Goal: Information Seeking & Learning: Learn about a topic

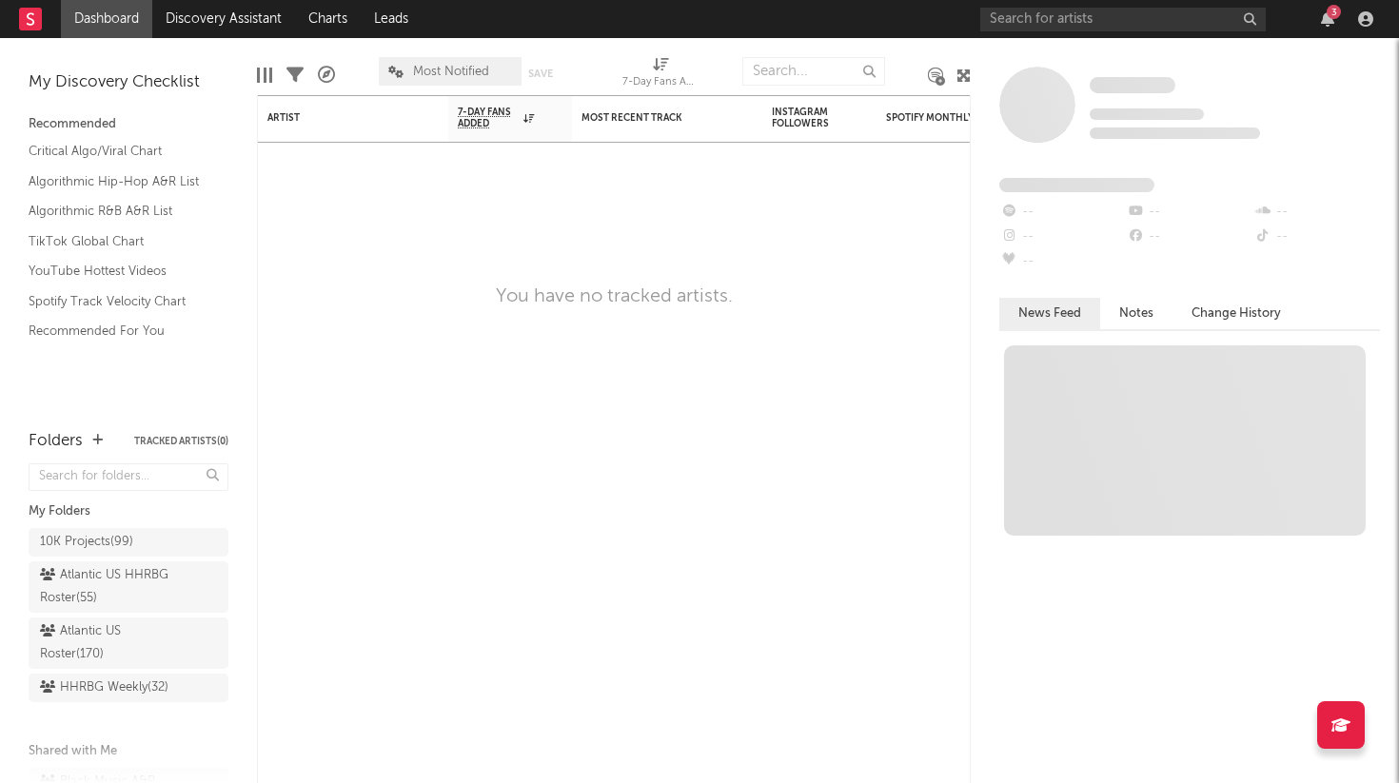
click at [1170, 31] on div "3" at bounding box center [1180, 19] width 400 height 38
click at [1162, 31] on div "3" at bounding box center [1180, 19] width 400 height 38
click at [1146, 21] on input "text" at bounding box center [1123, 20] width 286 height 24
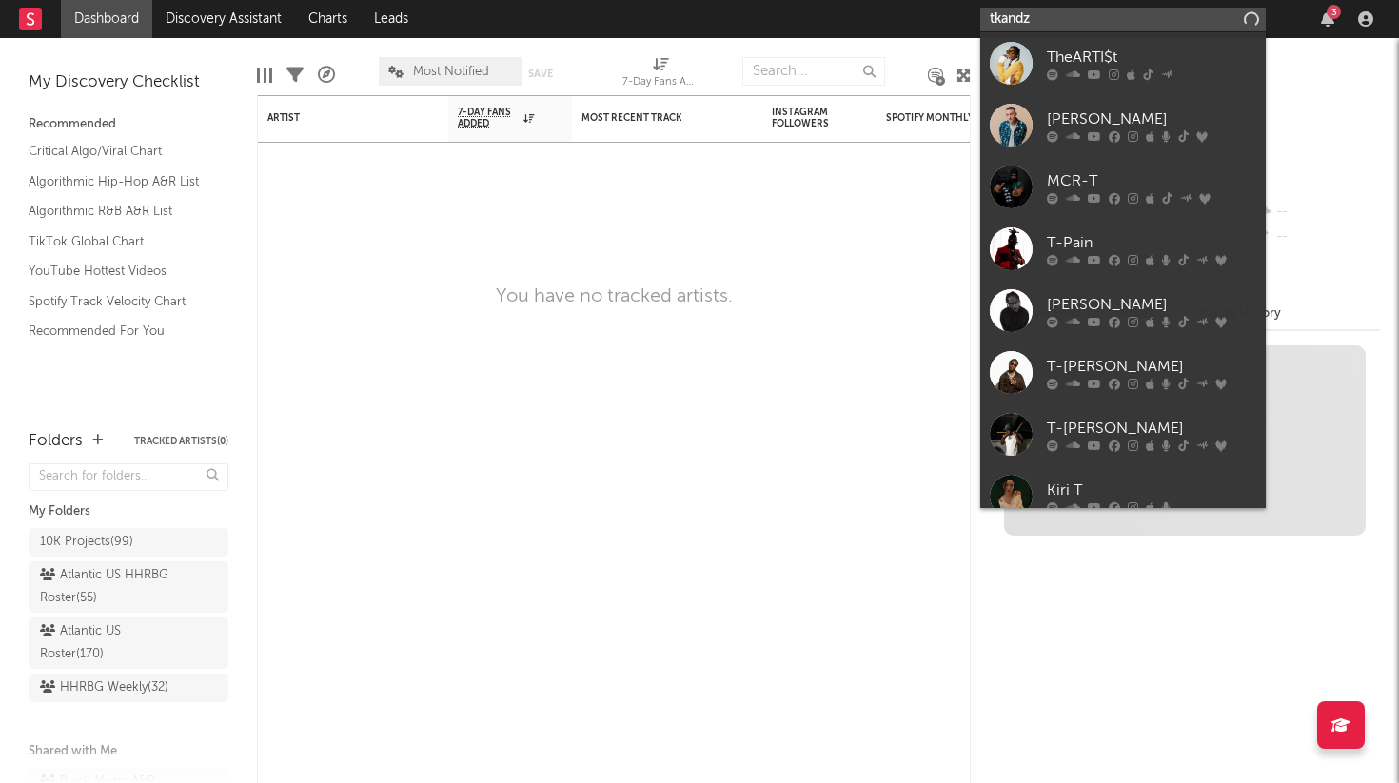
type input "tkandz"
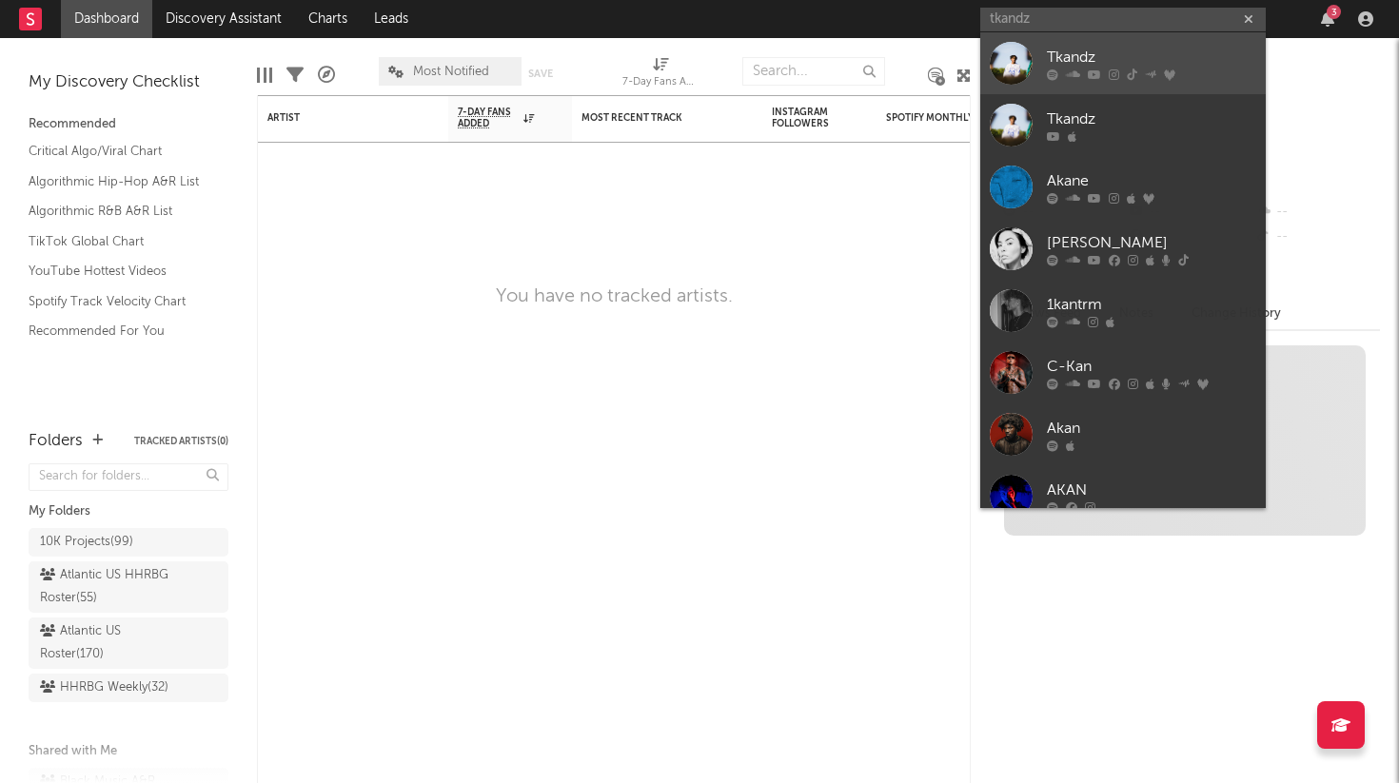
click at [1124, 42] on link "Tkandz" at bounding box center [1123, 63] width 286 height 62
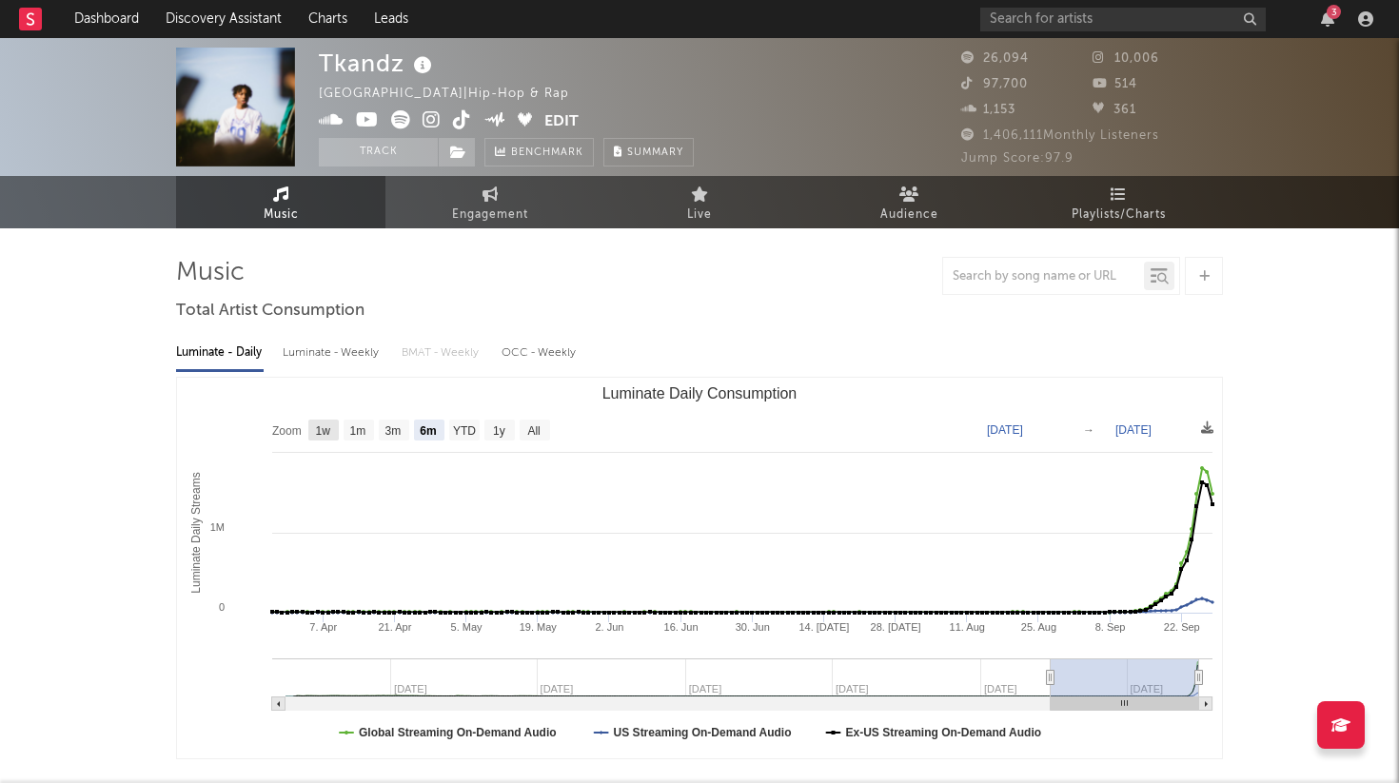
click at [321, 430] on text "1w" at bounding box center [323, 431] width 15 height 13
select select "1w"
type input "[DATE]"
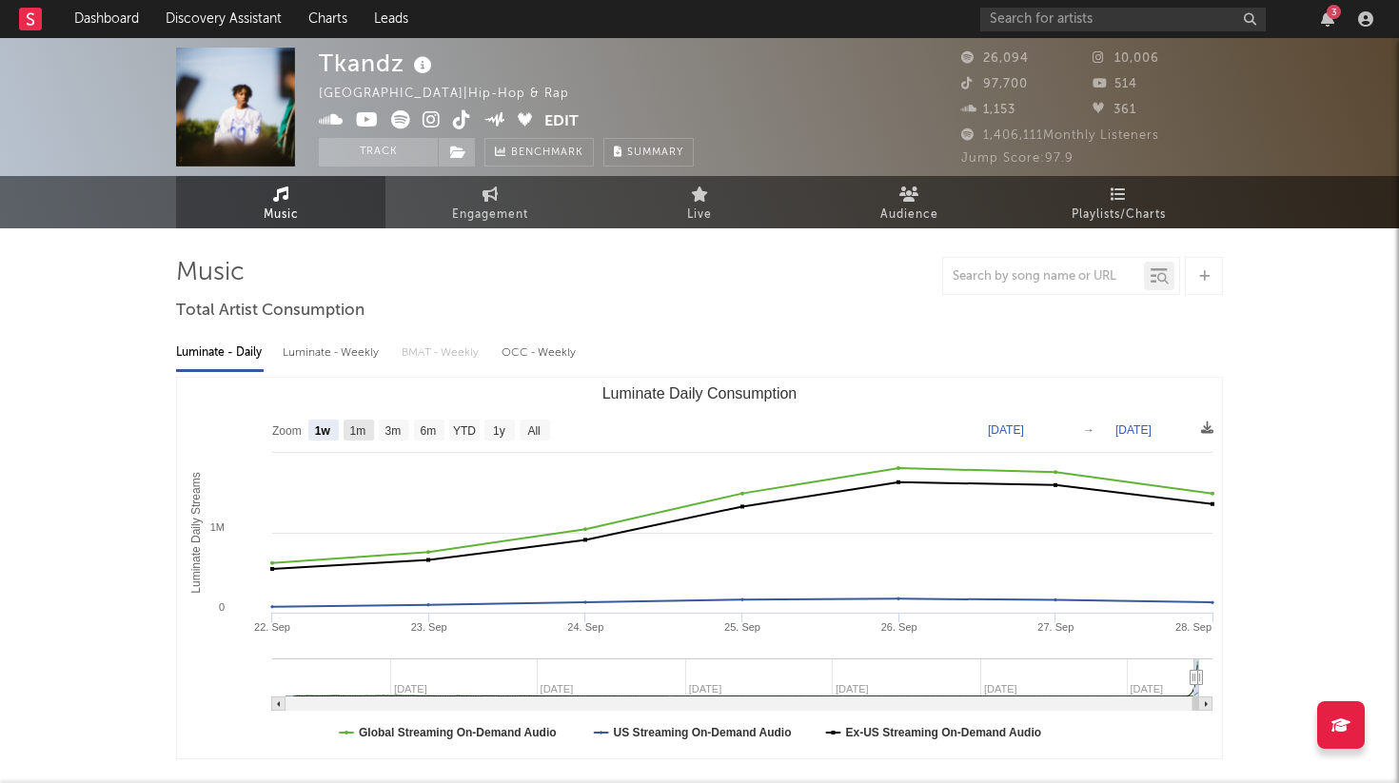
click at [366, 436] on text "1m" at bounding box center [358, 431] width 16 height 13
select select "1m"
type input "[DATE]"
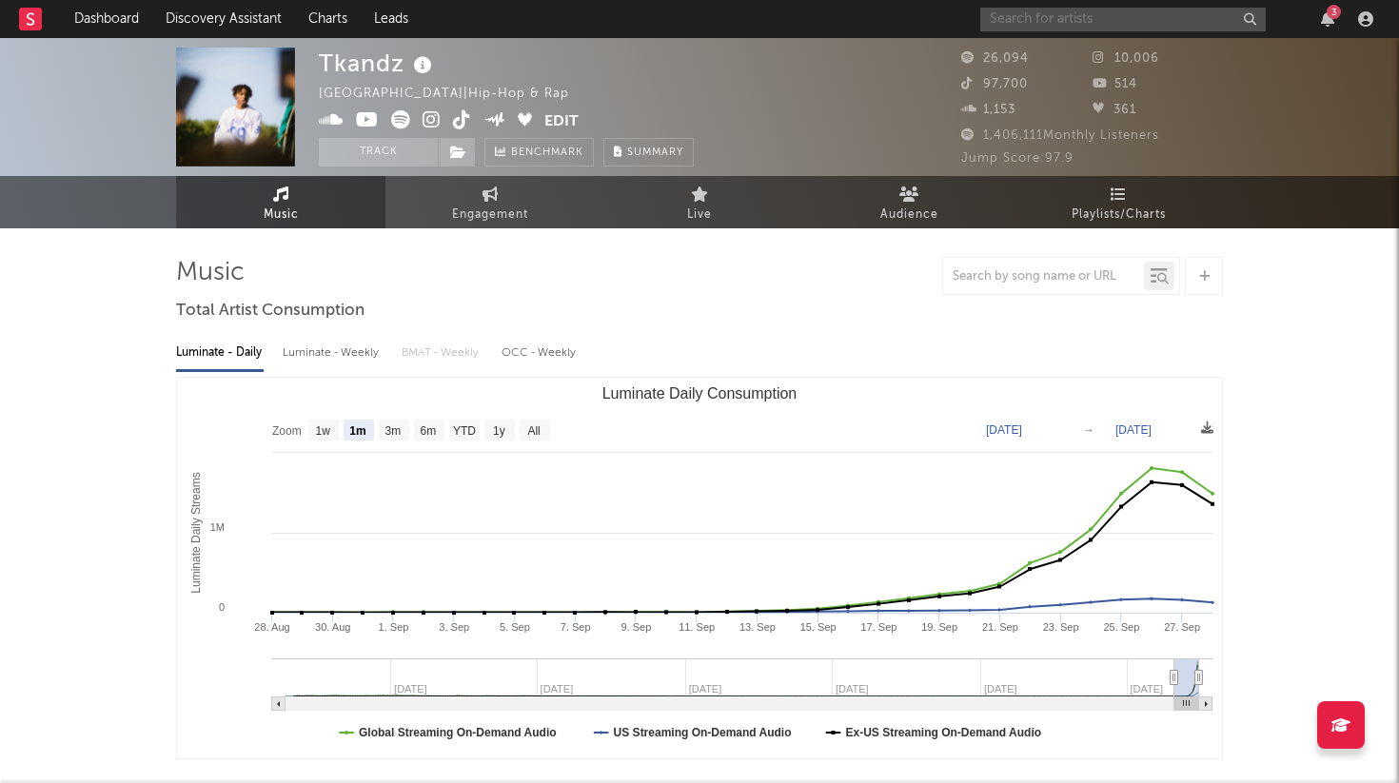
click at [1077, 20] on input "text" at bounding box center [1123, 20] width 286 height 24
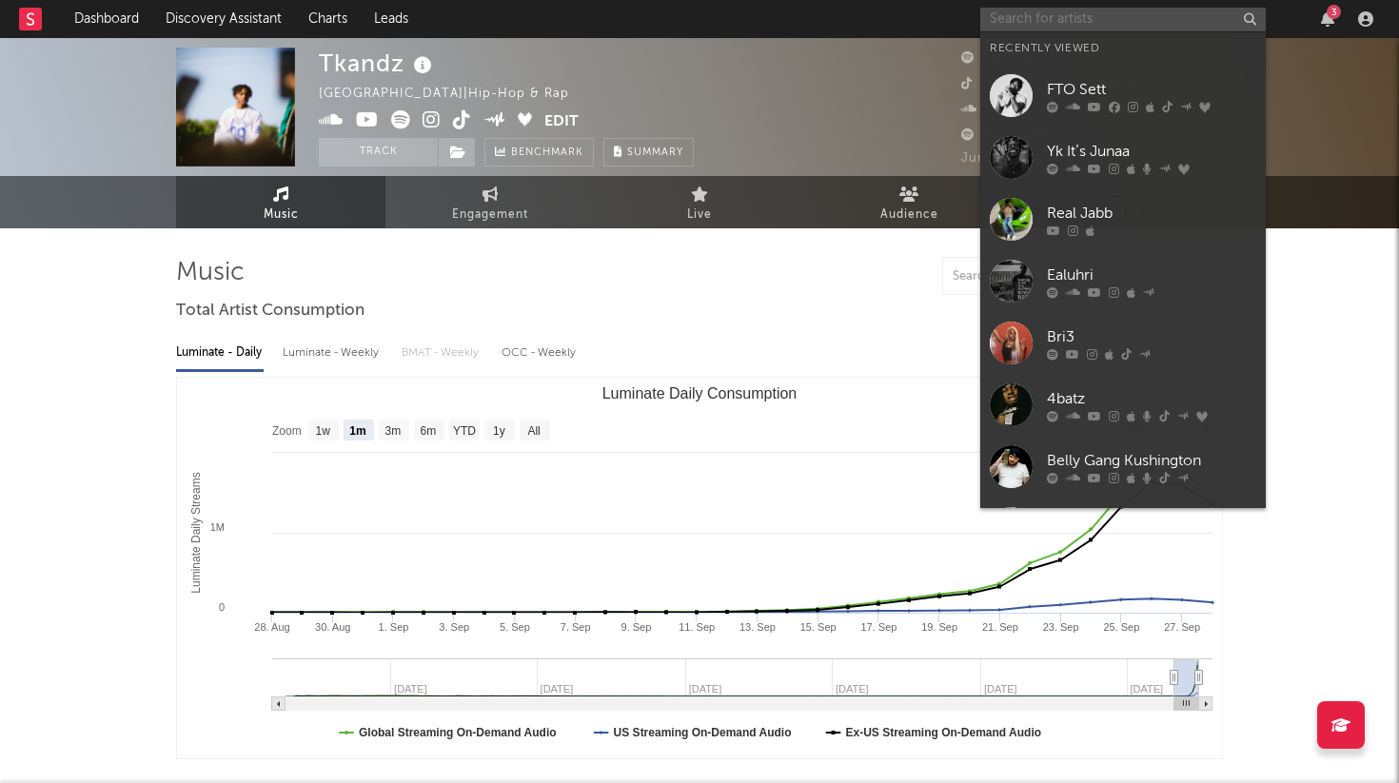
paste input "Amiify"
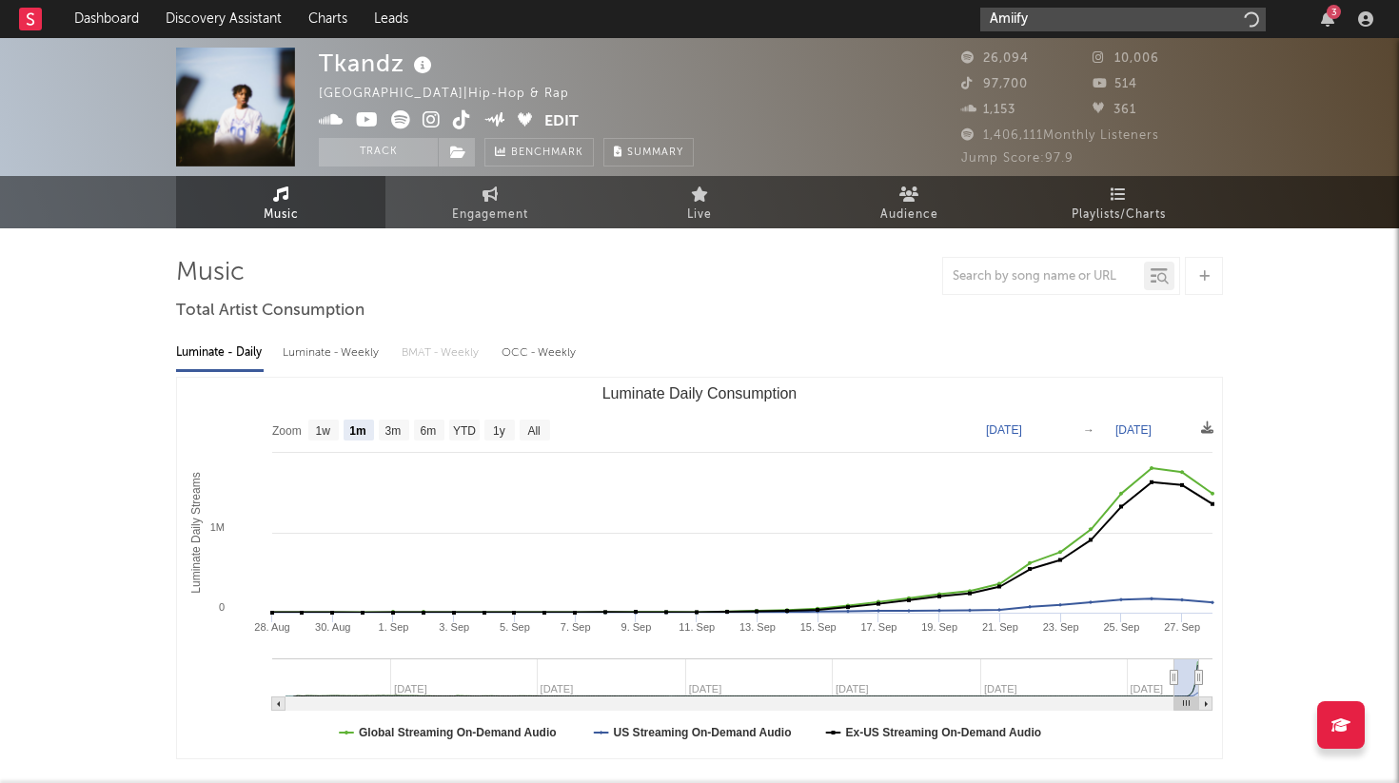
type input "Amiify"
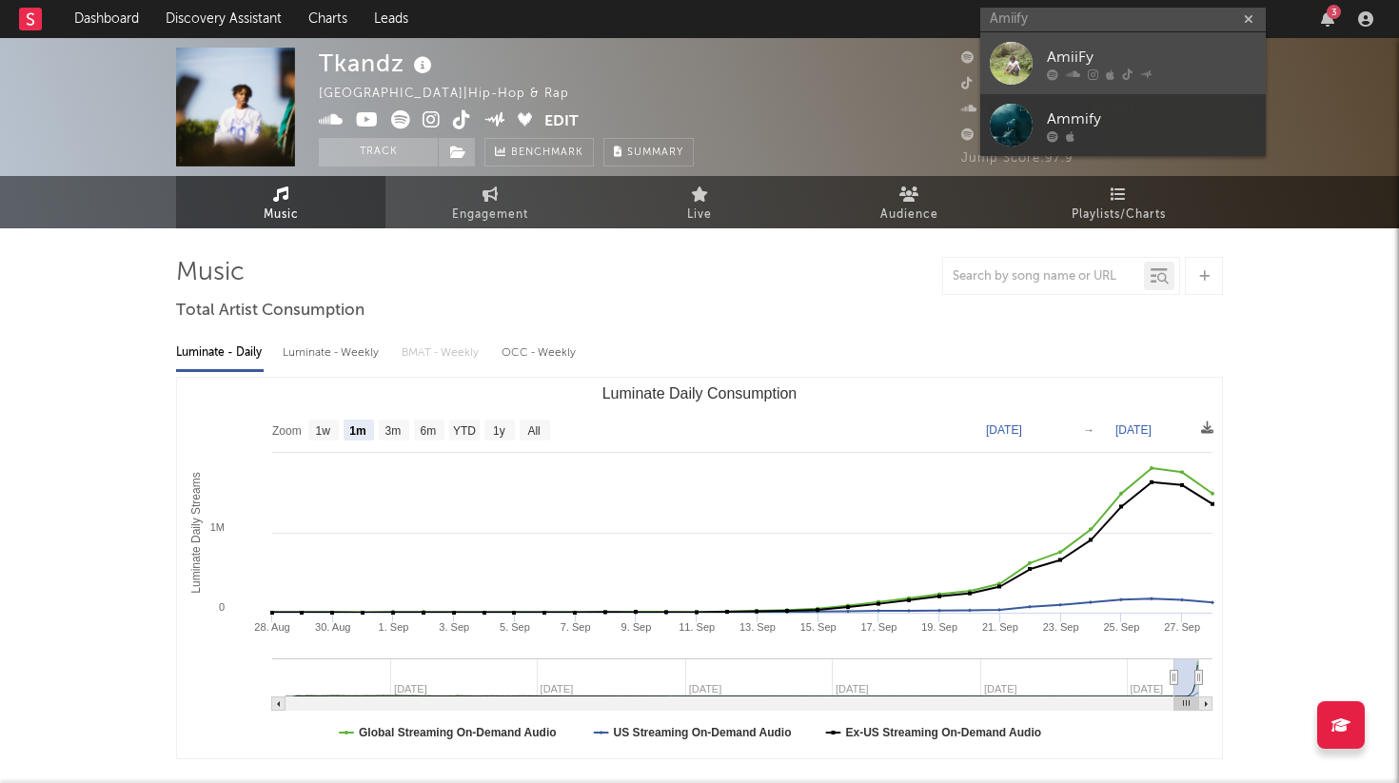
click at [1020, 71] on div at bounding box center [1011, 63] width 43 height 43
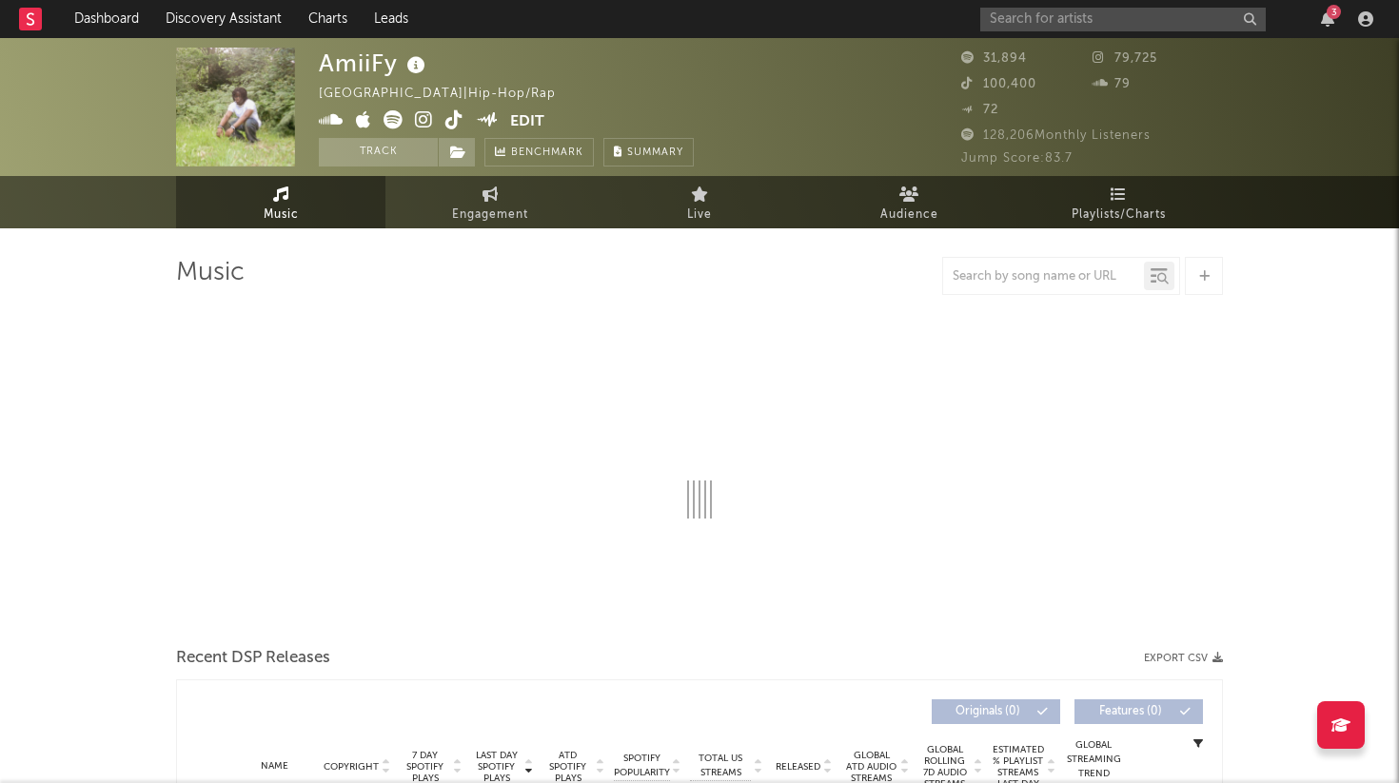
select select "1w"
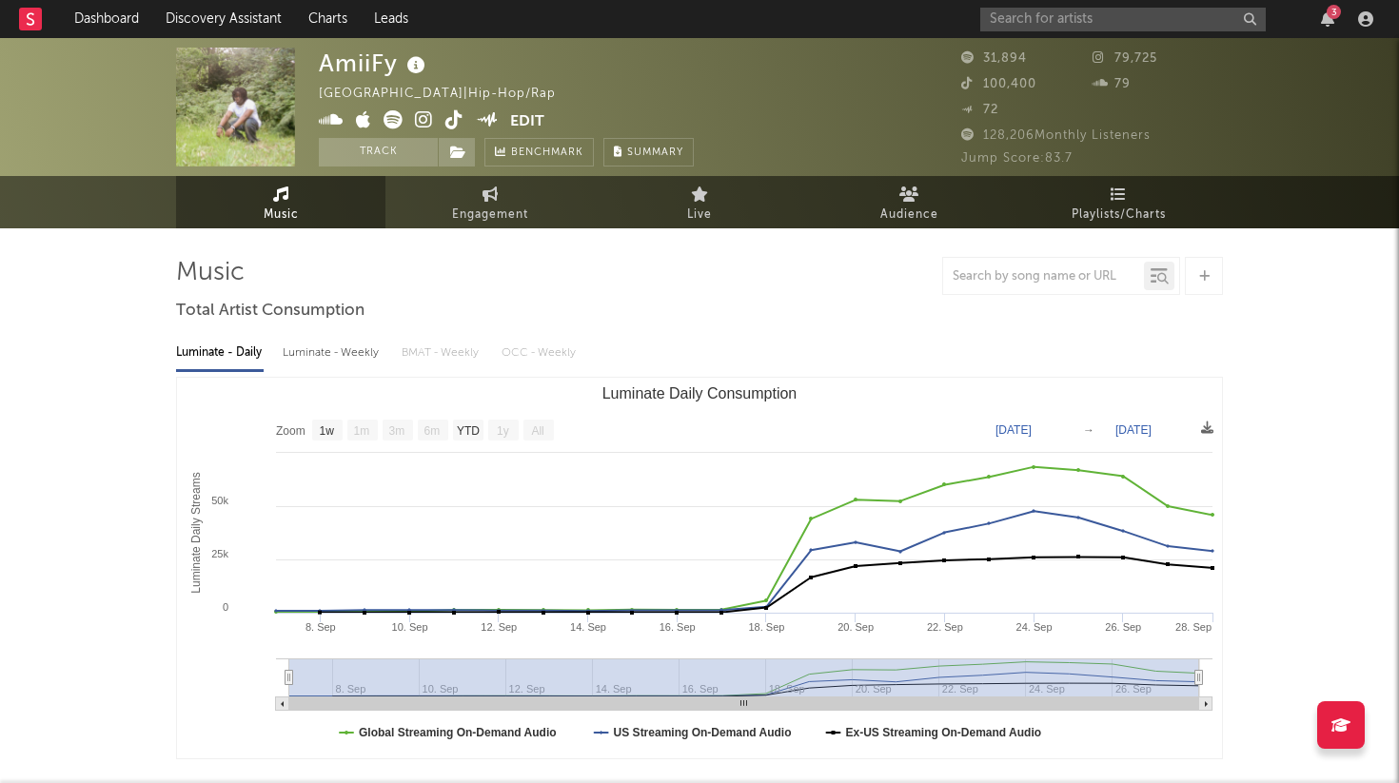
click at [450, 118] on icon at bounding box center [454, 119] width 18 height 19
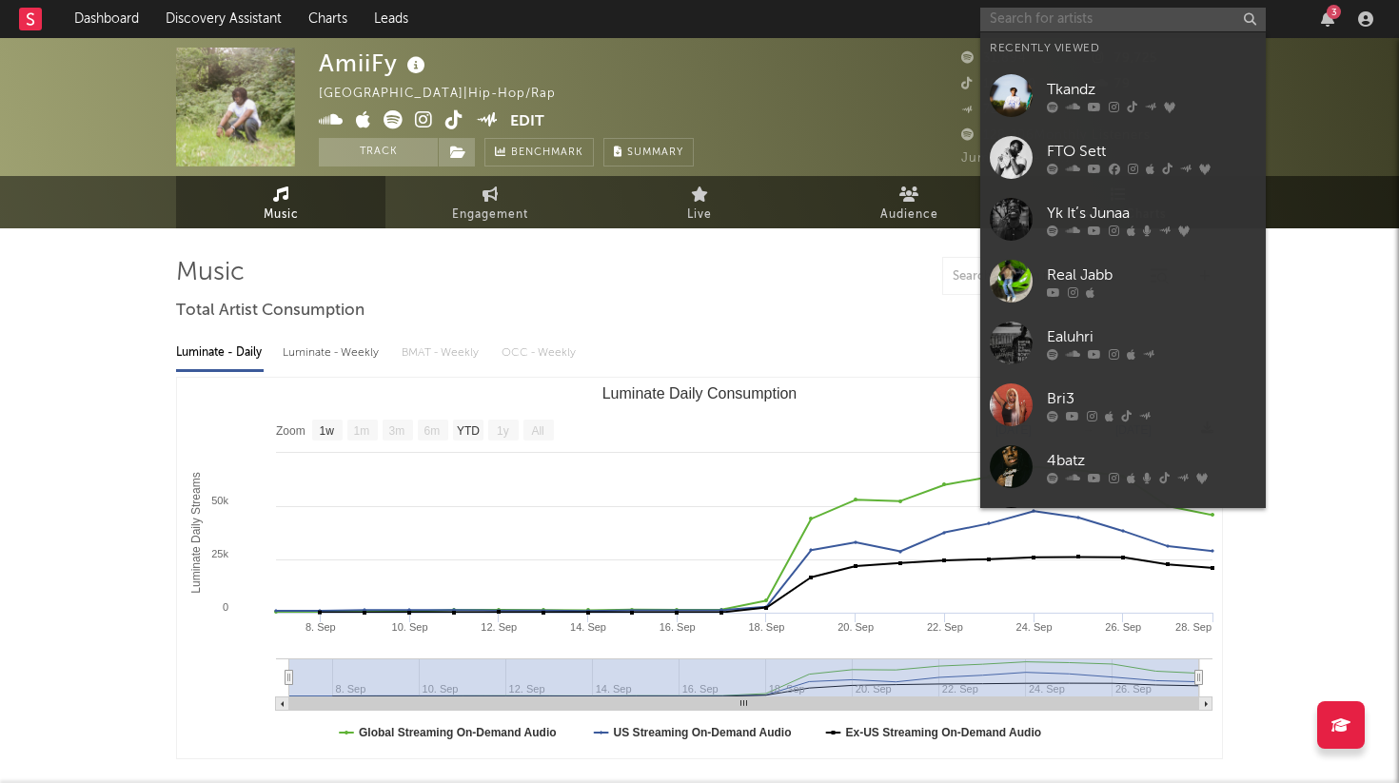
click at [1006, 27] on input "text" at bounding box center [1123, 20] width 286 height 24
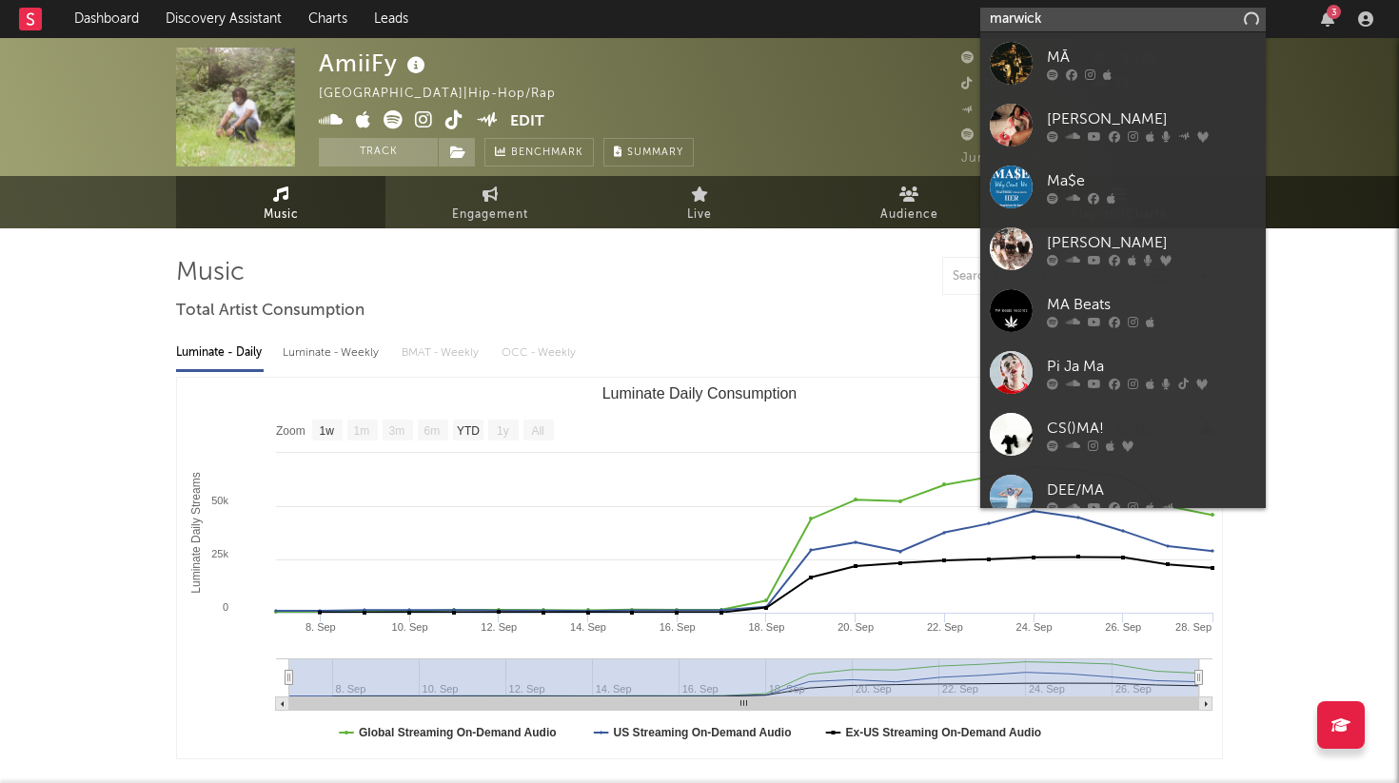
type input "marwick"
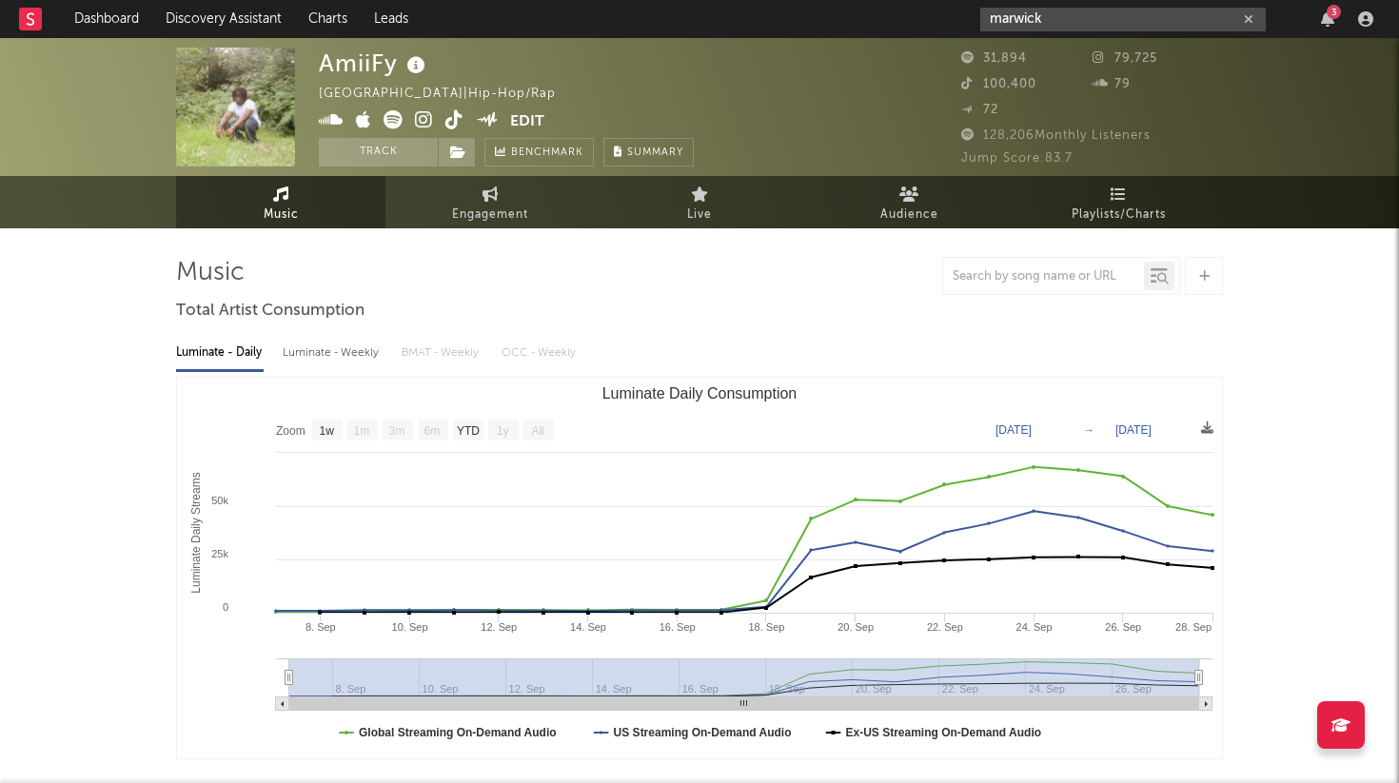
click at [1120, 30] on input "marwick" at bounding box center [1123, 20] width 286 height 24
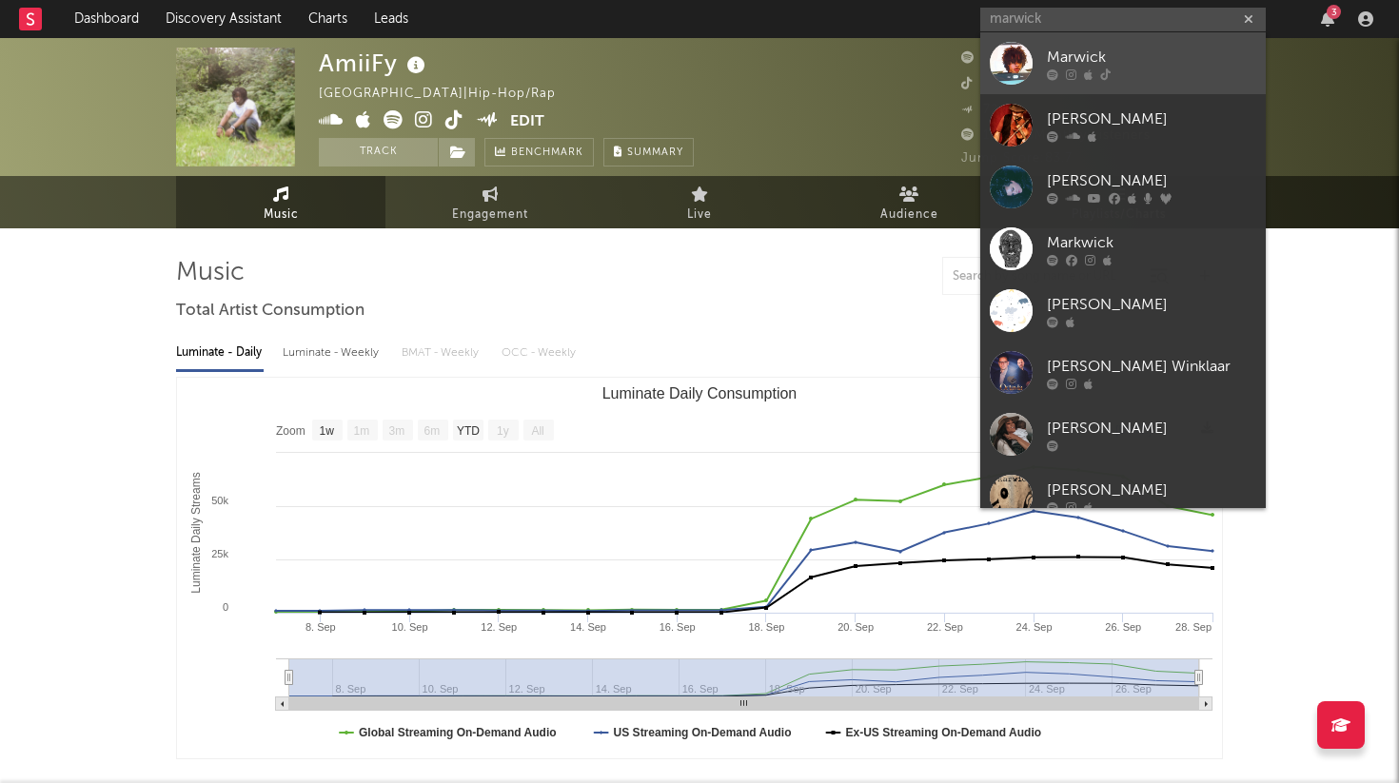
click at [1108, 64] on div "Marwick" at bounding box center [1151, 57] width 209 height 23
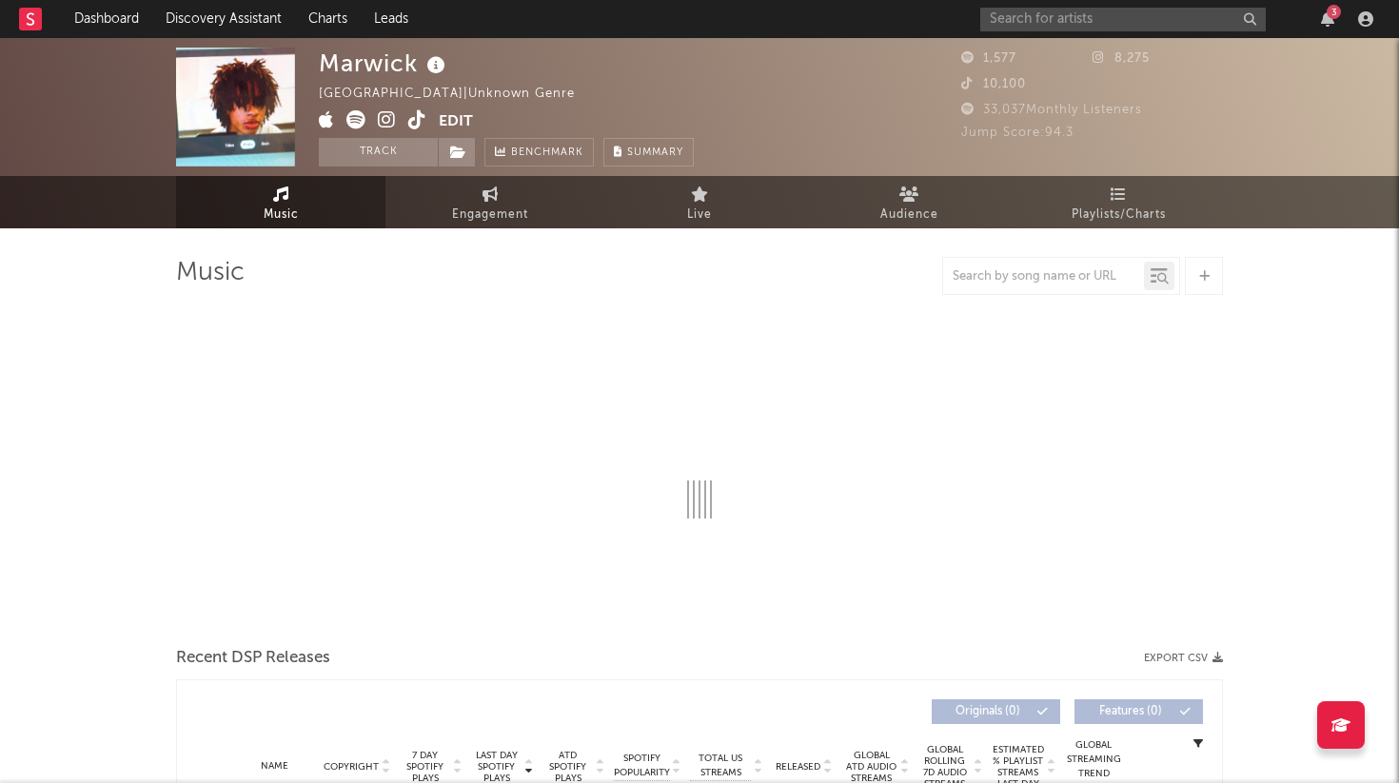
select select "1w"
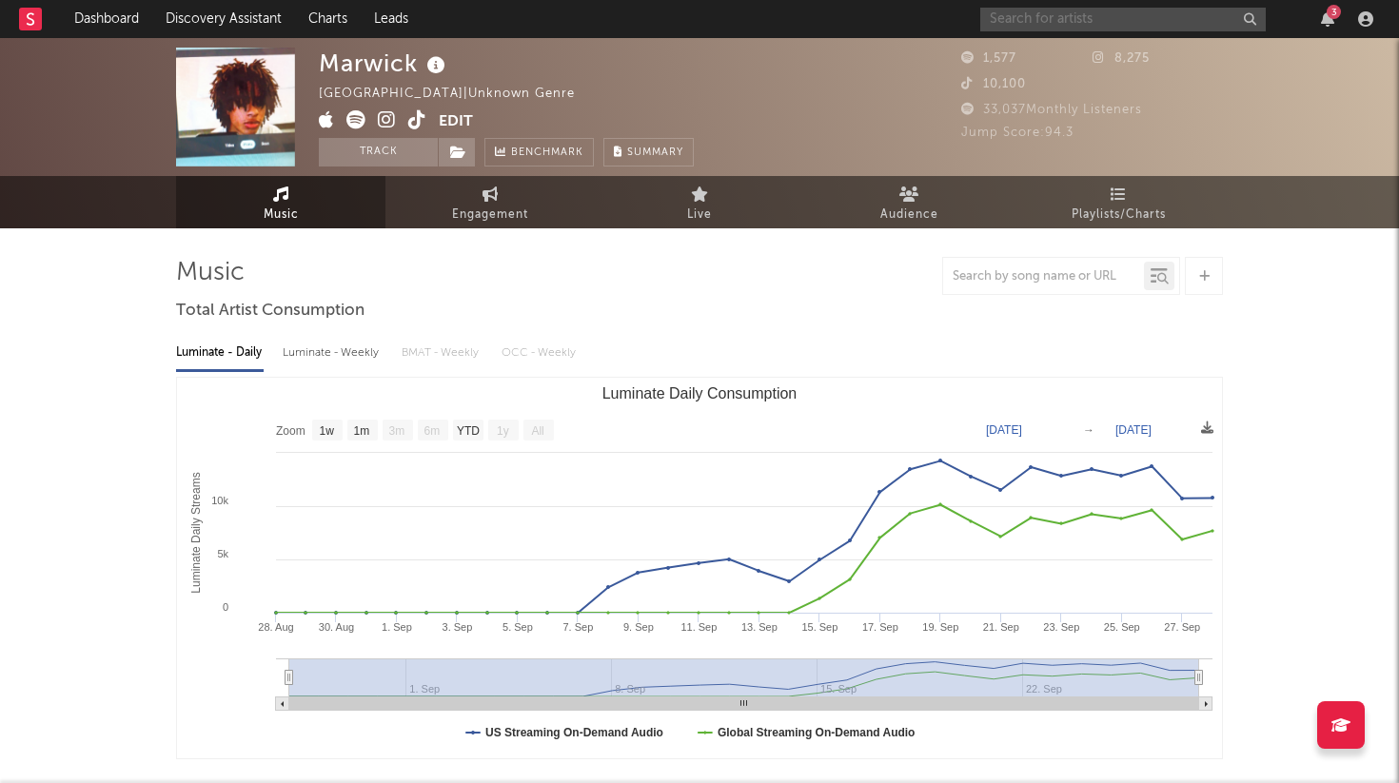
click at [1033, 28] on input "text" at bounding box center [1123, 20] width 286 height 24
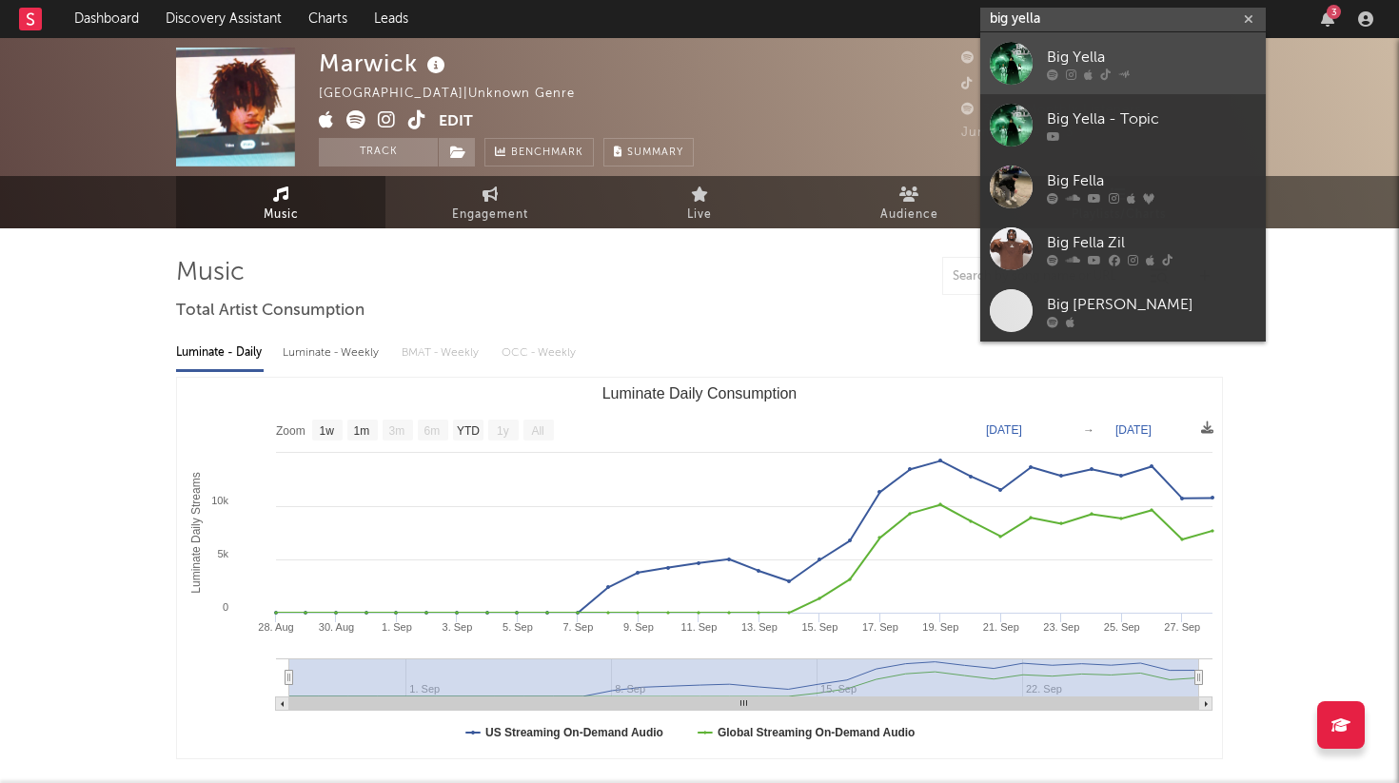
type input "big yella"
click at [1173, 57] on div "Big Yella" at bounding box center [1151, 57] width 209 height 23
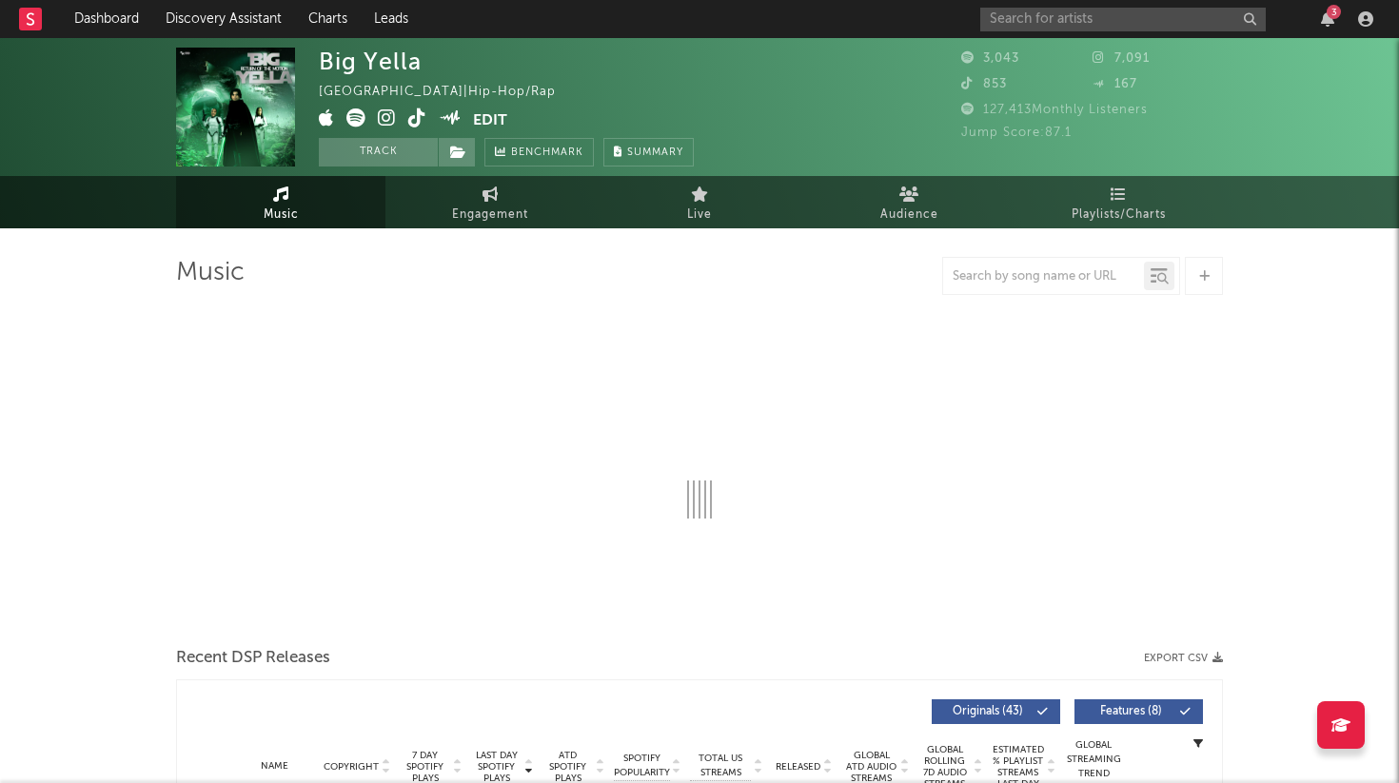
select select "1w"
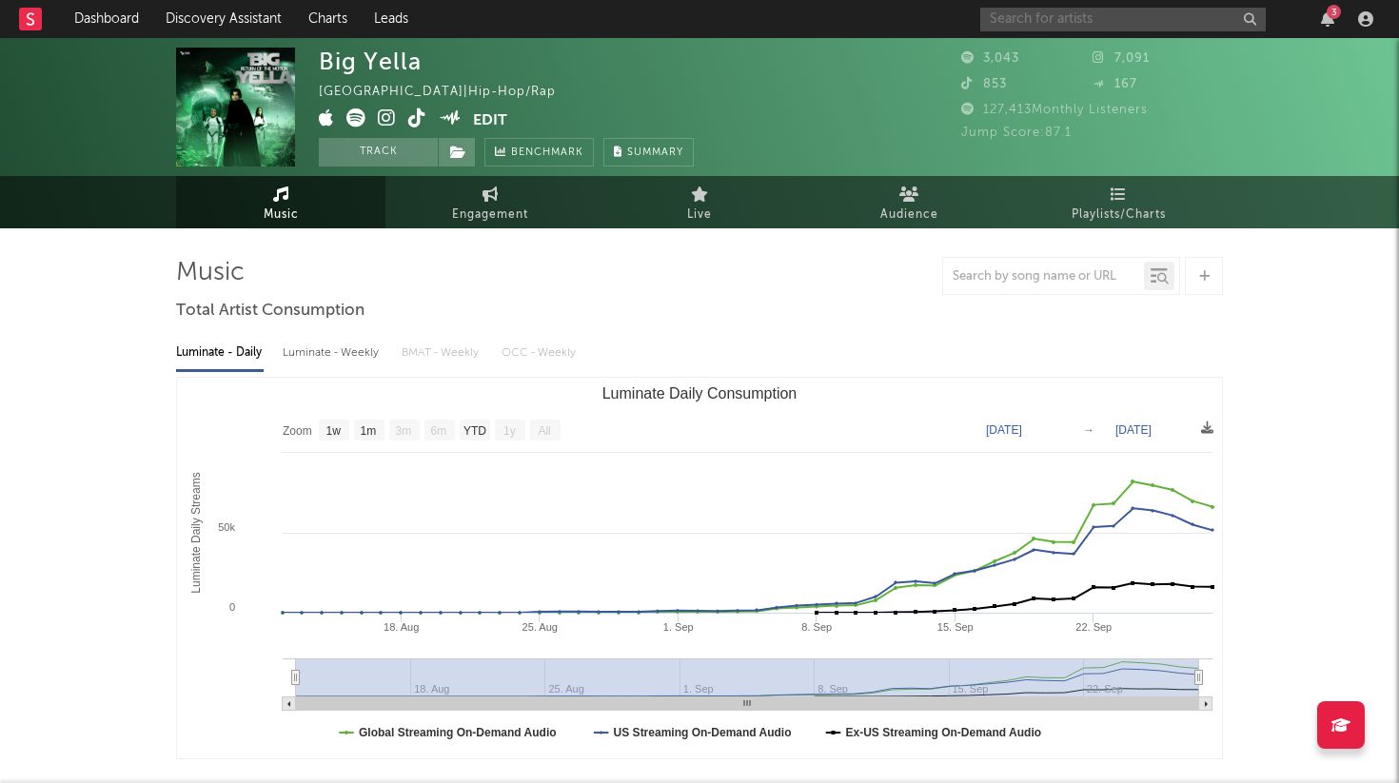
click at [1040, 20] on input "text" at bounding box center [1123, 20] width 286 height 24
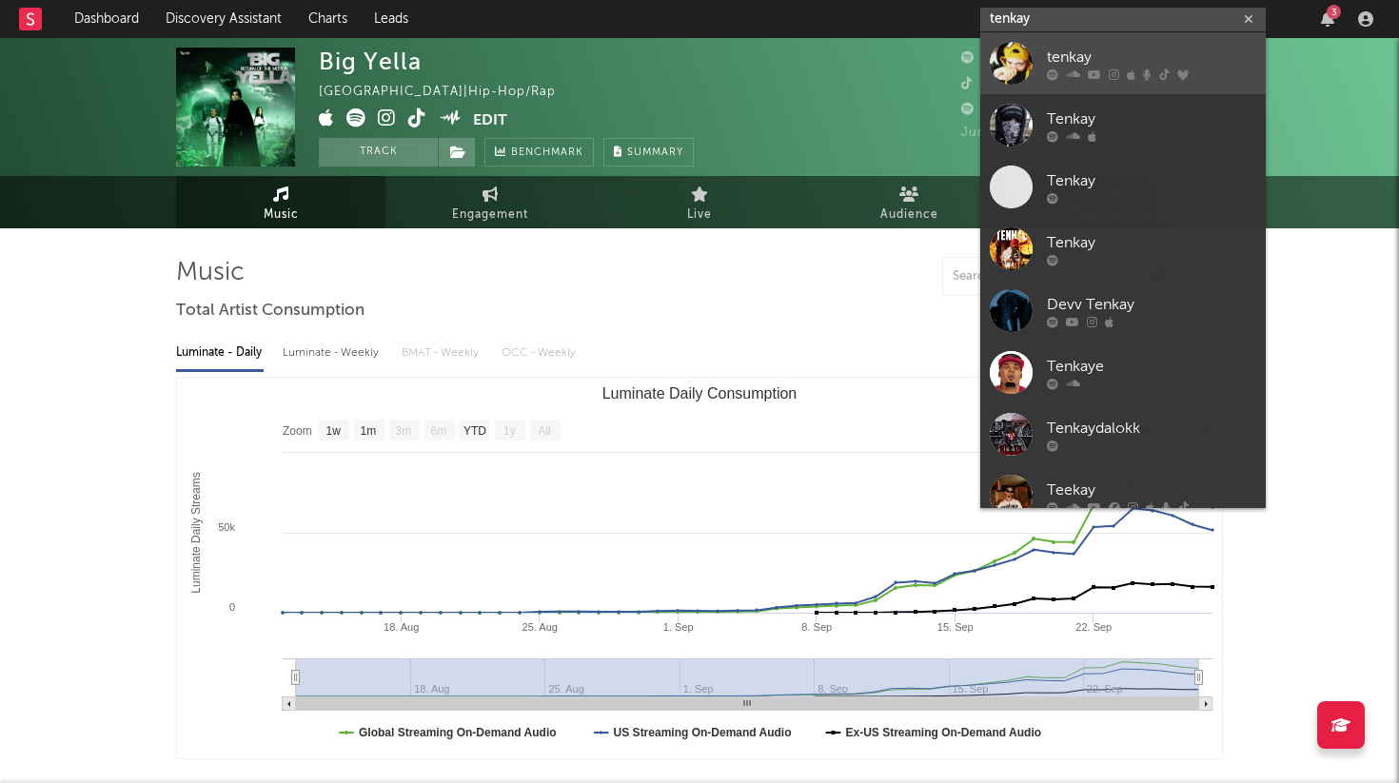
type input "tenkay"
click at [1017, 69] on div at bounding box center [1011, 63] width 43 height 43
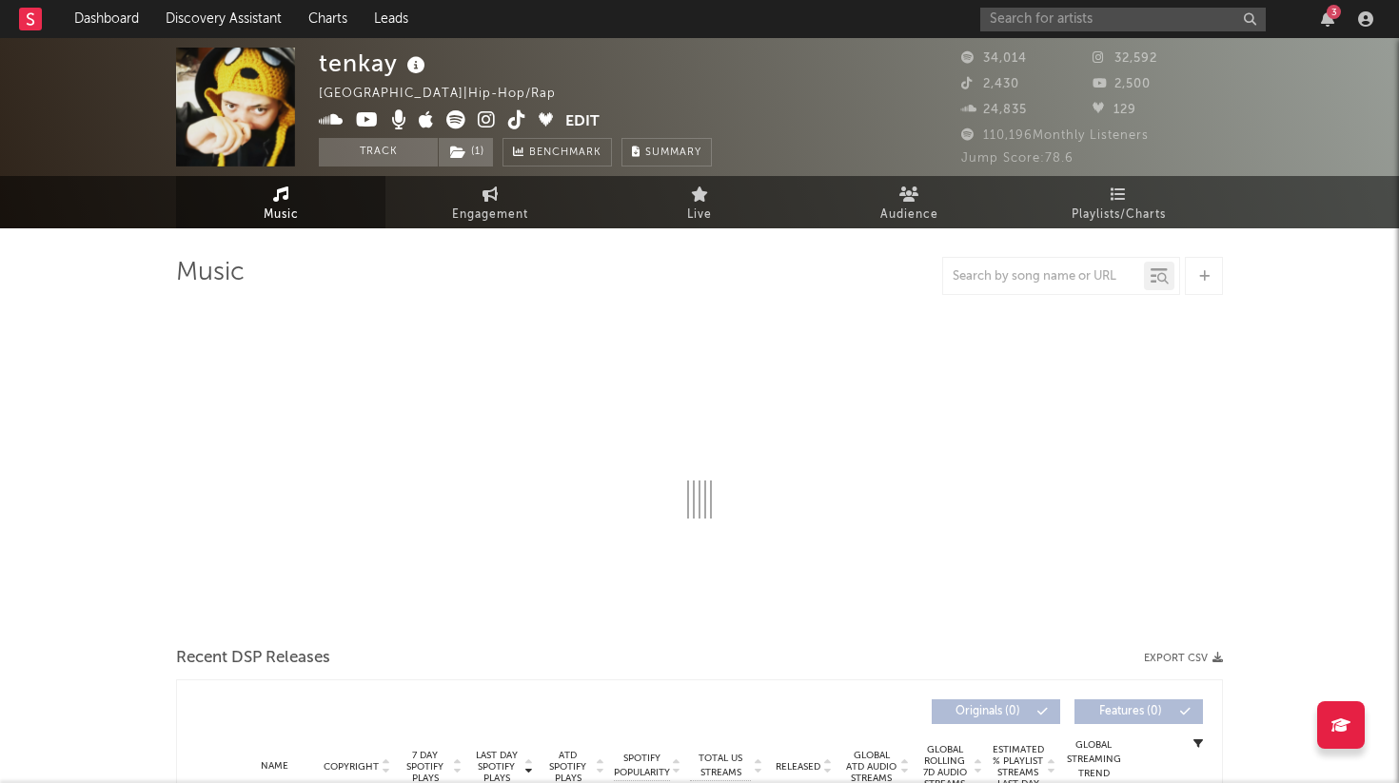
select select "6m"
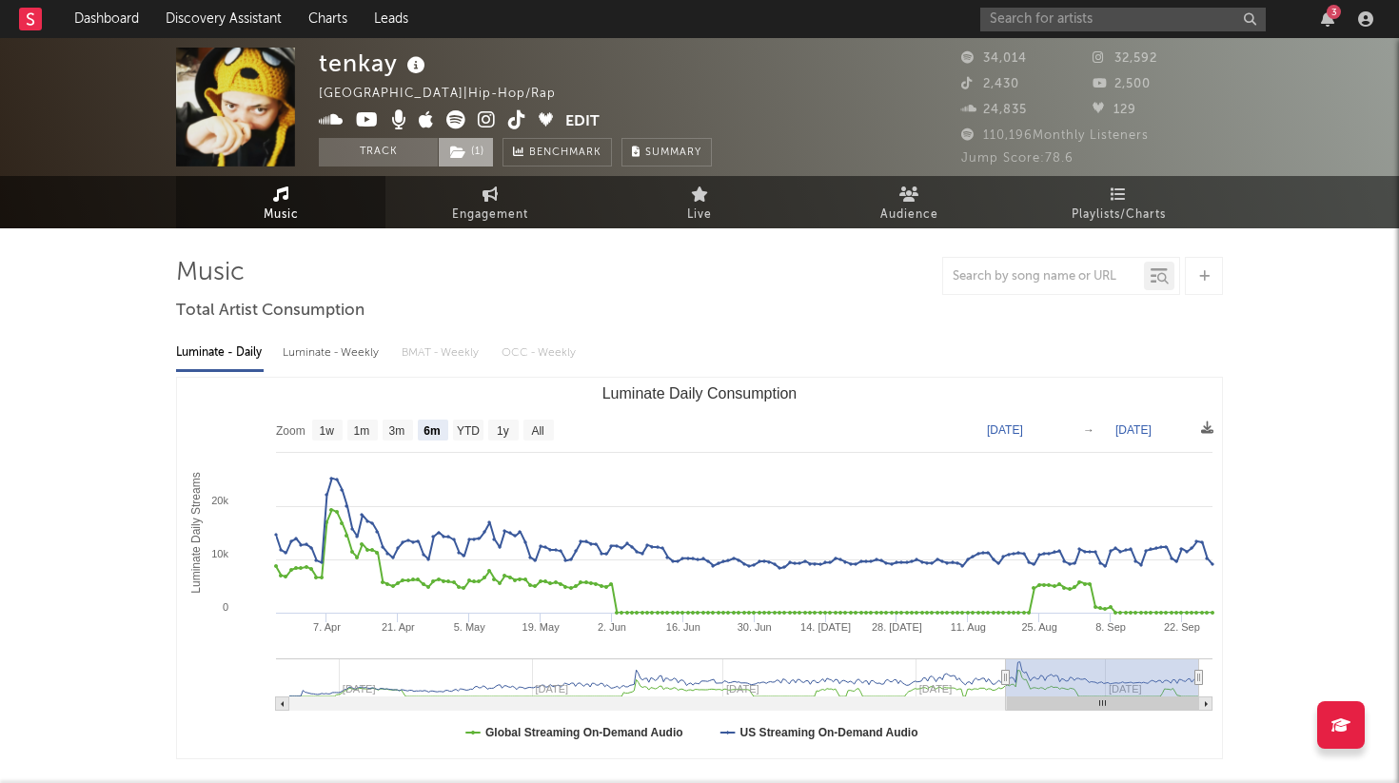
click at [478, 141] on span "( 1 )" at bounding box center [466, 152] width 56 height 29
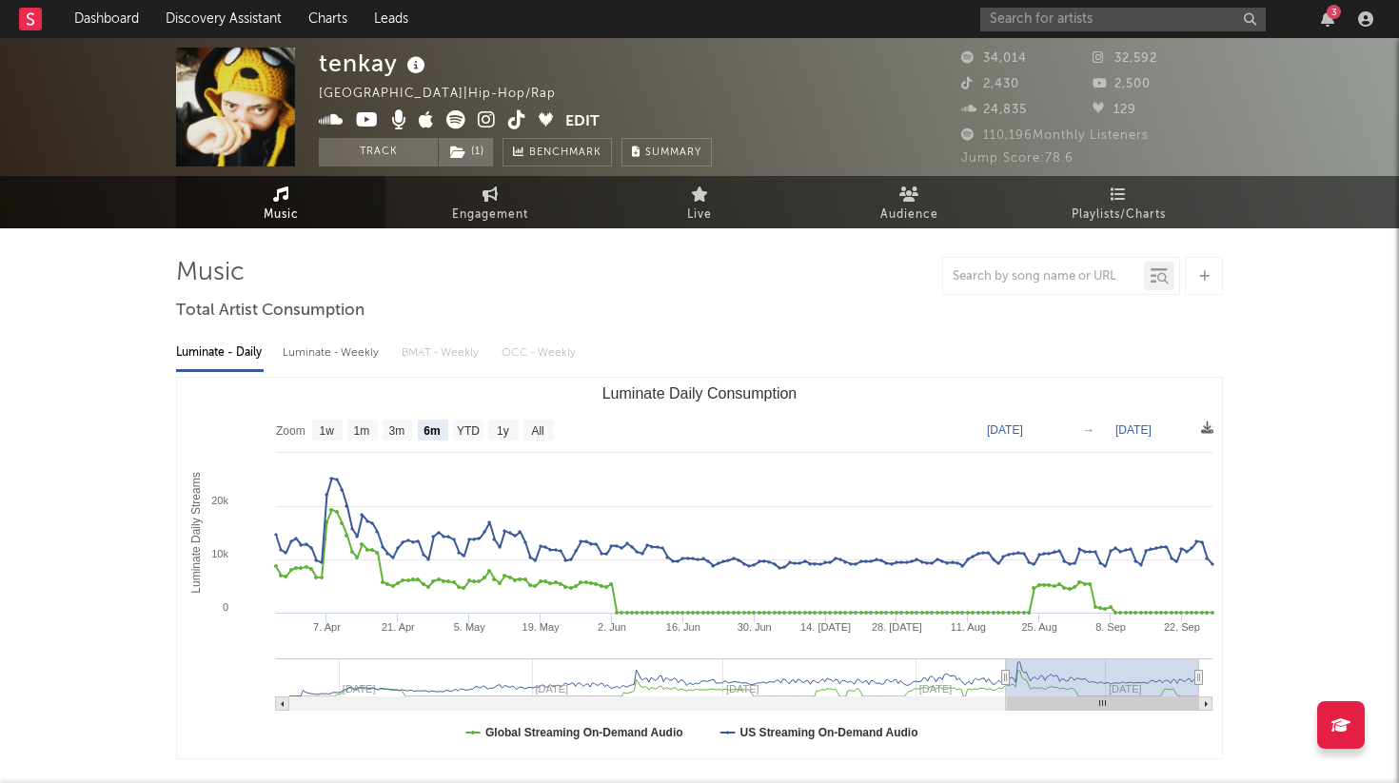
click at [518, 122] on icon at bounding box center [517, 119] width 18 height 19
click at [512, 123] on icon at bounding box center [517, 119] width 18 height 19
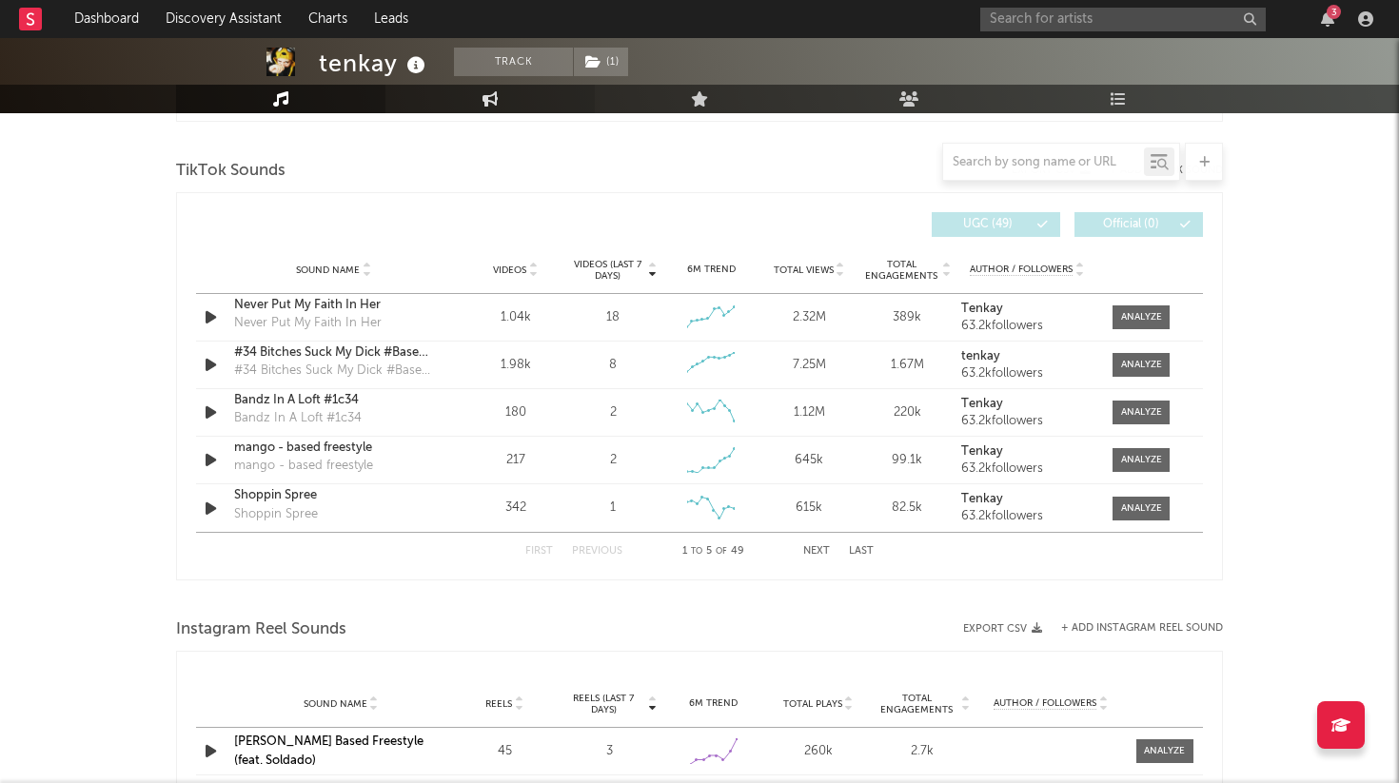
scroll to position [1239, 0]
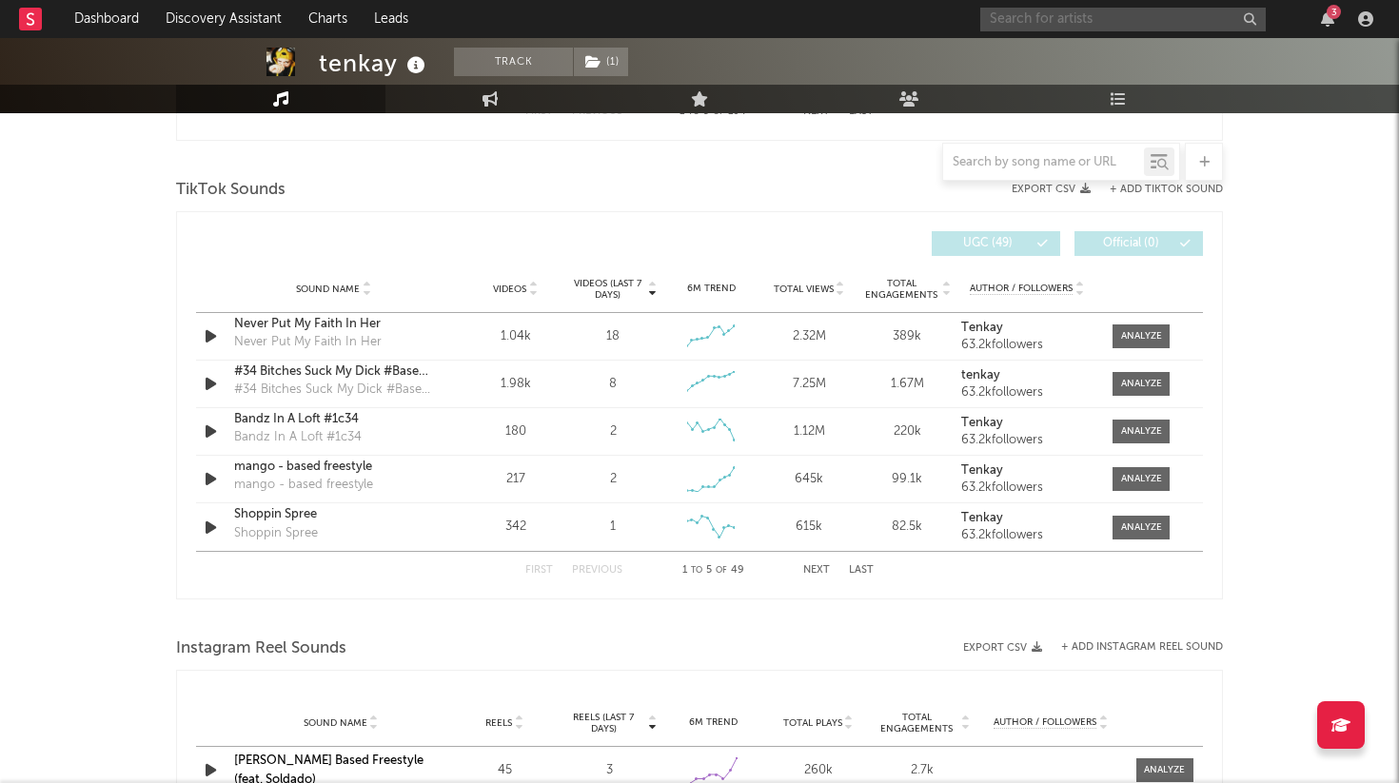
click at [1099, 23] on input "text" at bounding box center [1123, 20] width 286 height 24
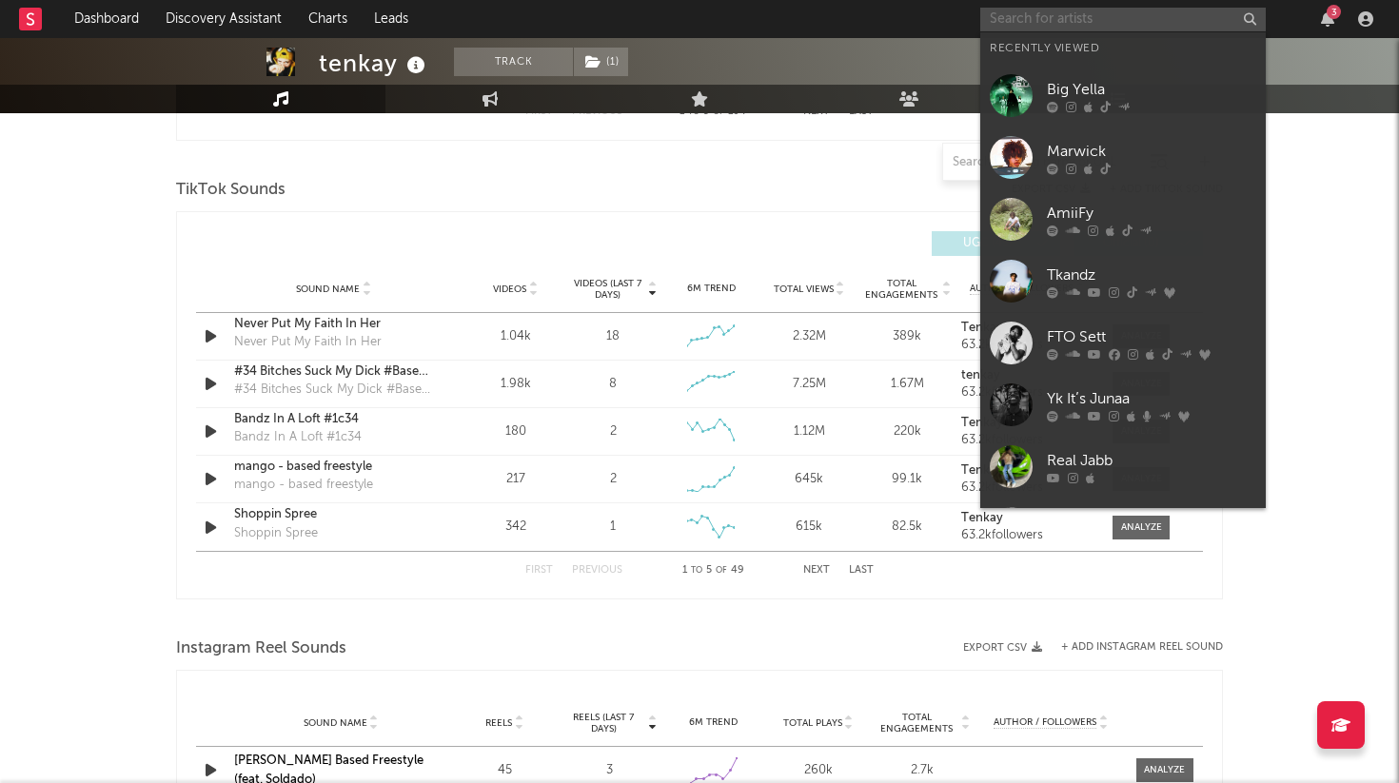
paste input "405diego"
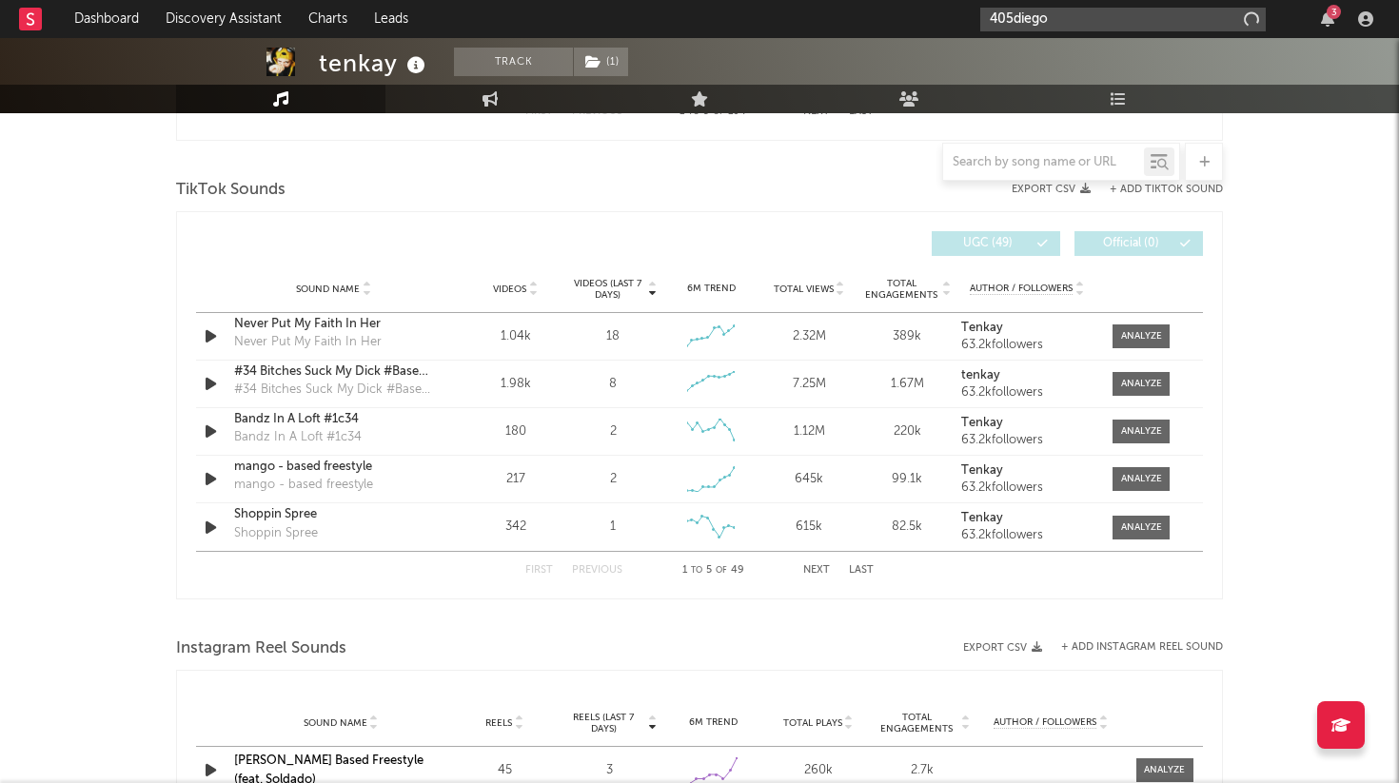
type input "405diego"
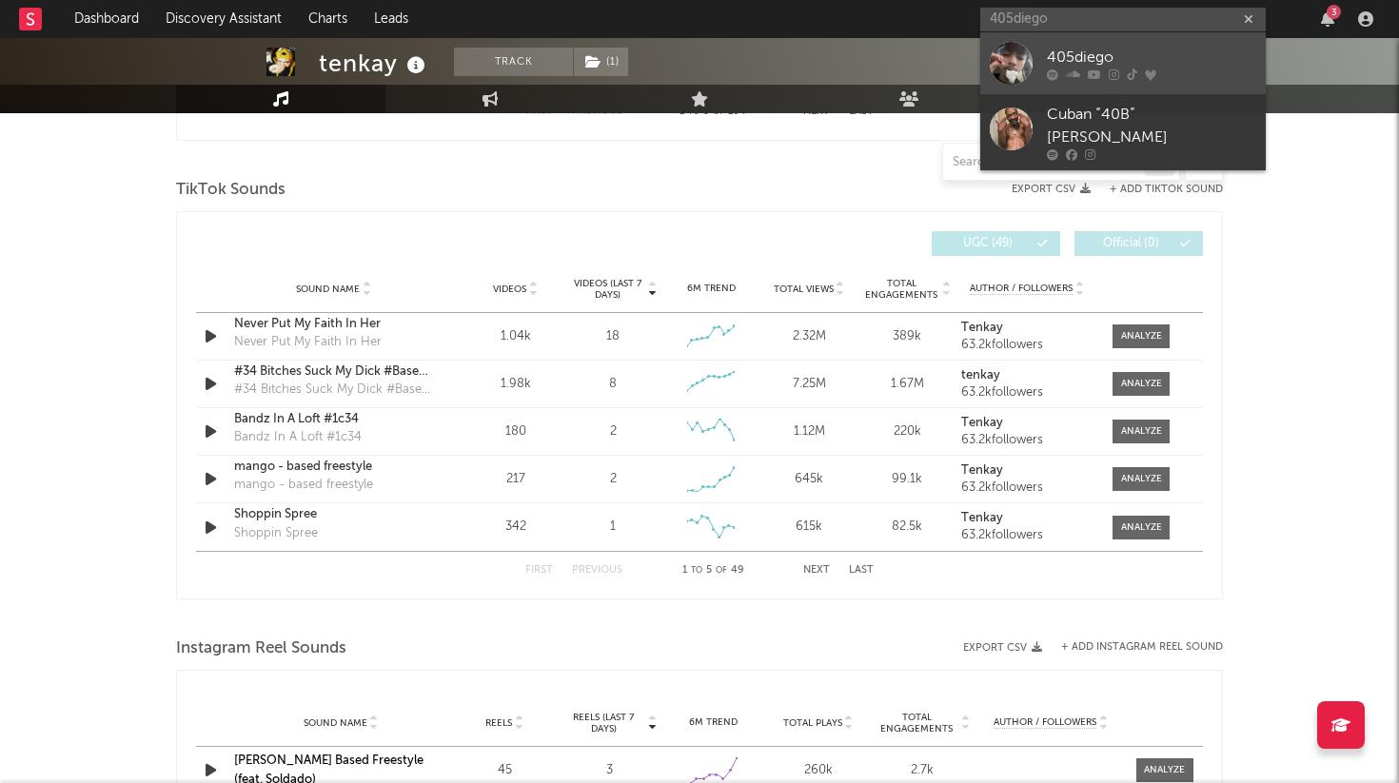
click at [1144, 63] on div "405diego" at bounding box center [1151, 57] width 209 height 23
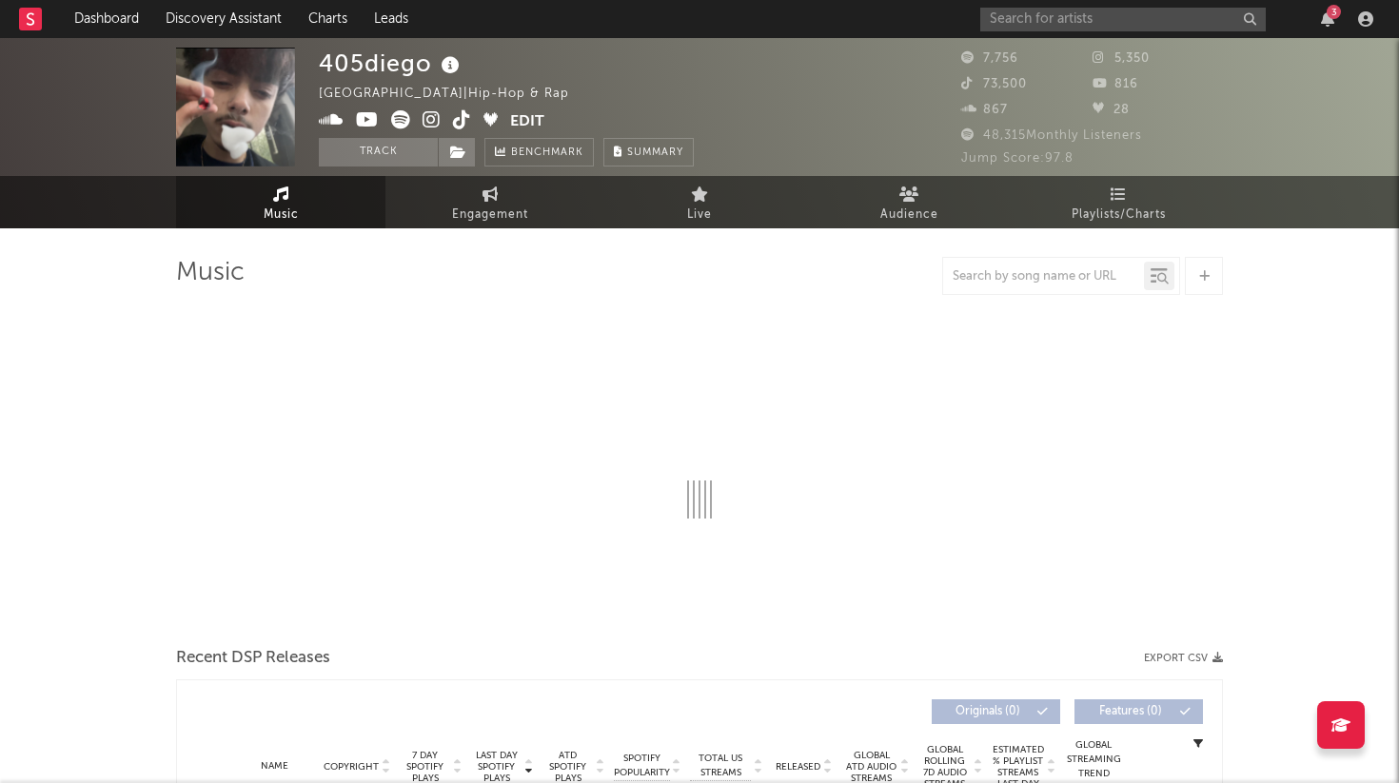
select select "1w"
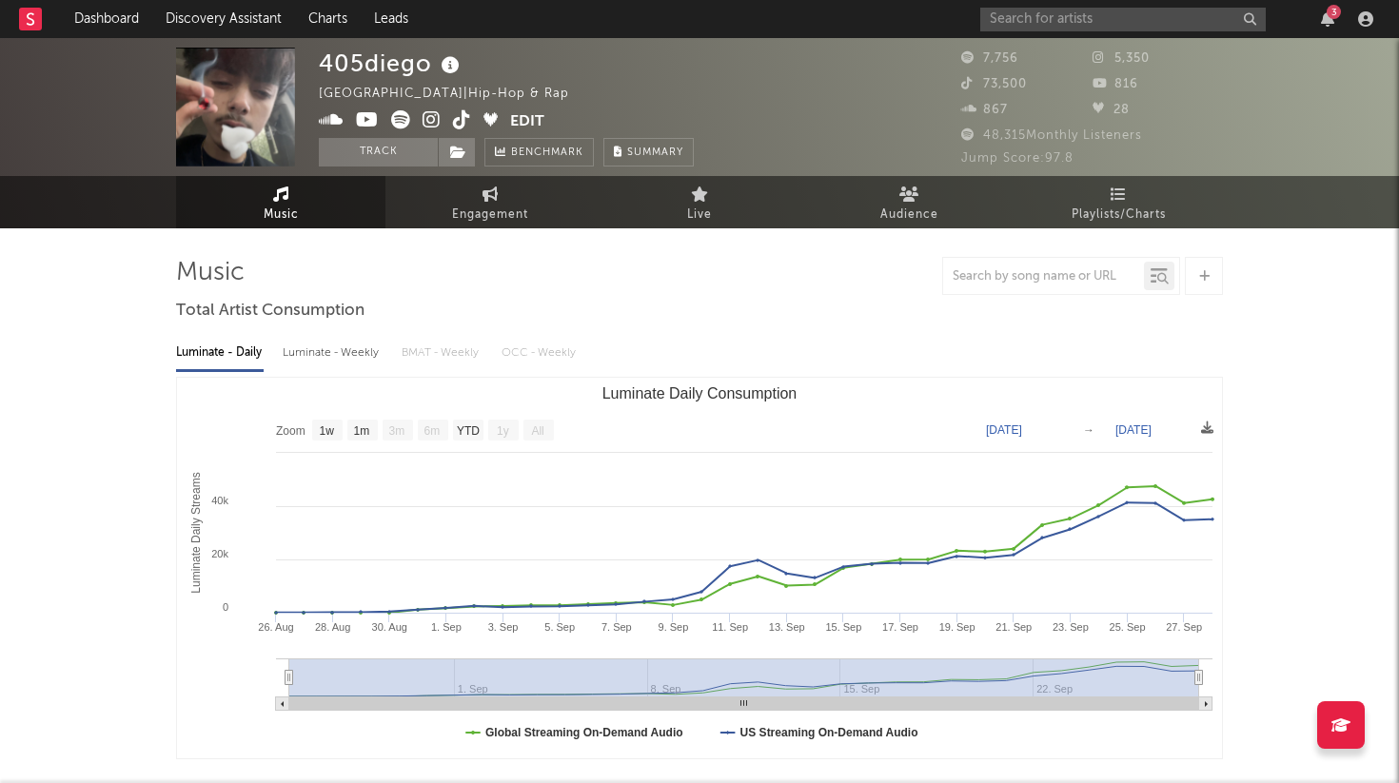
click at [461, 123] on icon at bounding box center [462, 119] width 18 height 19
click at [1113, 3] on div "3" at bounding box center [1180, 19] width 400 height 38
click at [1104, 22] on input "text" at bounding box center [1123, 20] width 286 height 24
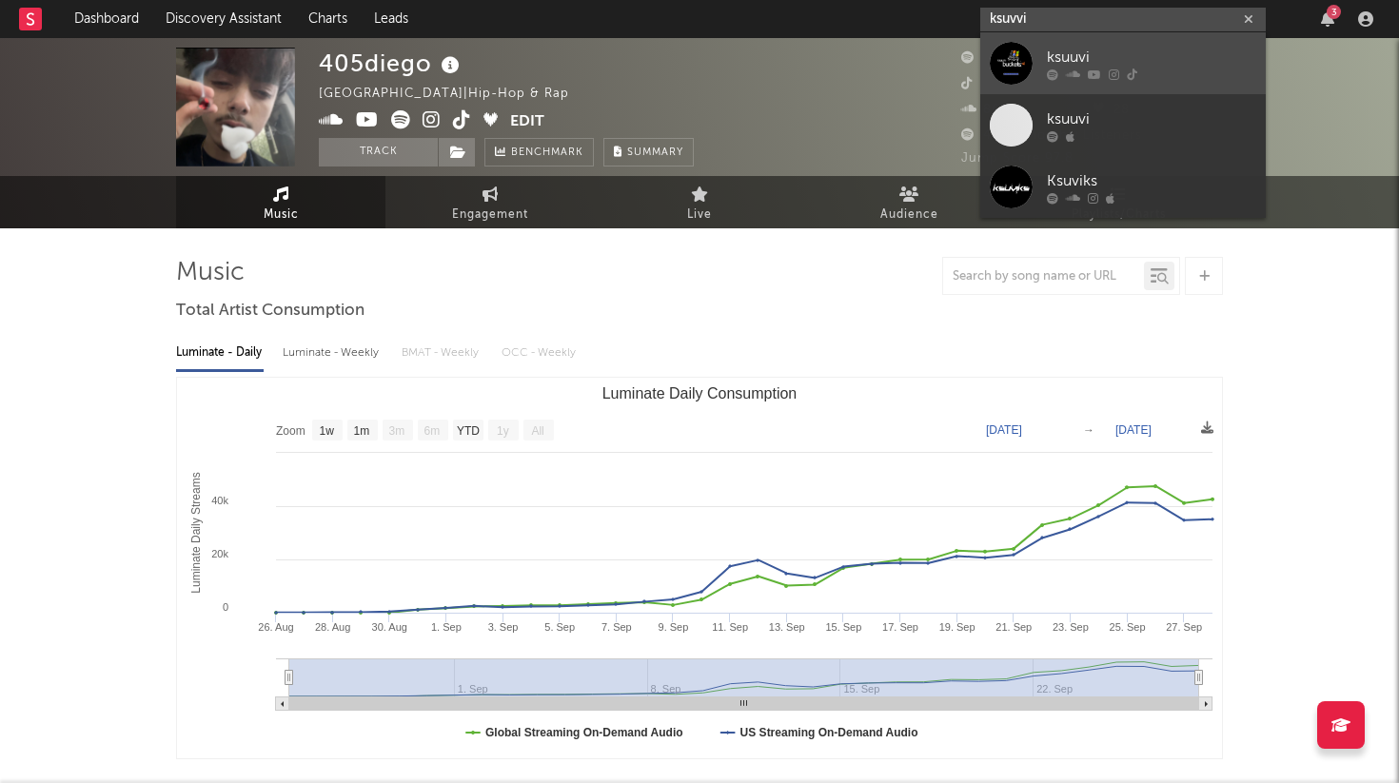
type input "ksuvvi"
click at [1151, 69] on div at bounding box center [1151, 74] width 209 height 11
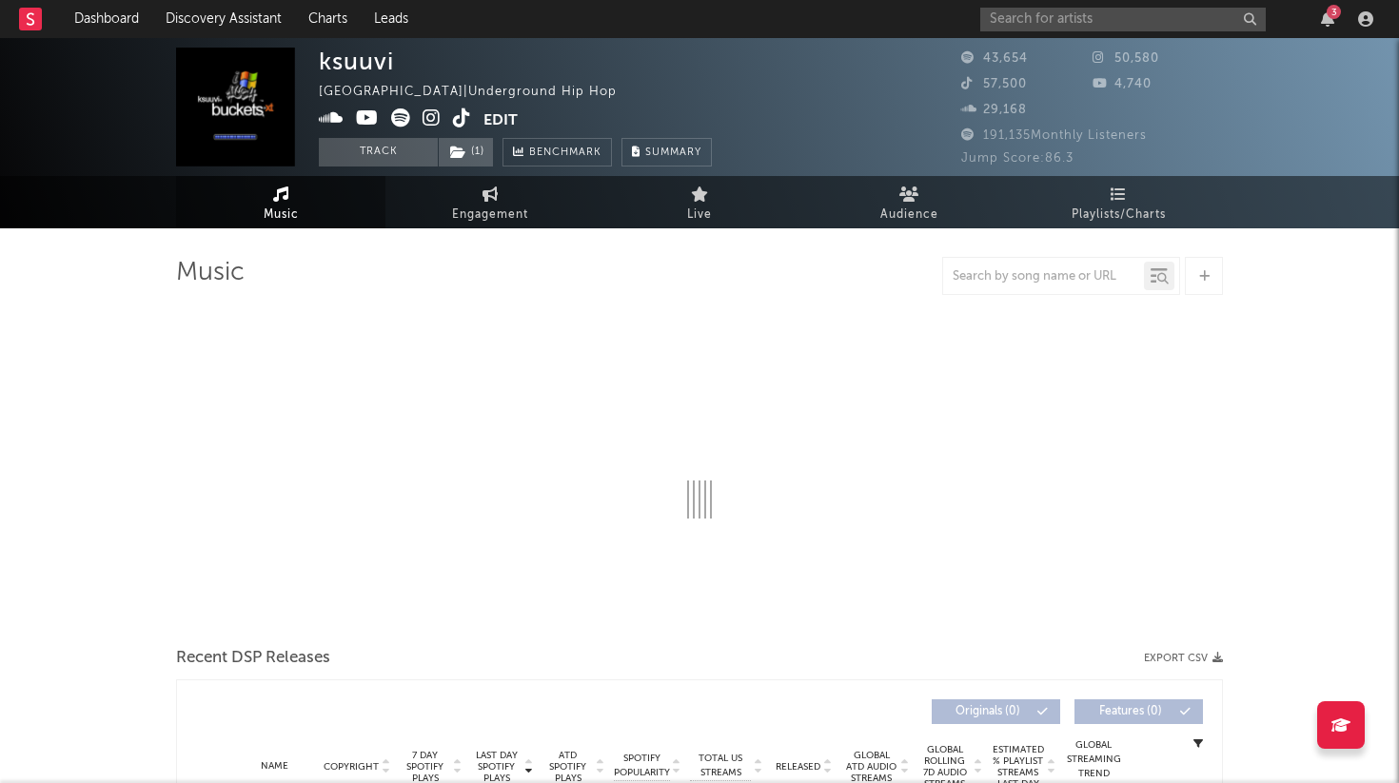
select select "6m"
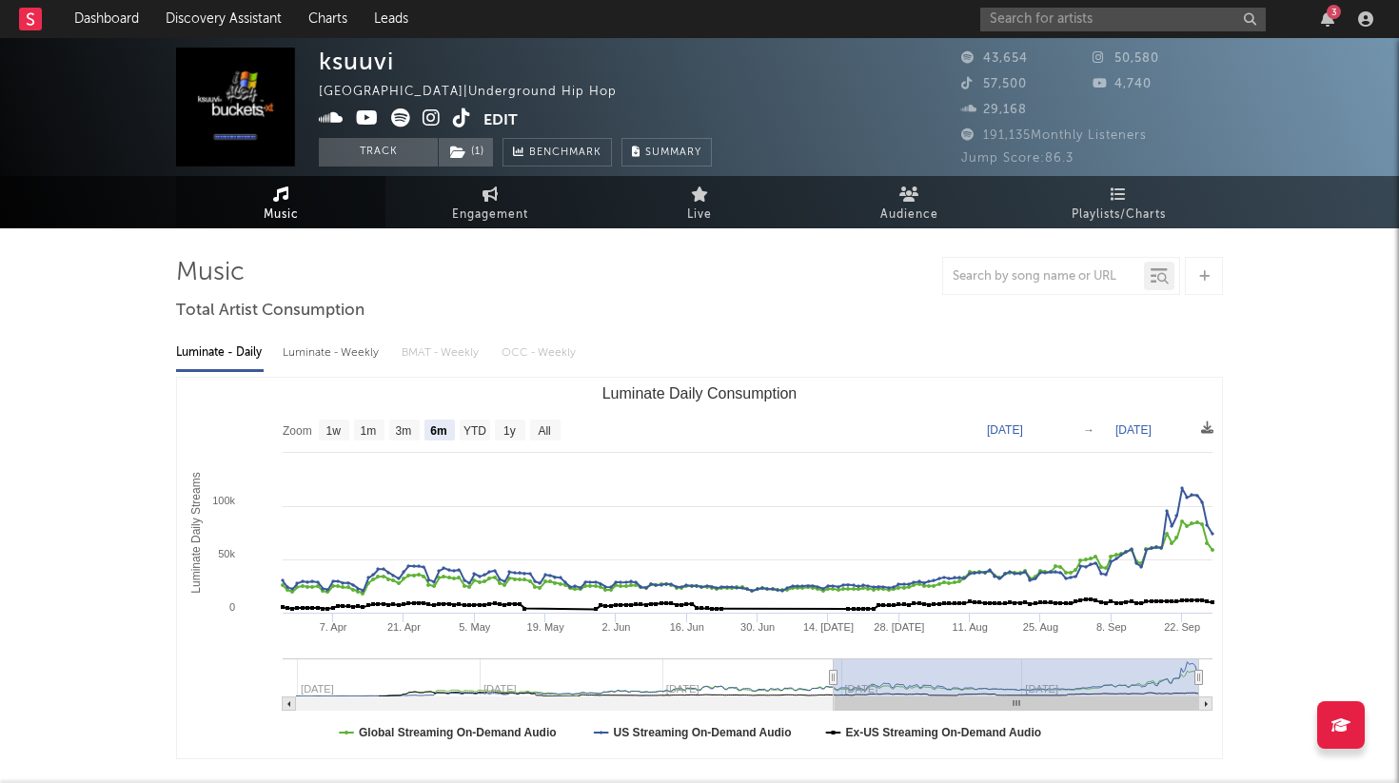
click at [462, 119] on icon at bounding box center [462, 118] width 18 height 19
click at [474, 211] on span "Engagement" at bounding box center [490, 215] width 76 height 23
select select "1w"
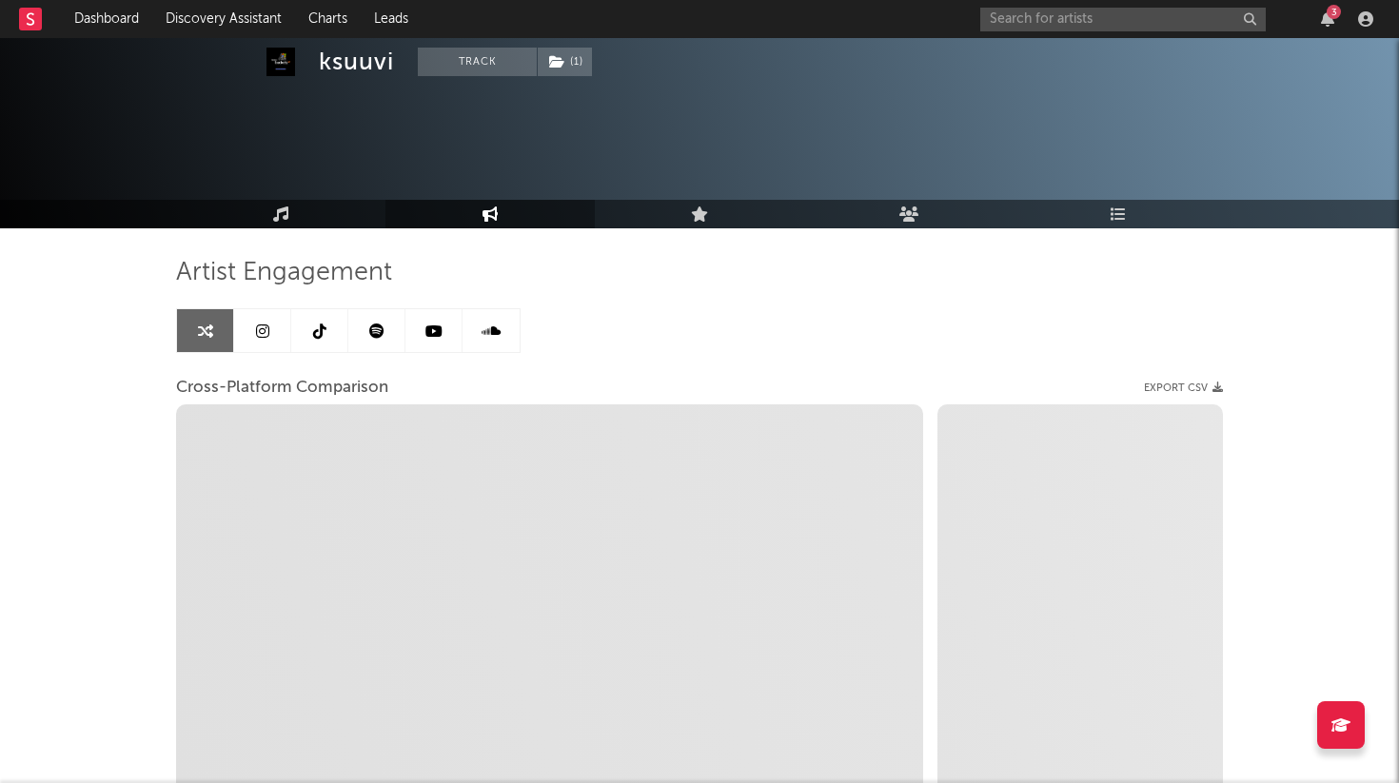
scroll to position [93, 0]
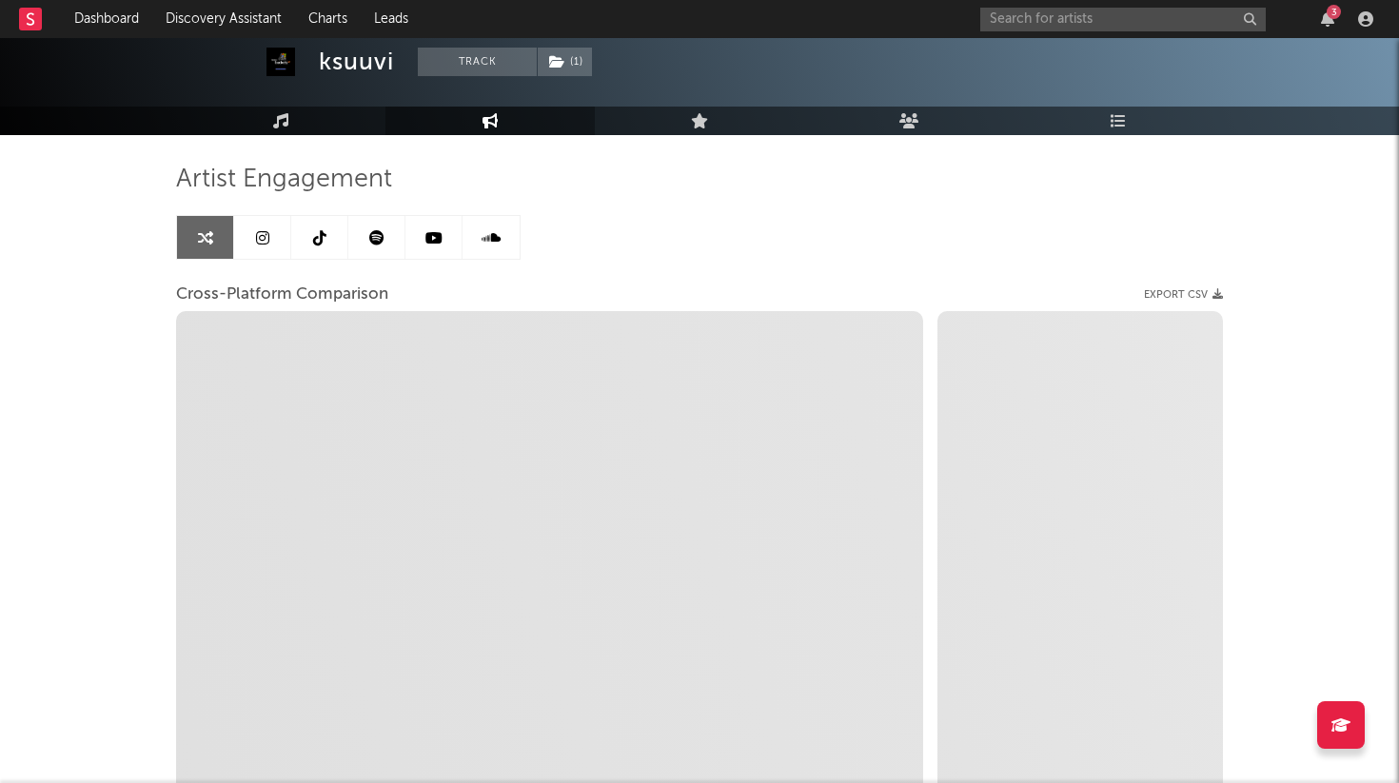
select select "1m"
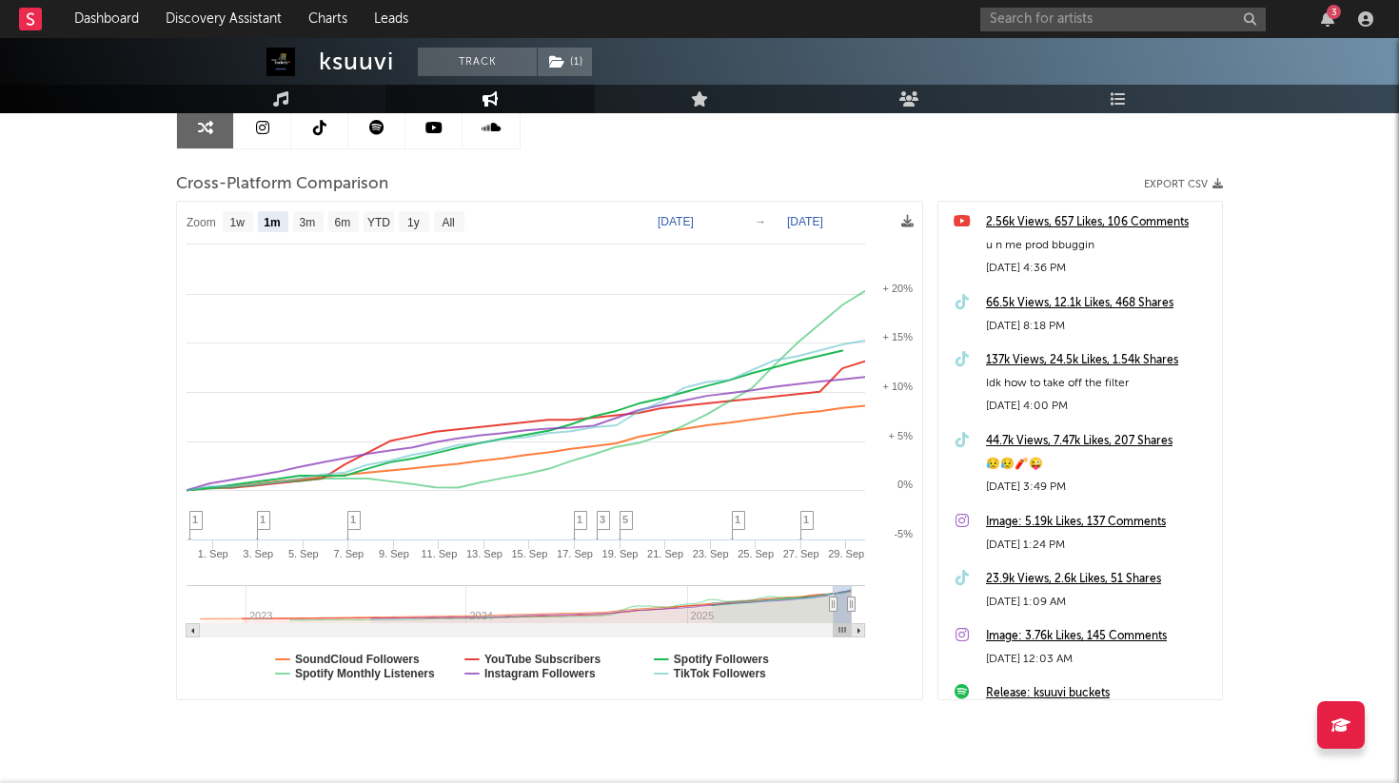
scroll to position [0, 0]
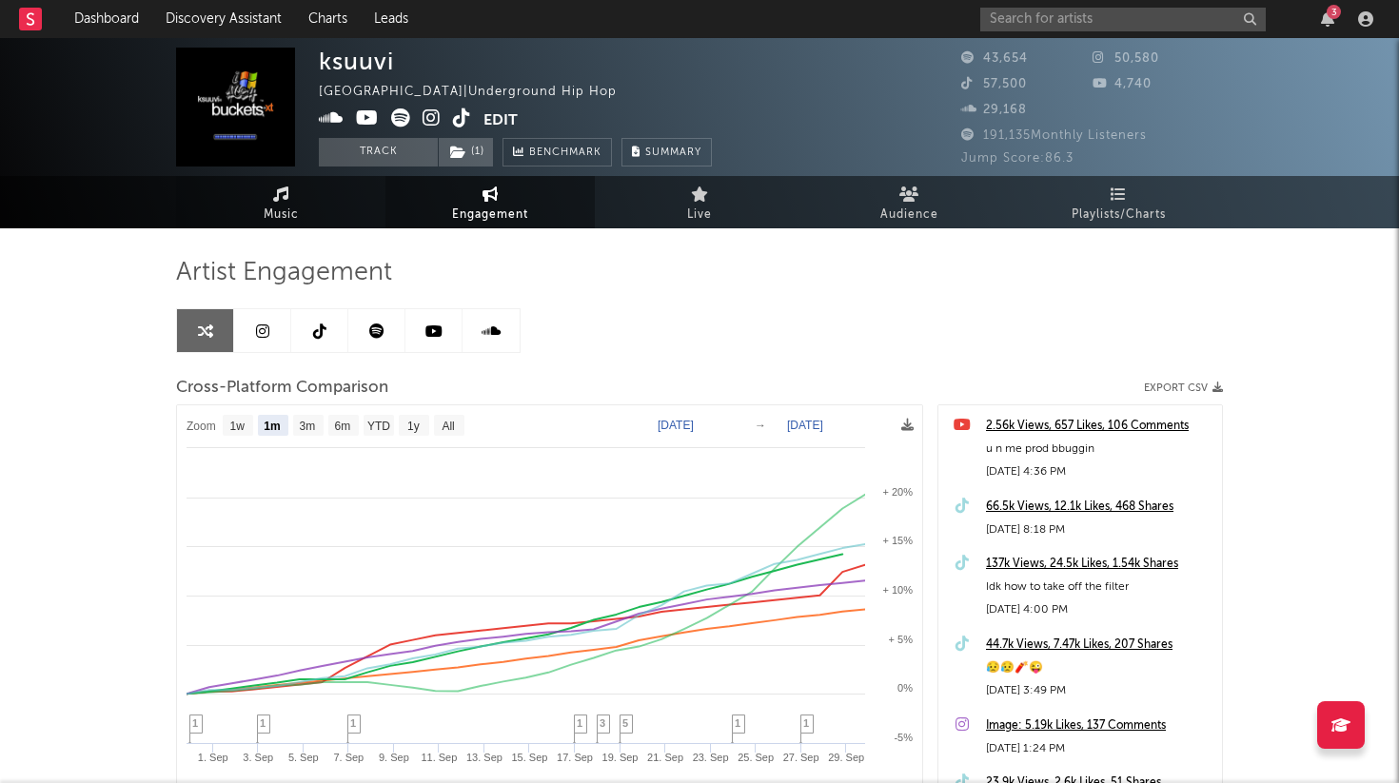
click at [301, 202] on link "Music" at bounding box center [280, 202] width 209 height 52
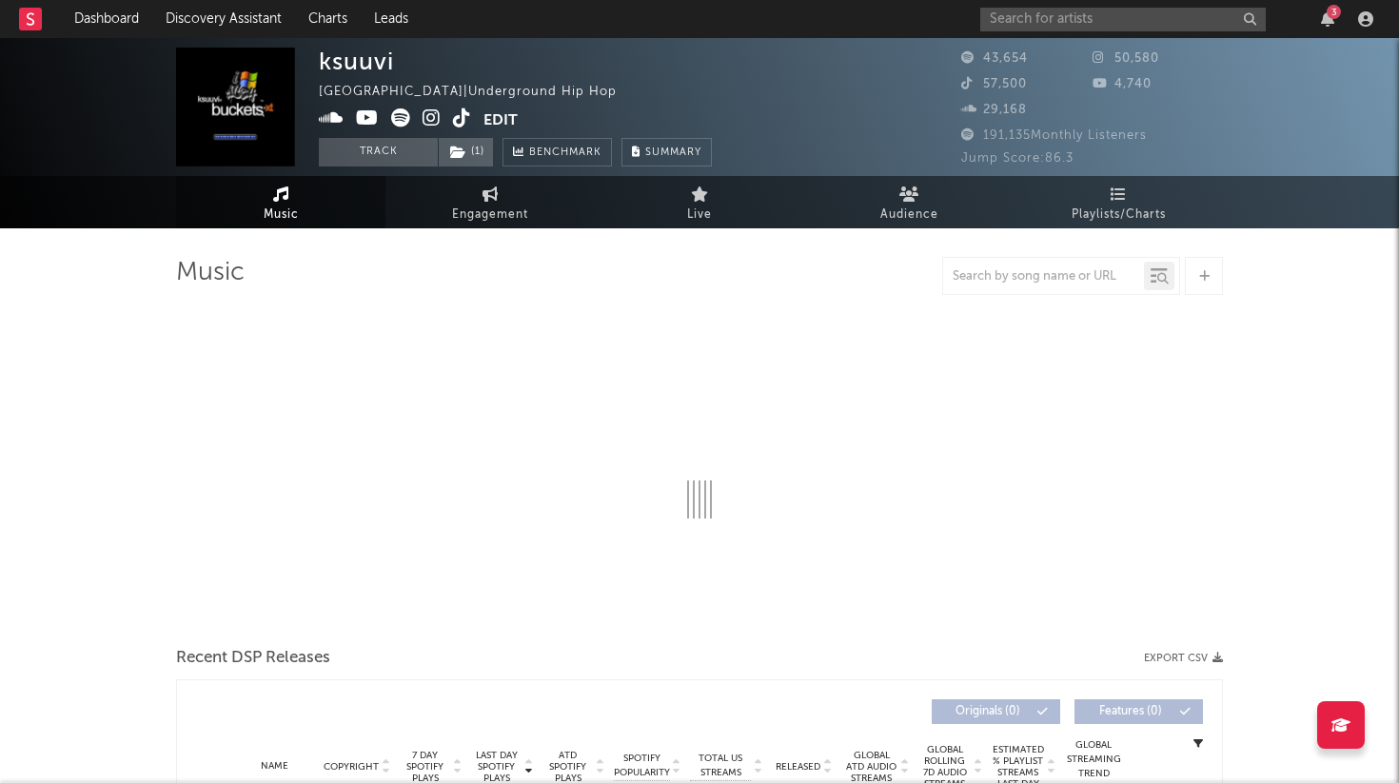
select select "6m"
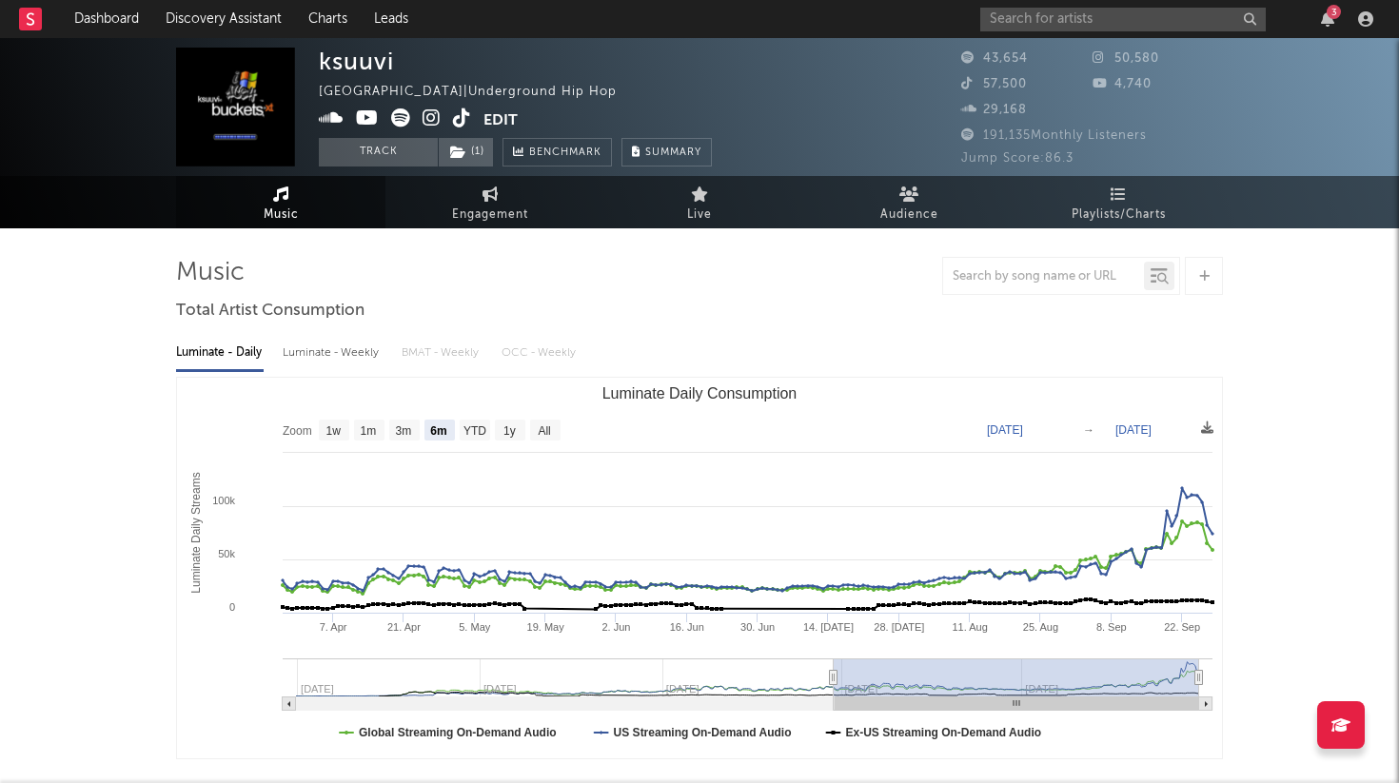
click at [324, 355] on div "Luminate - Weekly" at bounding box center [333, 353] width 100 height 32
select select "6m"
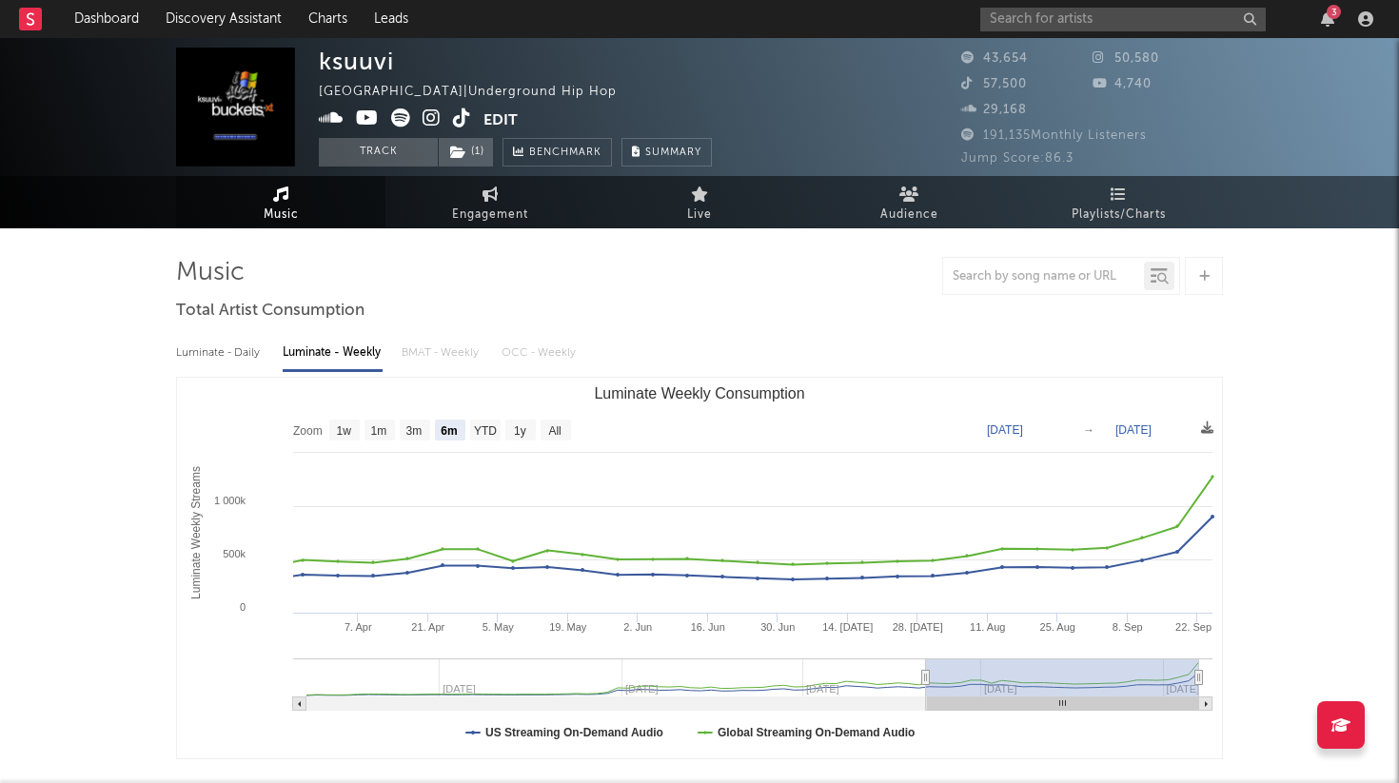
click at [222, 369] on div "Luminate - Daily Luminate - Weekly BMAT - Weekly OCC - Weekly Zoom 1w 1m 3m 6m …" at bounding box center [699, 545] width 1047 height 437
click at [248, 357] on div "Luminate - Daily" at bounding box center [220, 353] width 88 height 32
select select "6m"
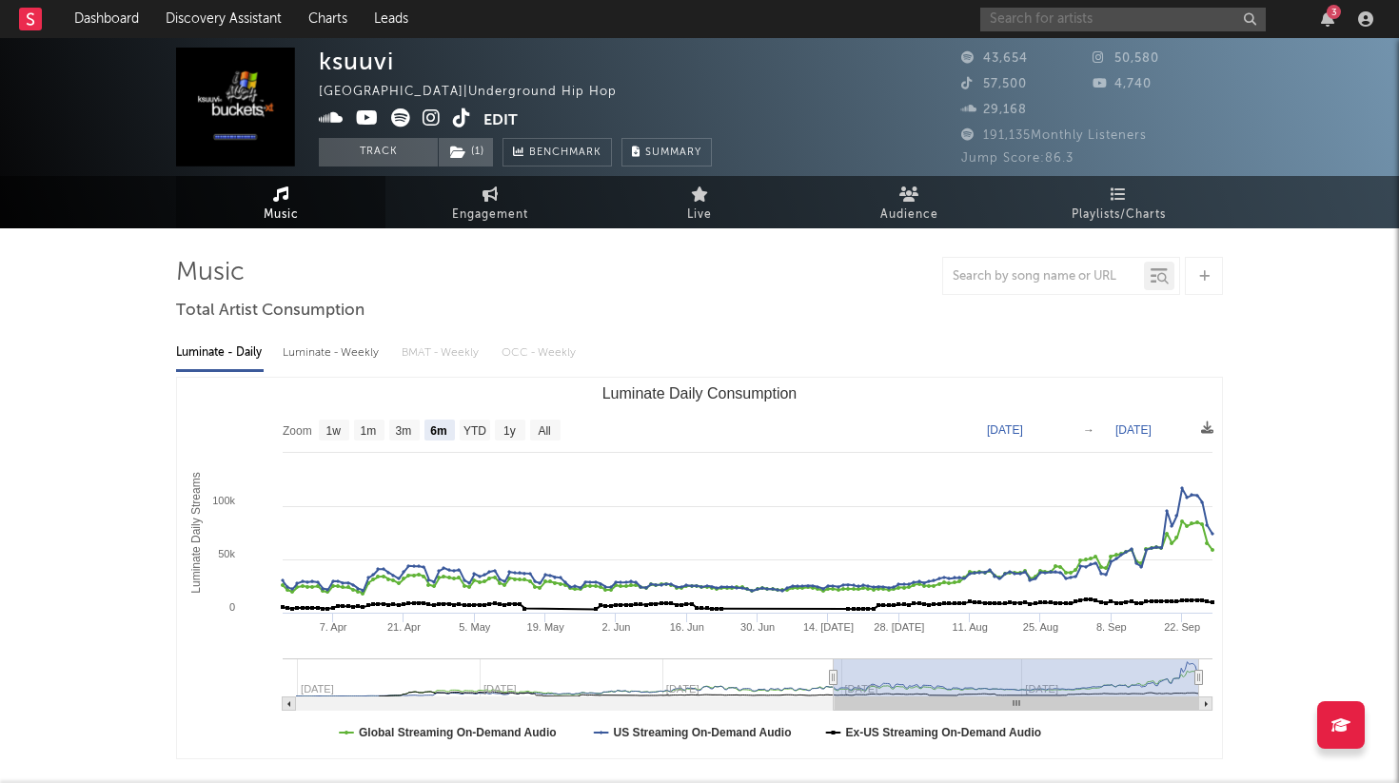
click at [1061, 25] on input "text" at bounding box center [1123, 20] width 286 height 24
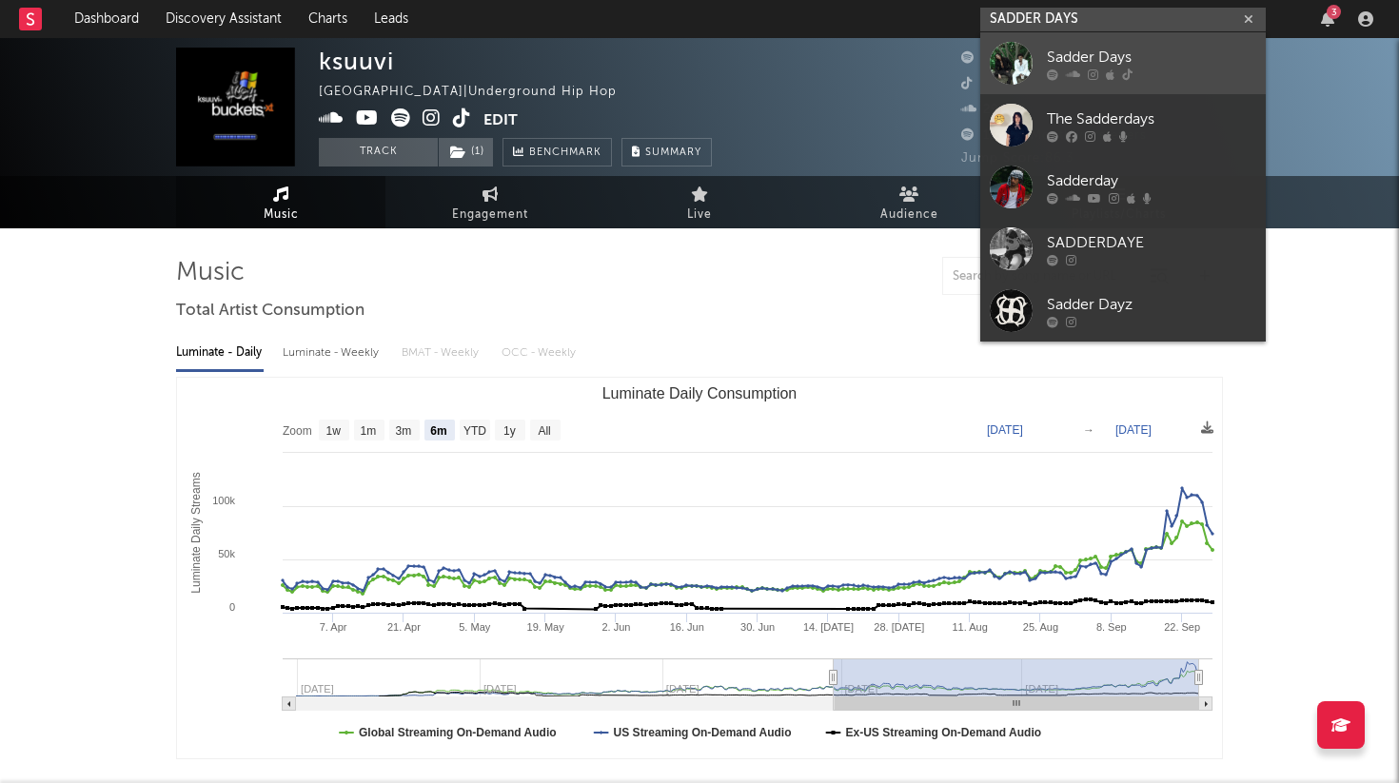
type input "SADDER DAYS"
click at [1124, 67] on div "Sadder Days" at bounding box center [1151, 57] width 209 height 23
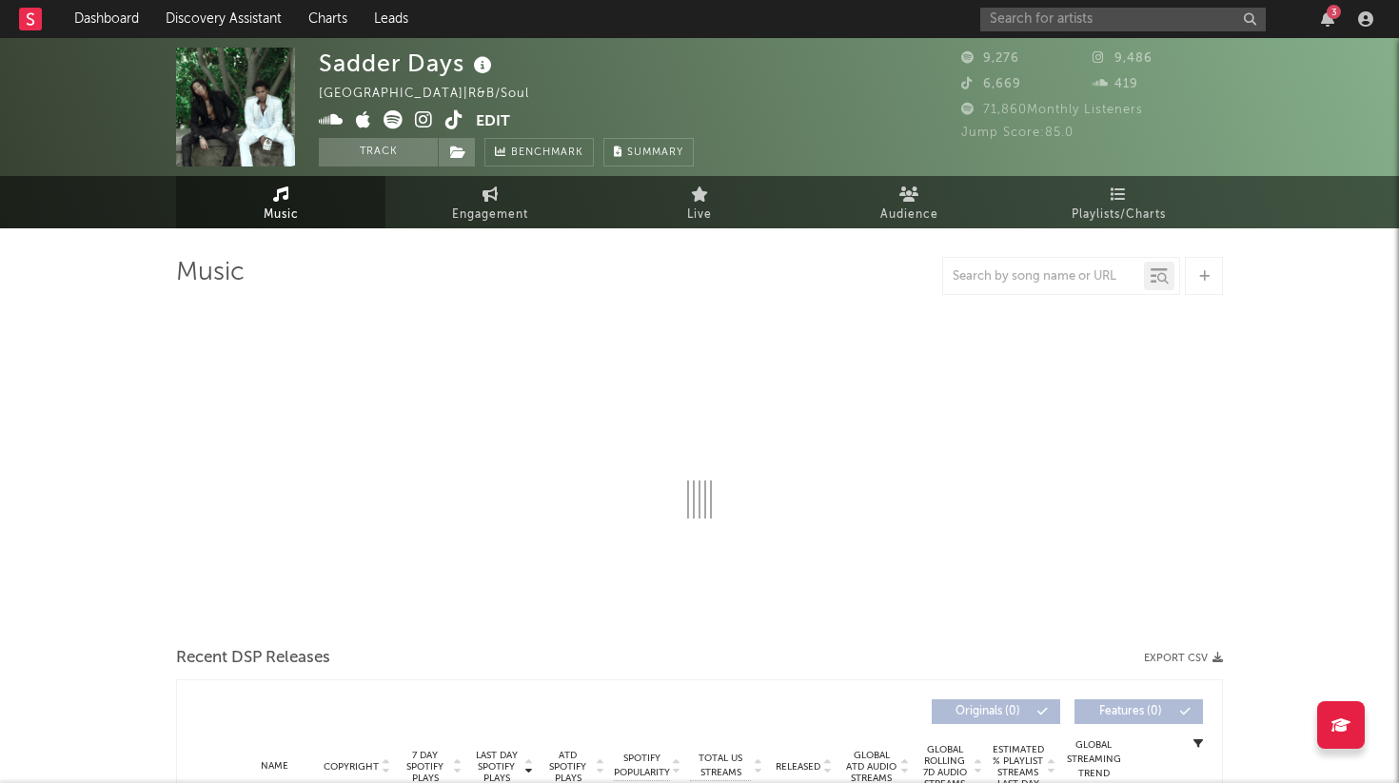
select select "6m"
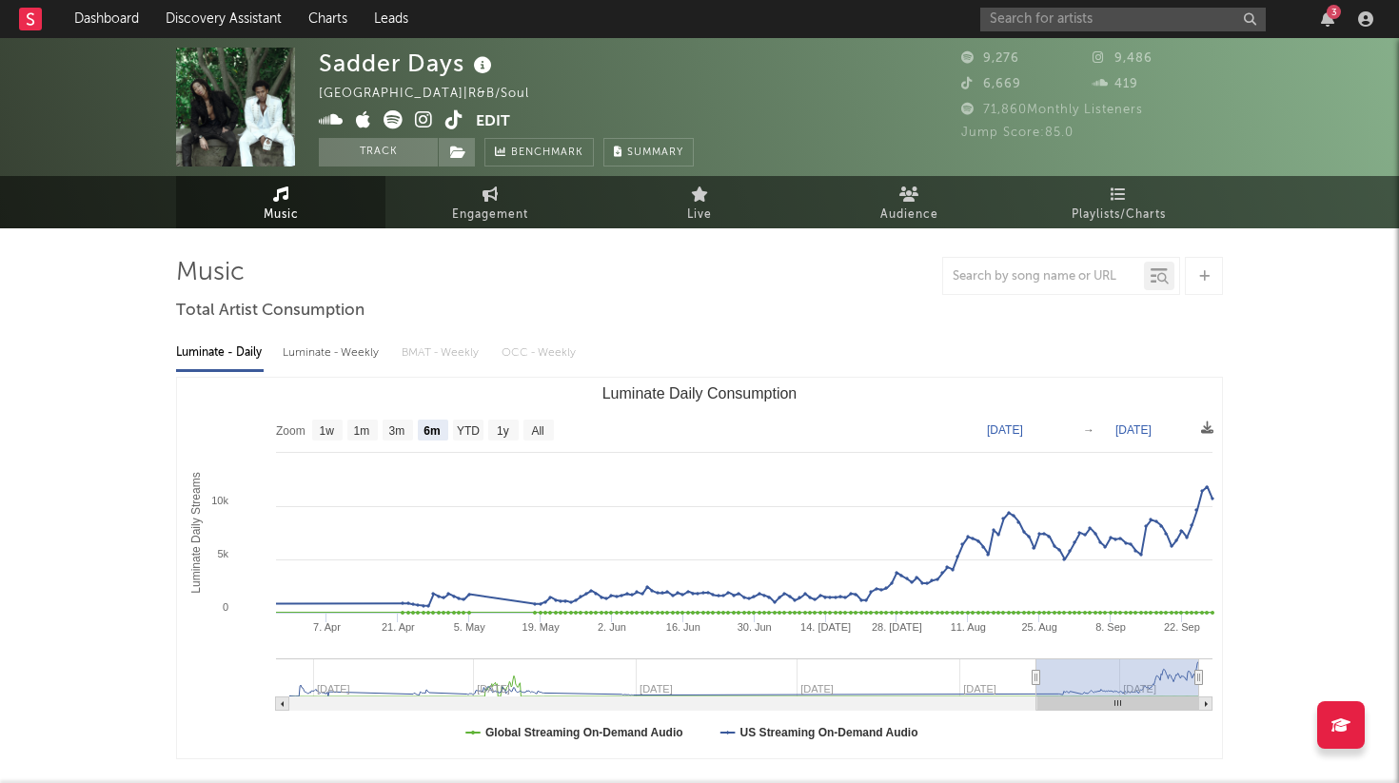
click at [446, 113] on icon at bounding box center [454, 119] width 18 height 19
click at [1023, 15] on input "text" at bounding box center [1123, 20] width 286 height 24
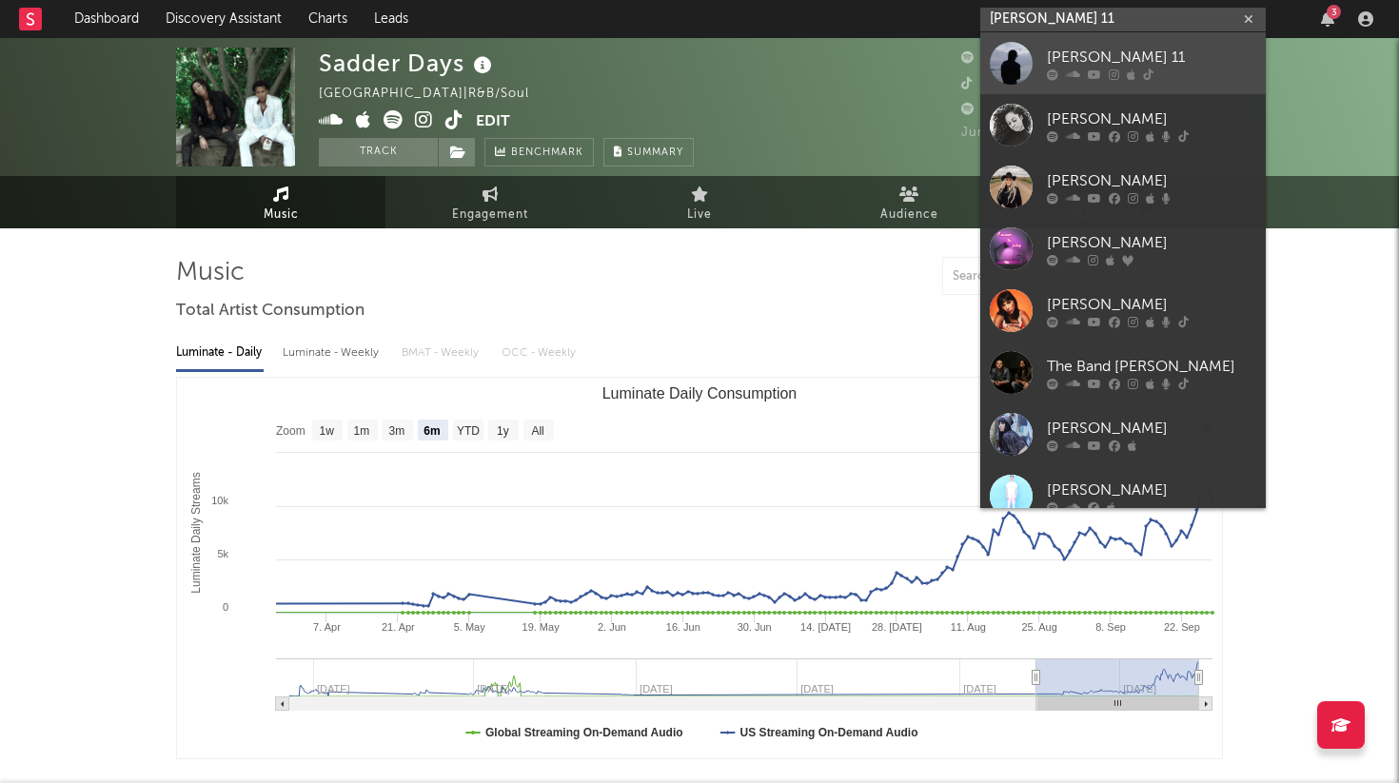
type input "[PERSON_NAME] 11"
click at [1035, 63] on link "[PERSON_NAME] 11" at bounding box center [1123, 63] width 286 height 62
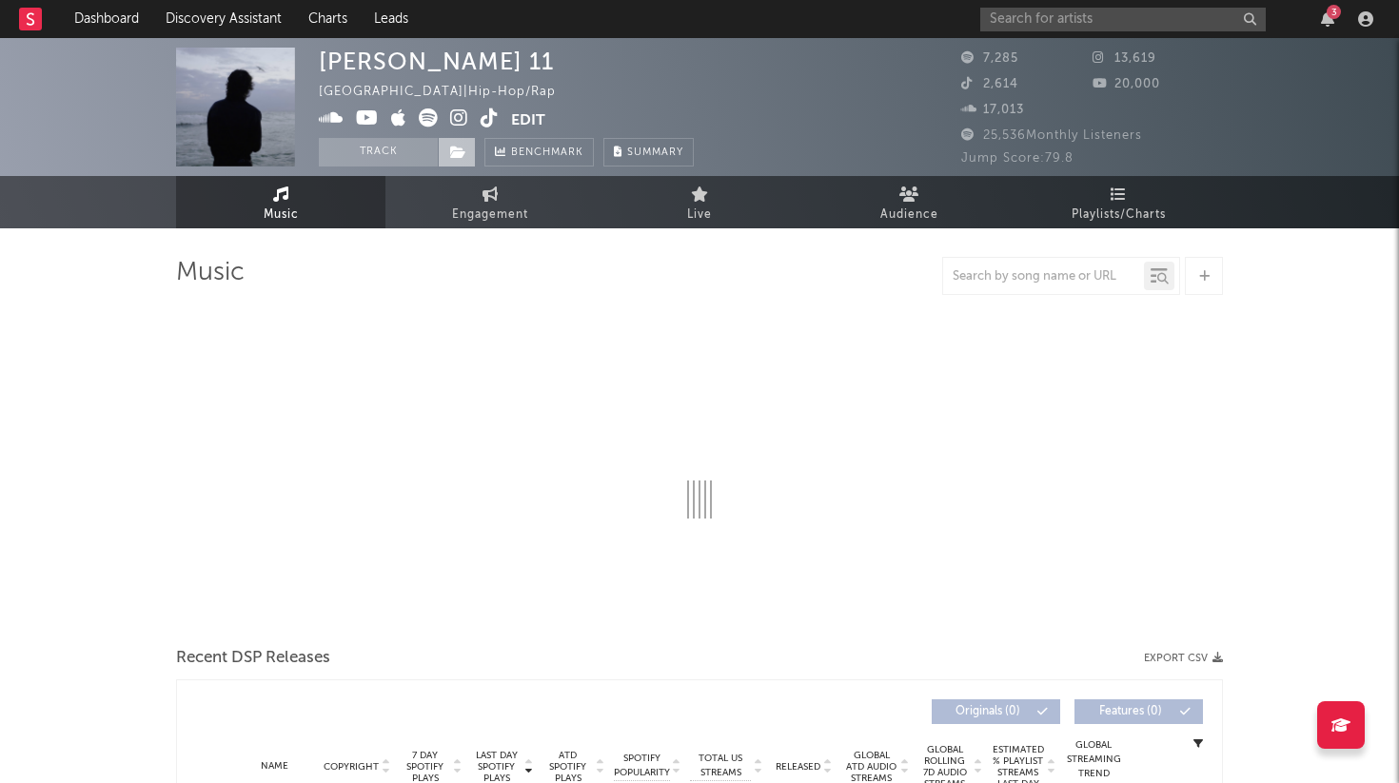
select select "6m"
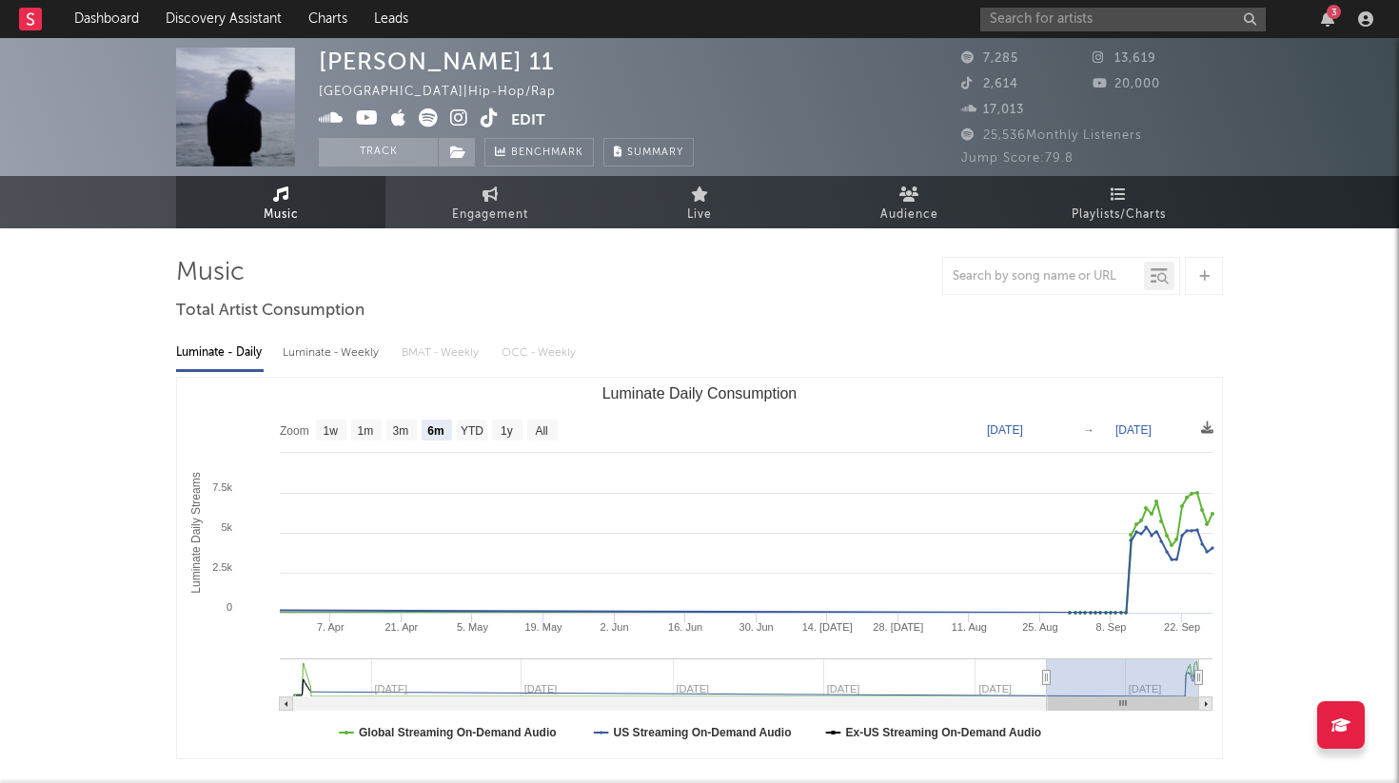
click at [435, 121] on icon at bounding box center [428, 118] width 19 height 19
click at [492, 113] on icon at bounding box center [490, 118] width 18 height 19
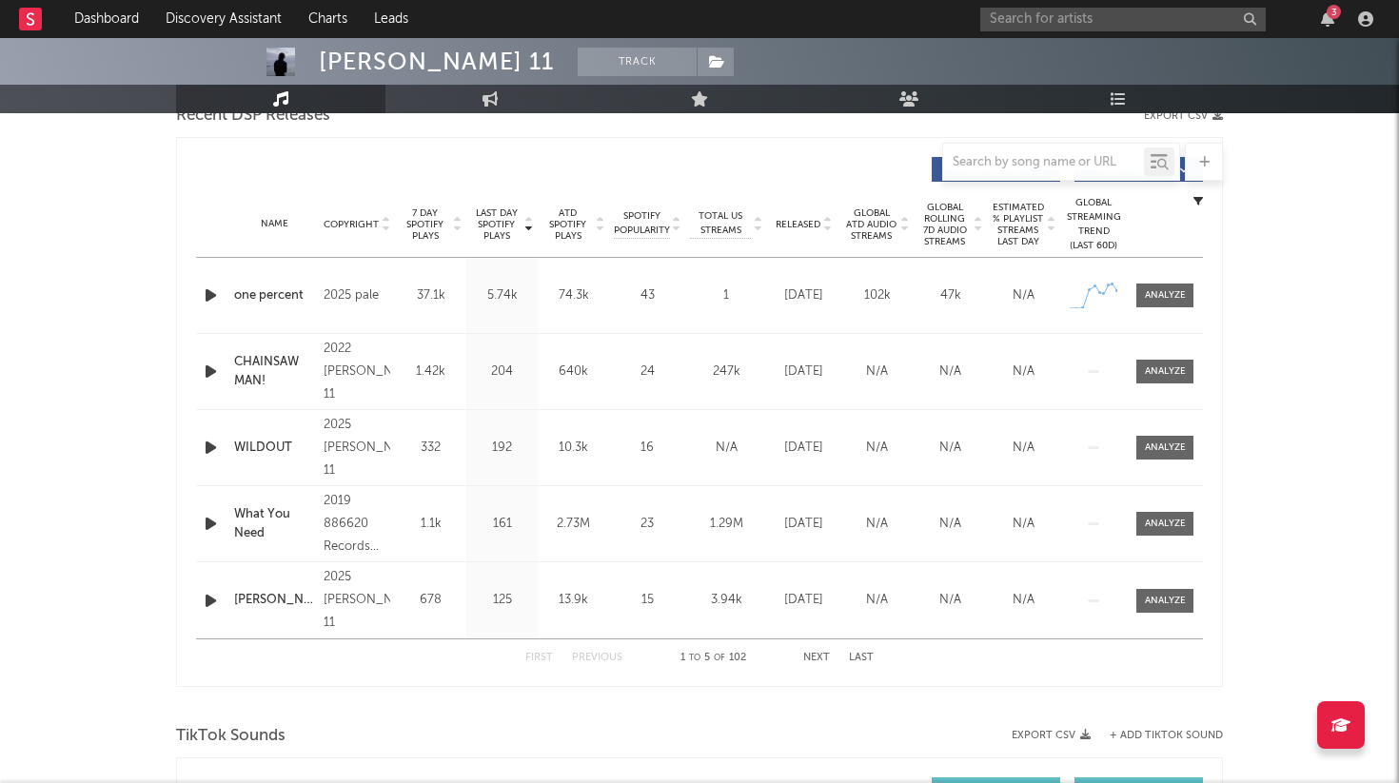
scroll to position [707, 0]
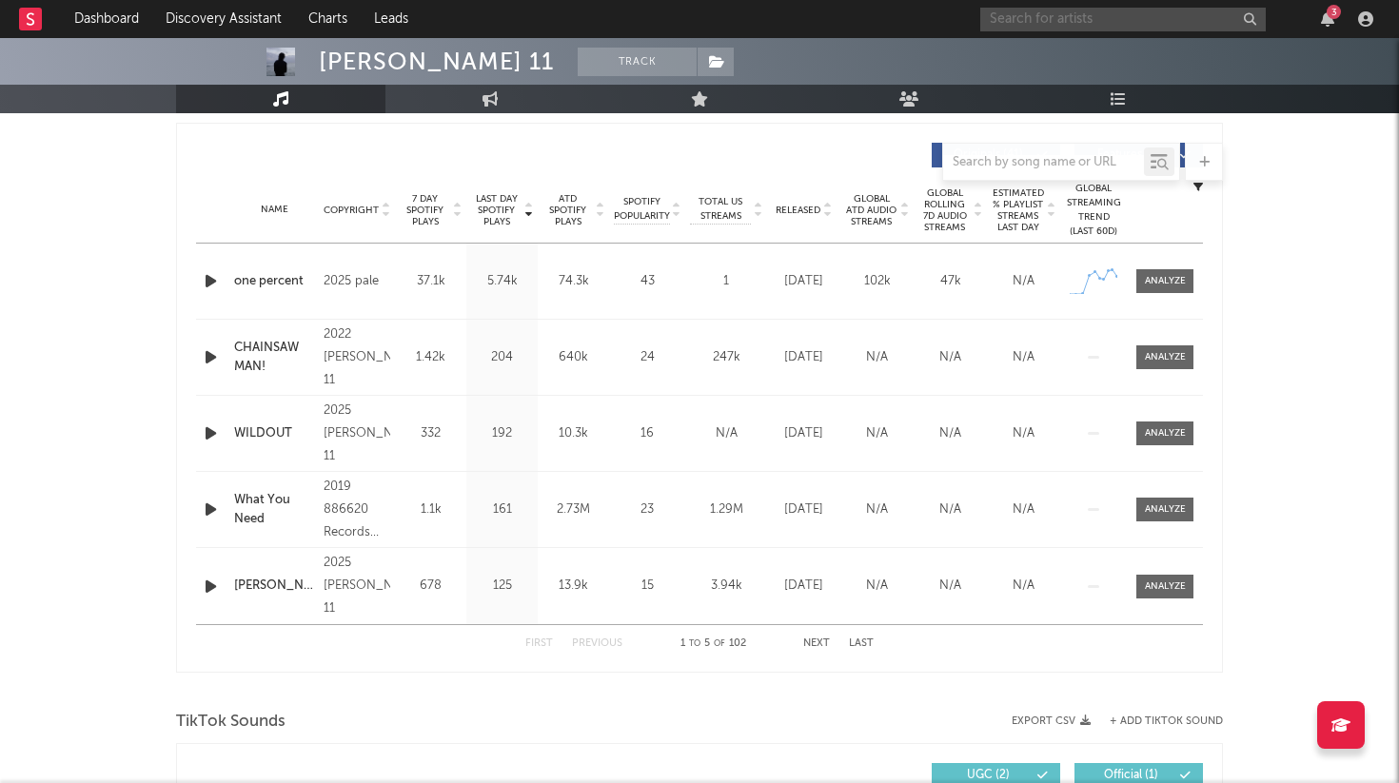
click at [1051, 25] on input "text" at bounding box center [1123, 20] width 286 height 24
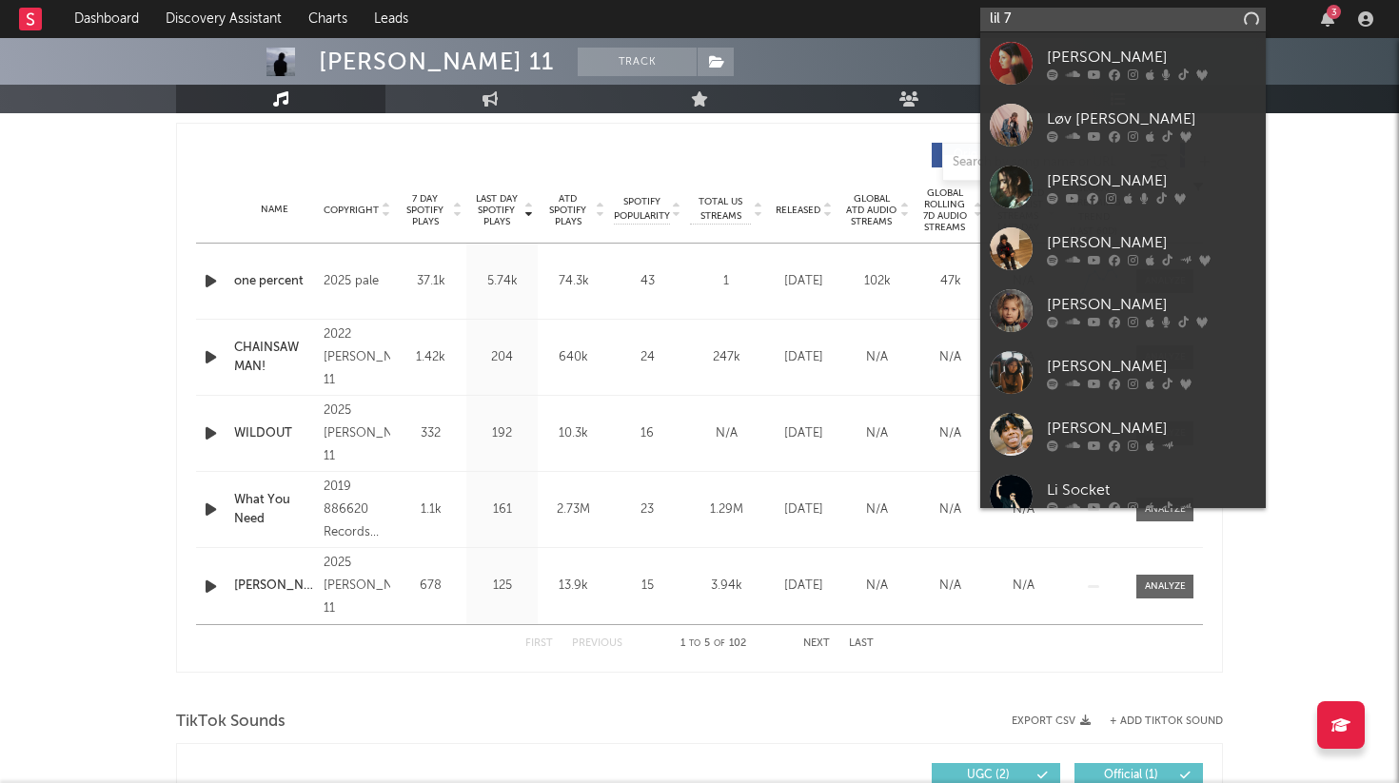
type input "lil 7"
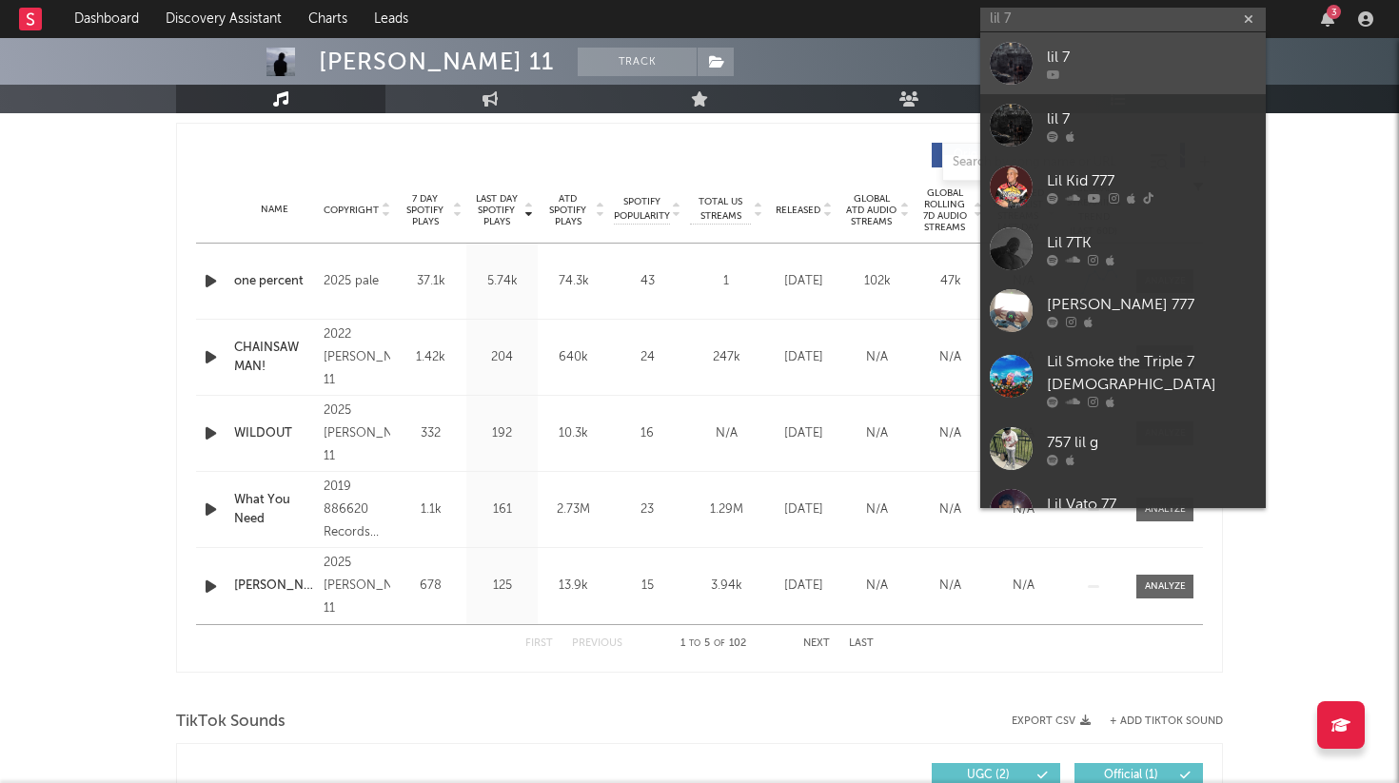
click at [1153, 64] on div "lil 7" at bounding box center [1151, 57] width 209 height 23
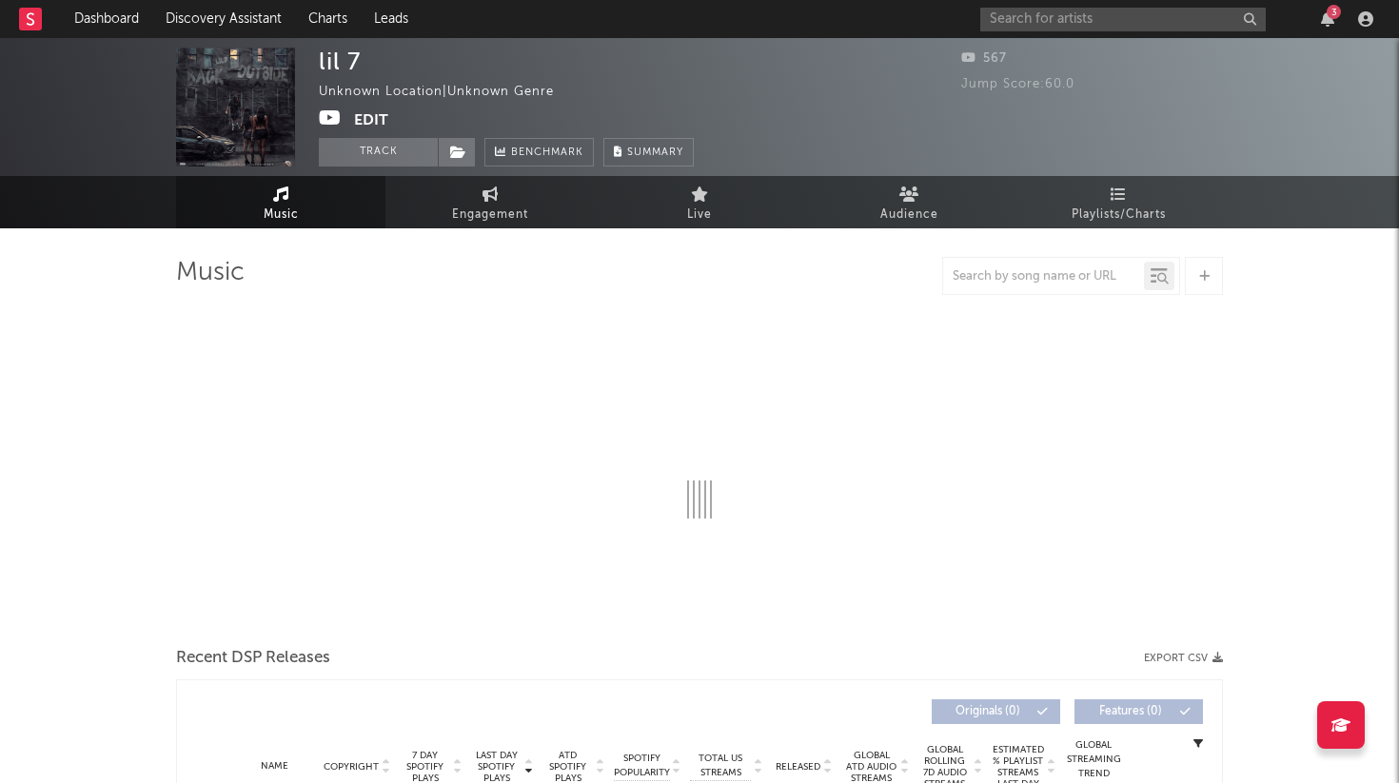
select select "1w"
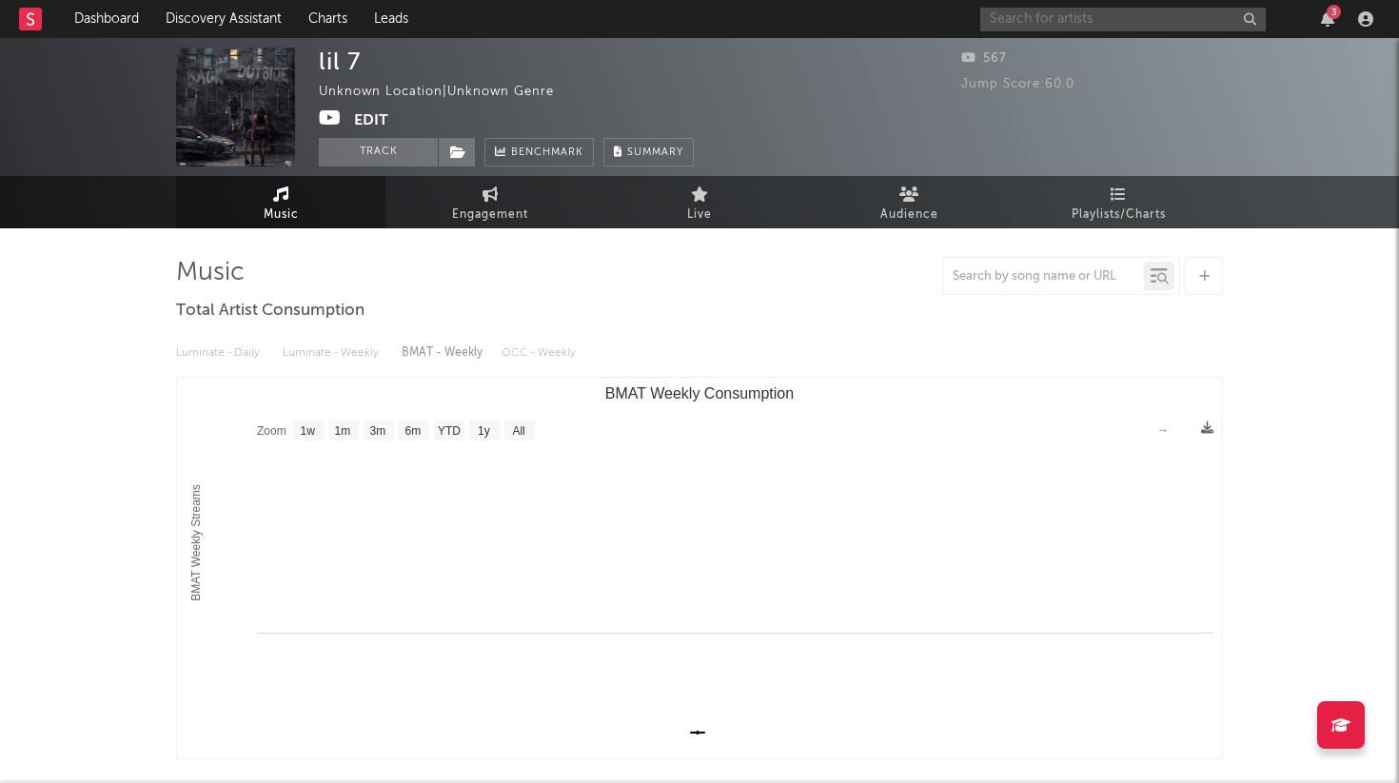
click at [1067, 24] on input "text" at bounding box center [1123, 20] width 286 height 24
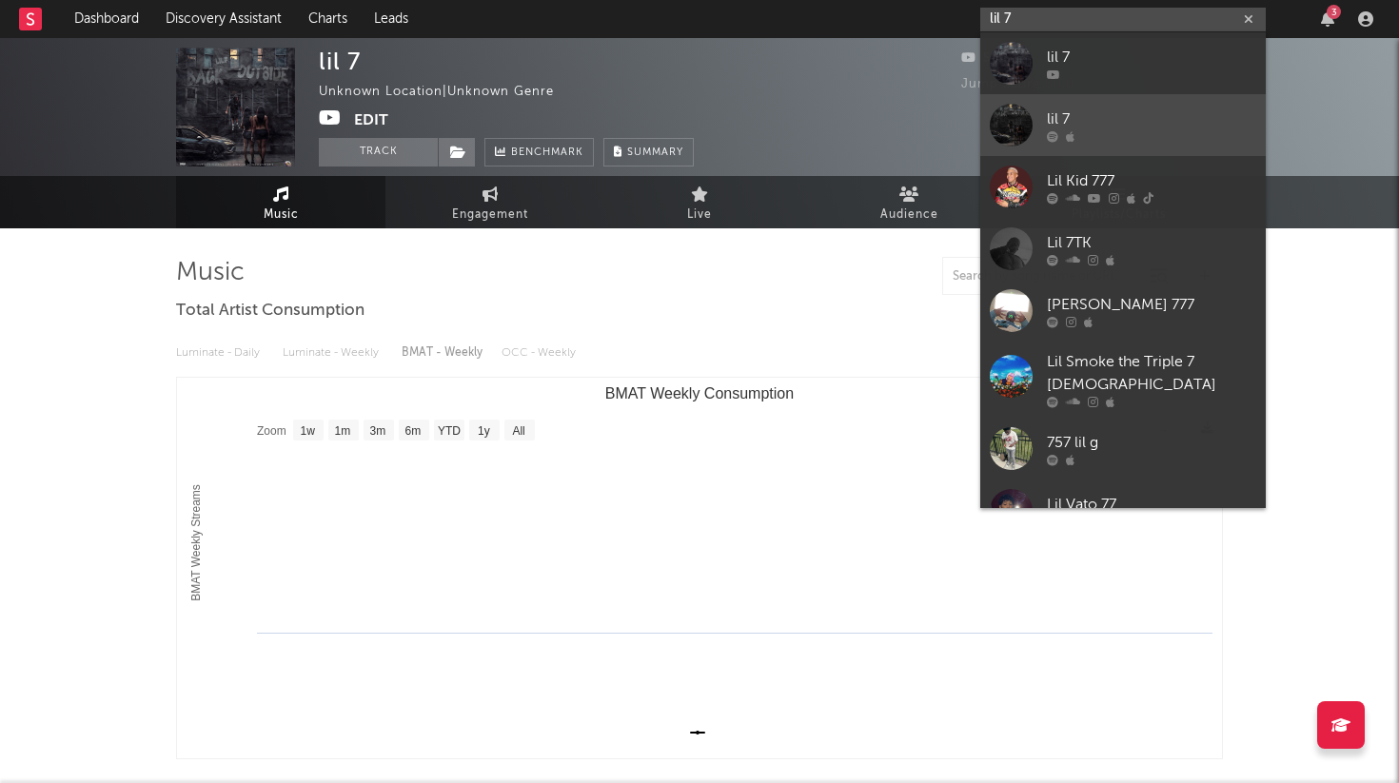
type input "lil 7"
click at [1118, 116] on div "lil 7" at bounding box center [1151, 119] width 209 height 23
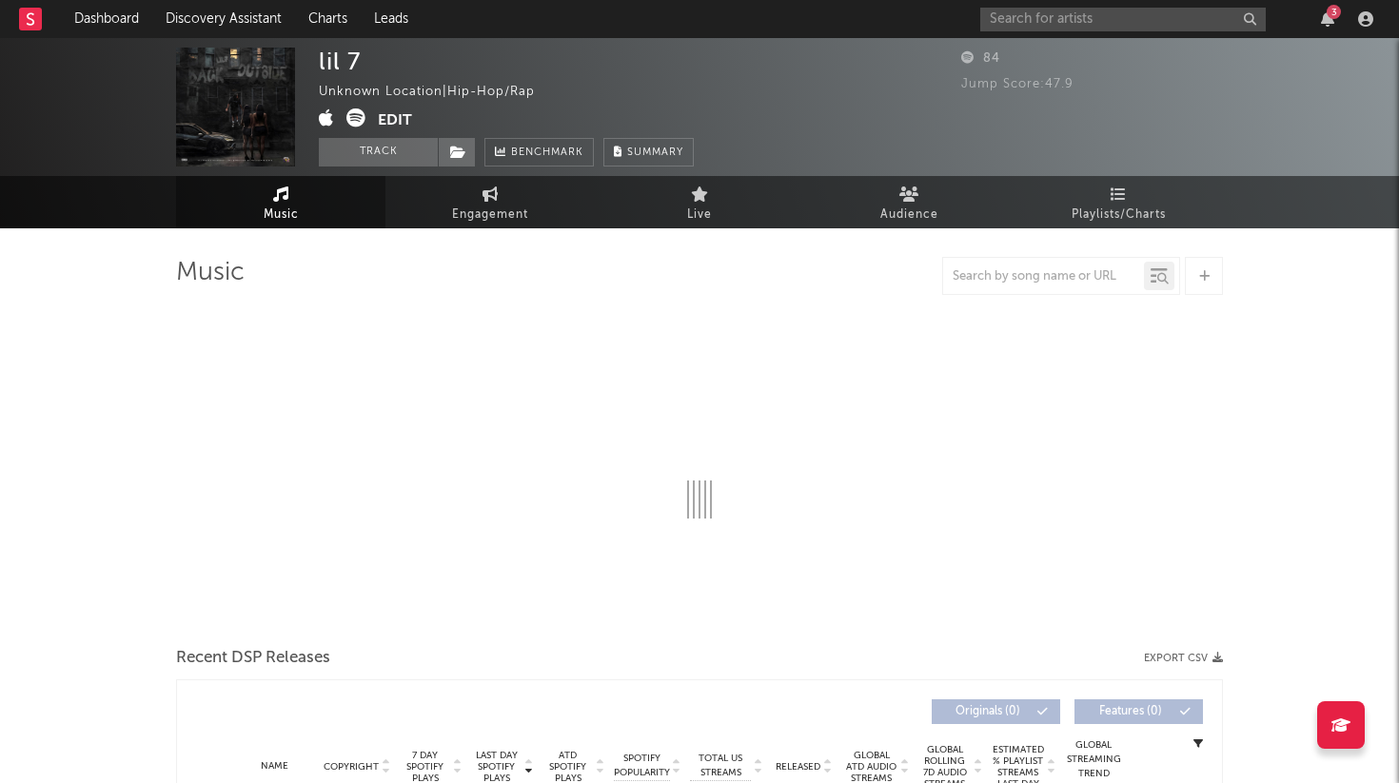
select select "1w"
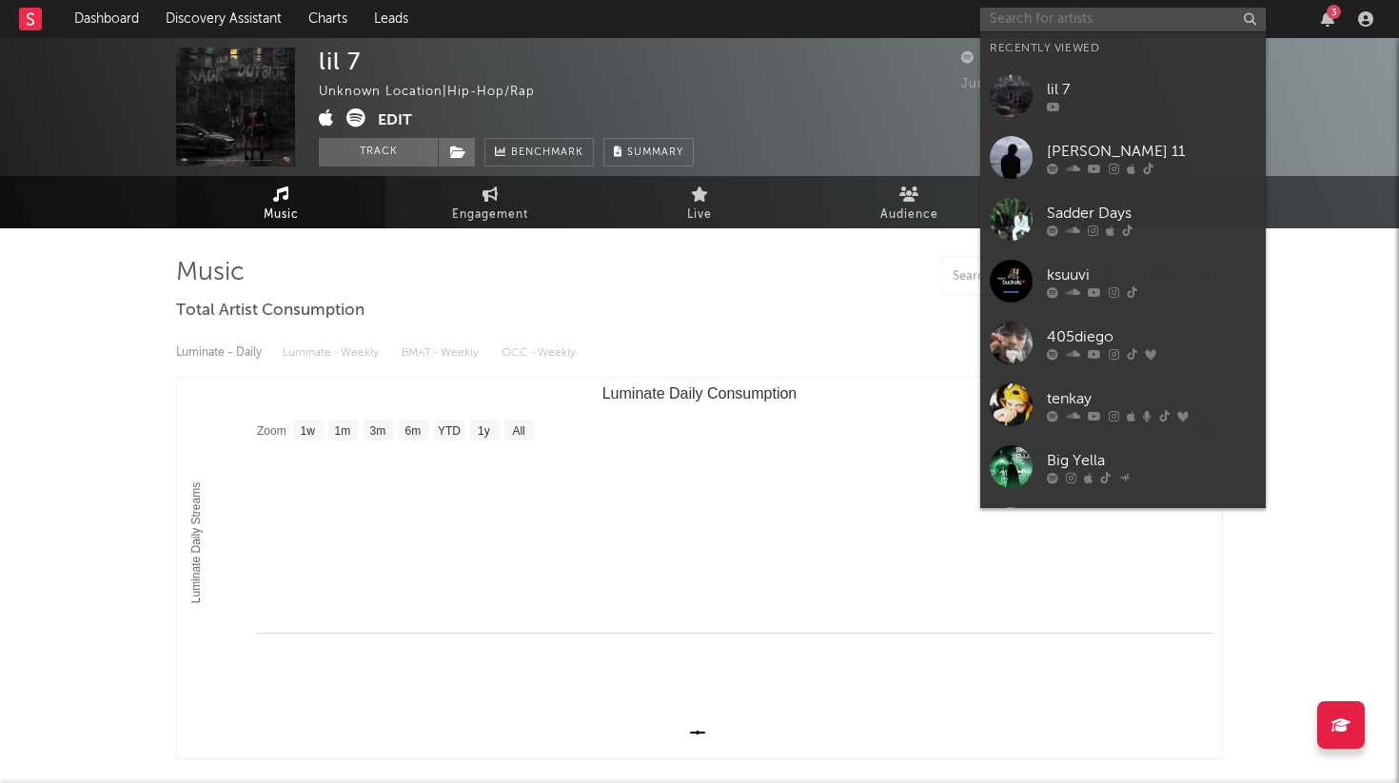
click at [1128, 8] on input "text" at bounding box center [1123, 20] width 286 height 24
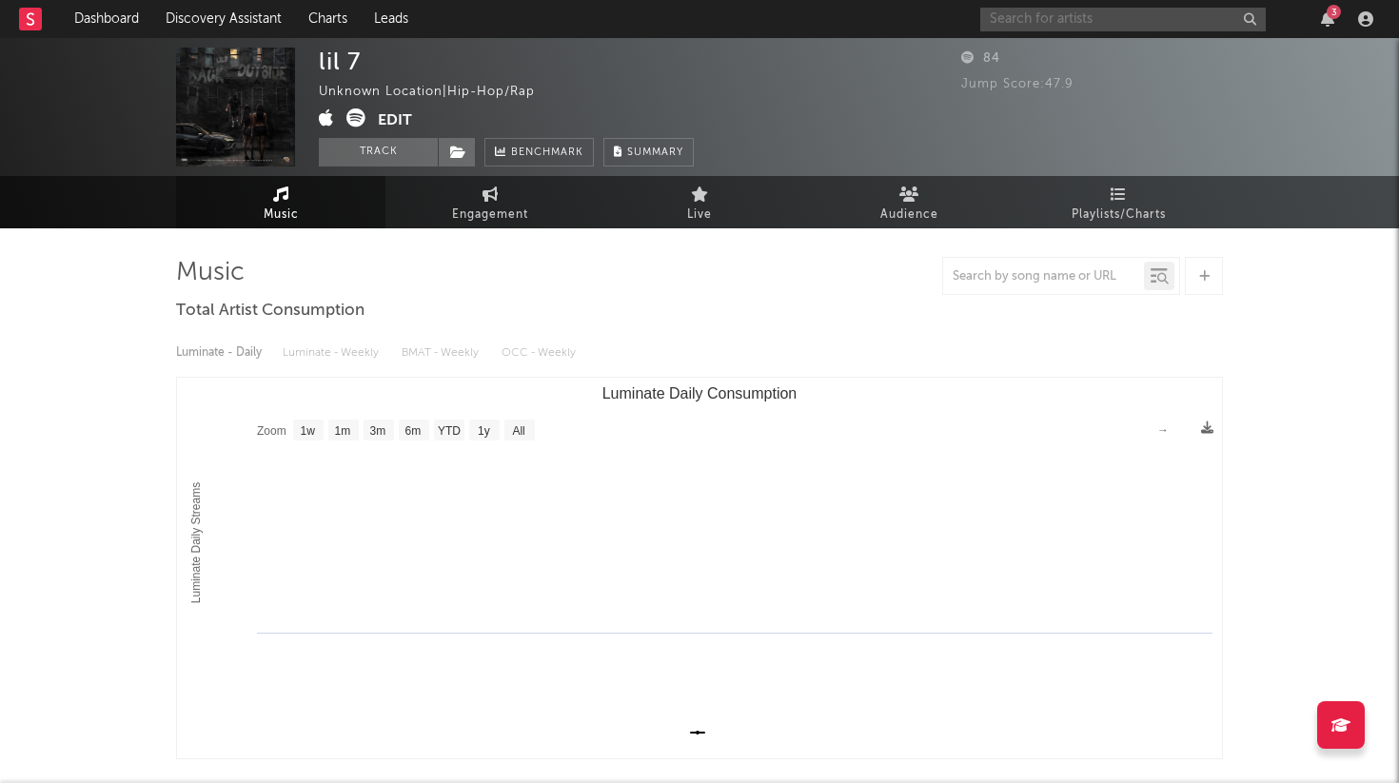
type input ";"
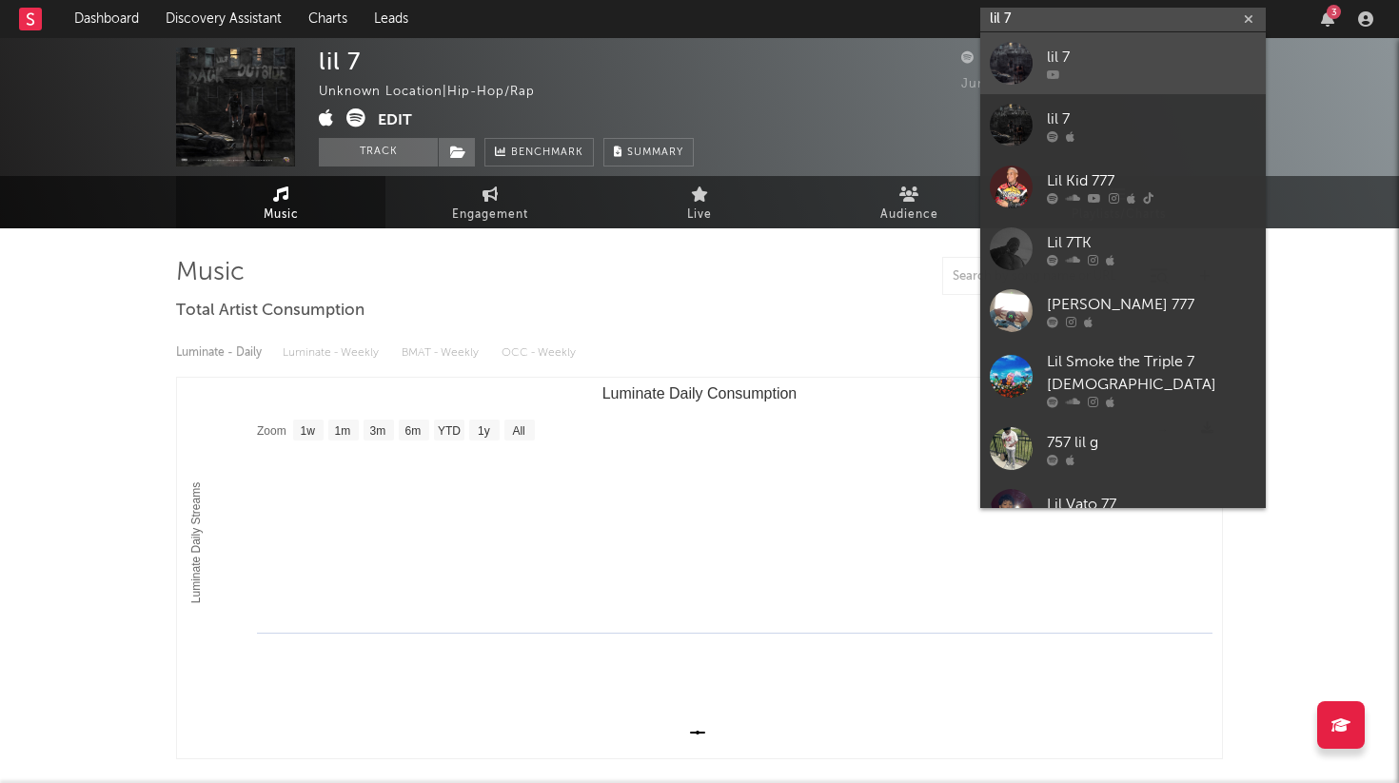
type input "lil 7"
click at [1161, 56] on div "lil 7" at bounding box center [1151, 57] width 209 height 23
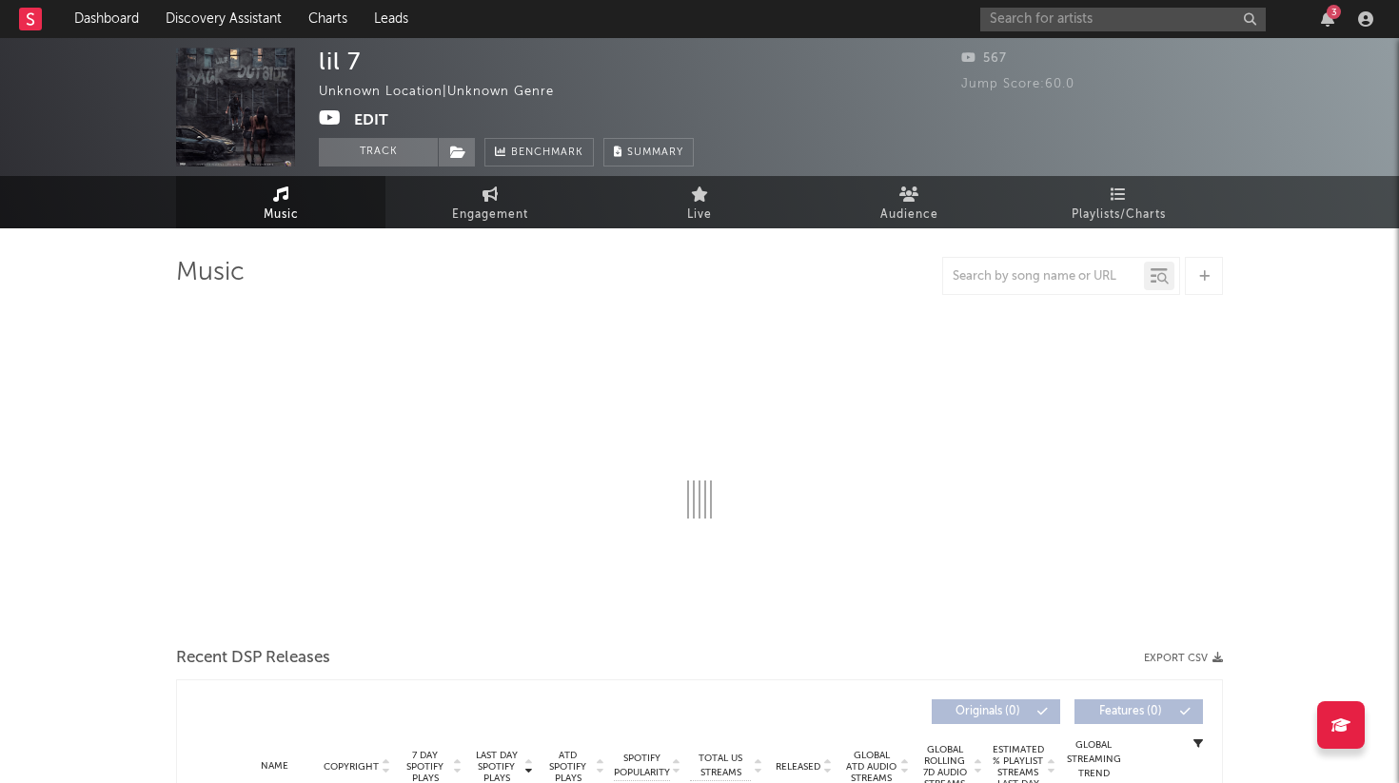
select select "1w"
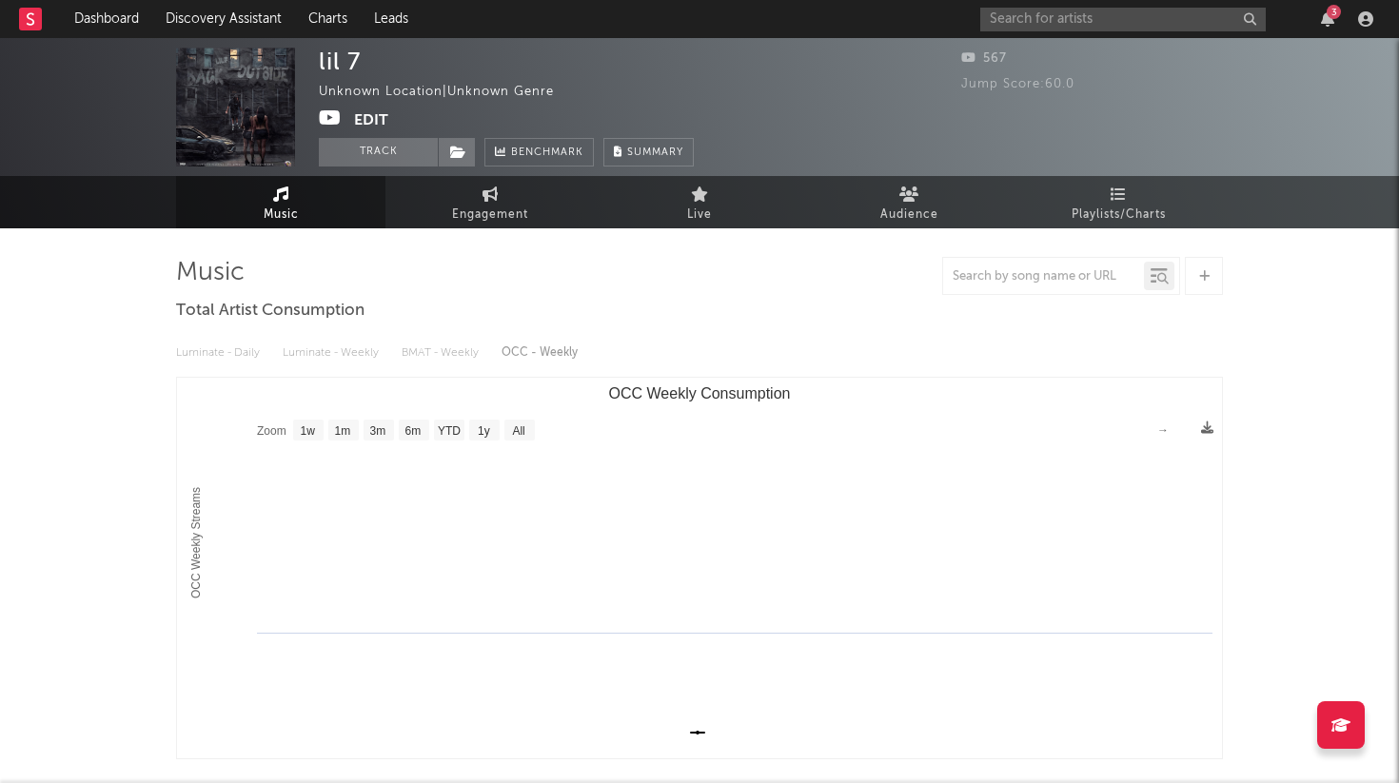
click at [1129, 6] on div "3" at bounding box center [1180, 19] width 400 height 38
click at [1128, 11] on input "text" at bounding box center [1123, 20] width 286 height 24
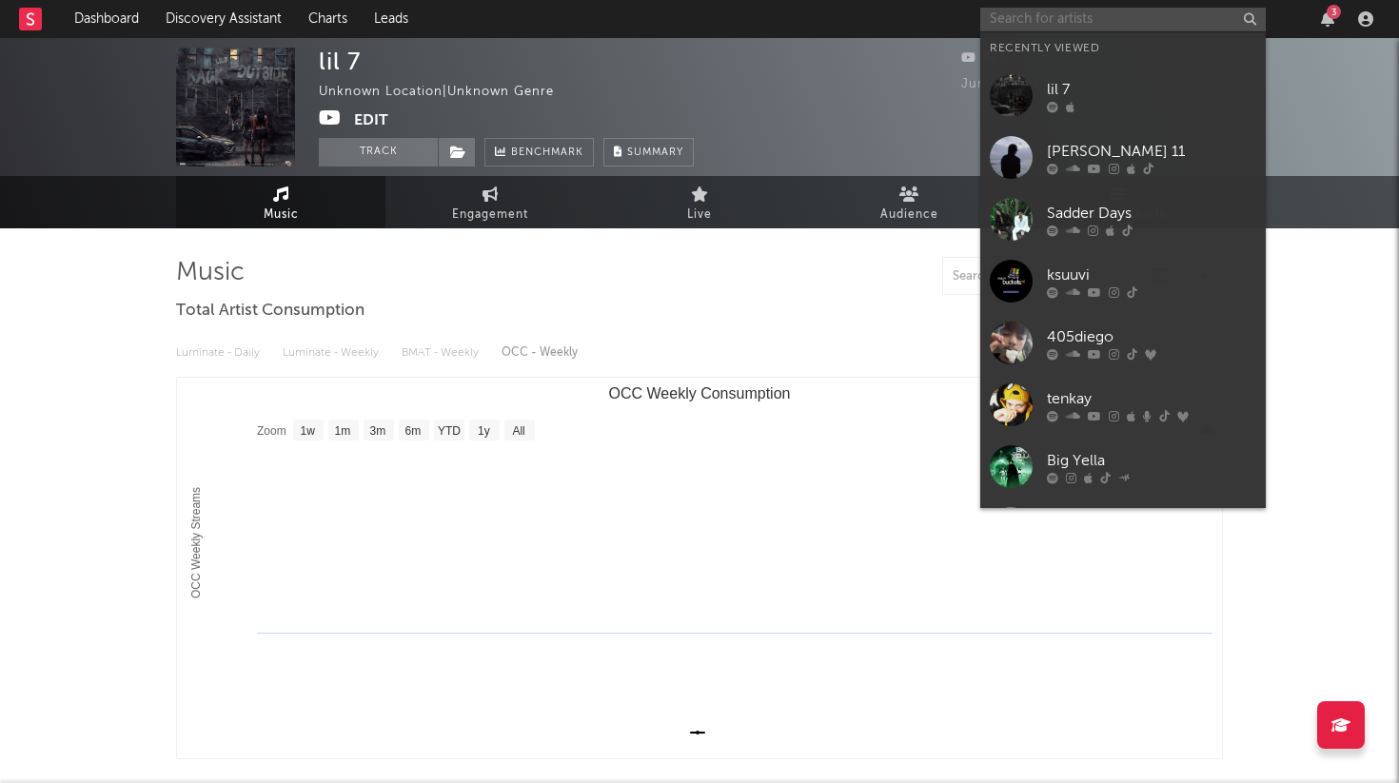
paste input "Lajoee"
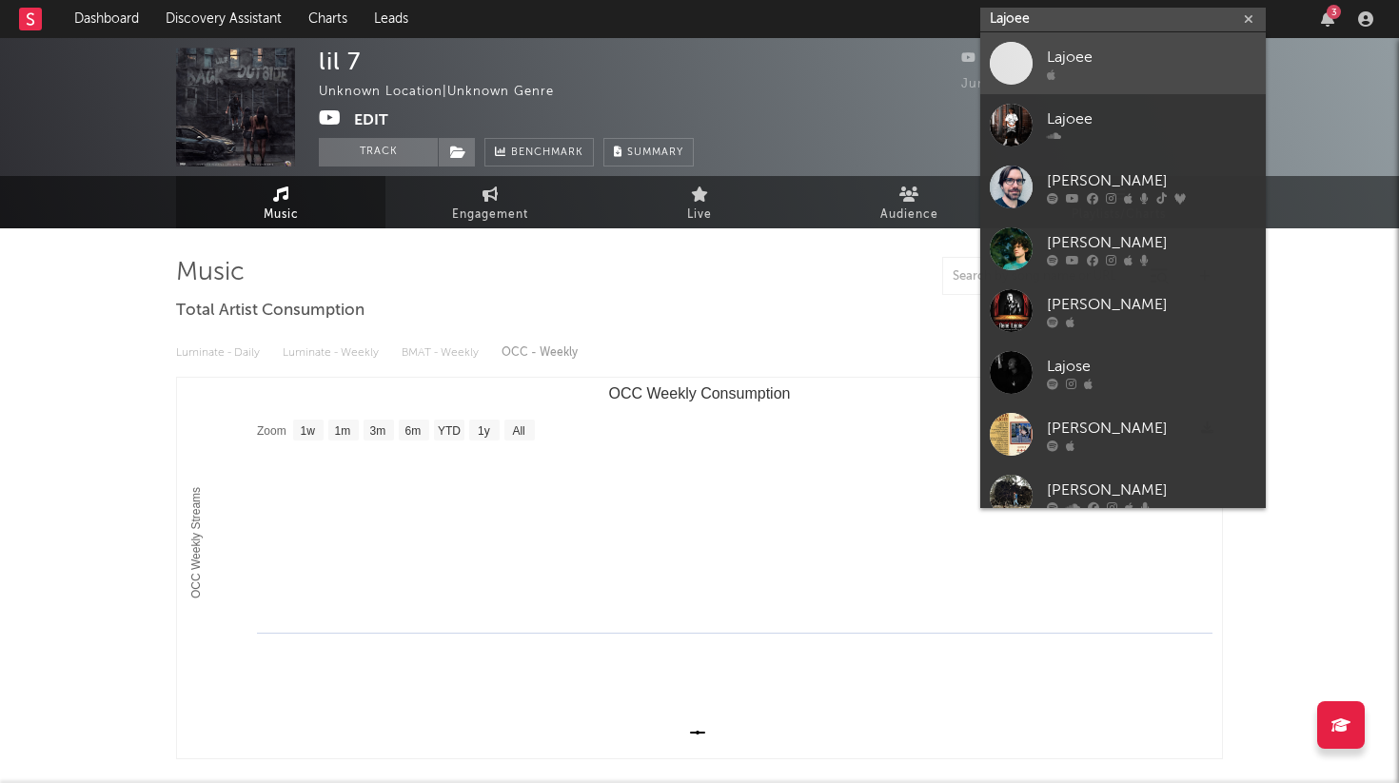
type input "Lajoee"
click at [1110, 54] on div "Lajoee" at bounding box center [1151, 57] width 209 height 23
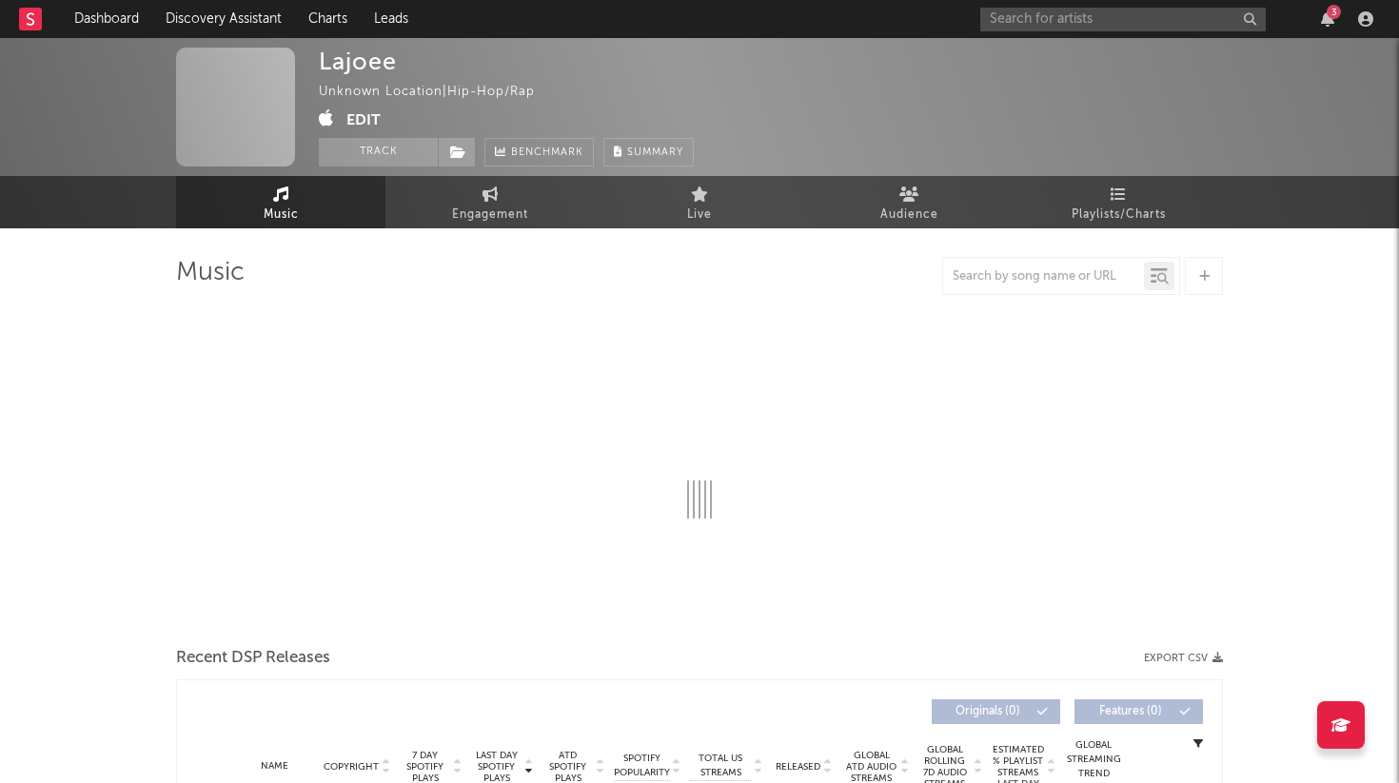
select select "1w"
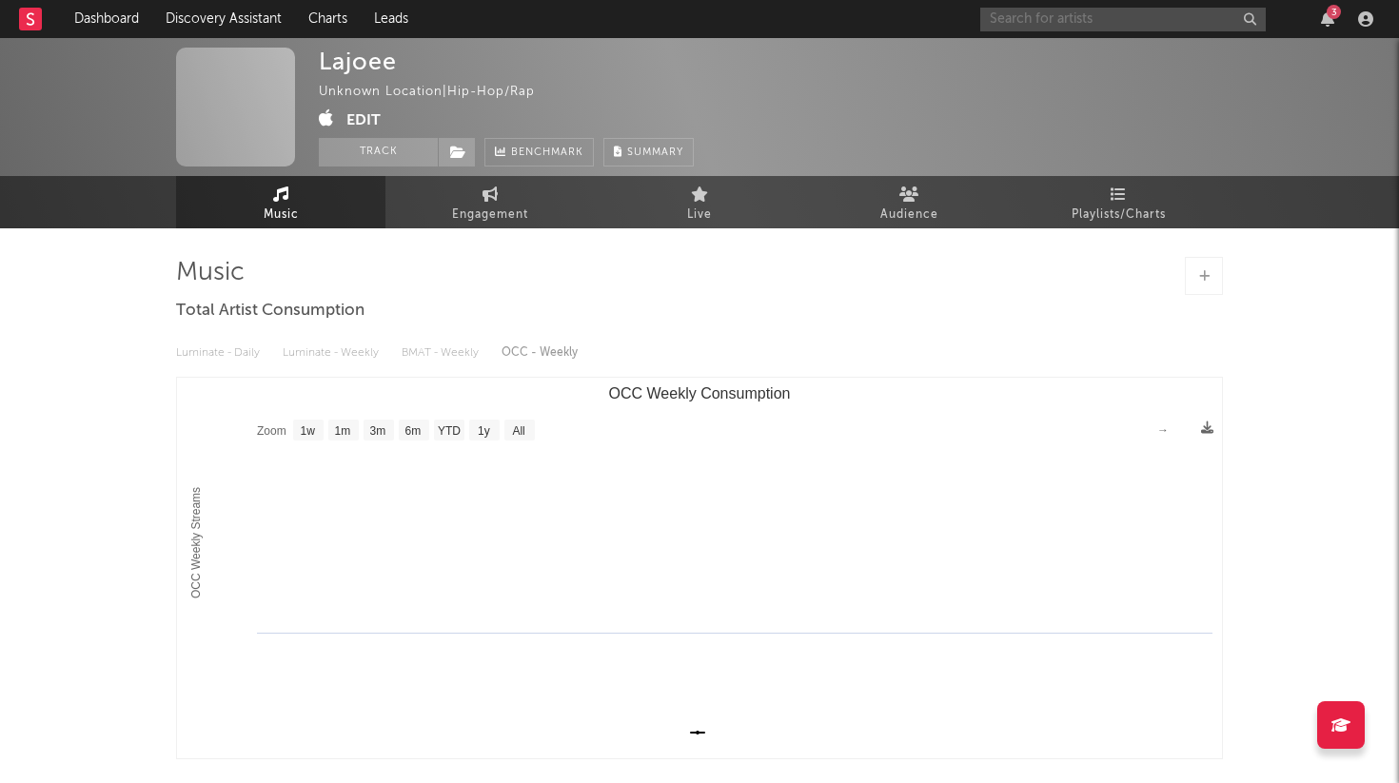
click at [1102, 12] on input "text" at bounding box center [1123, 20] width 286 height 24
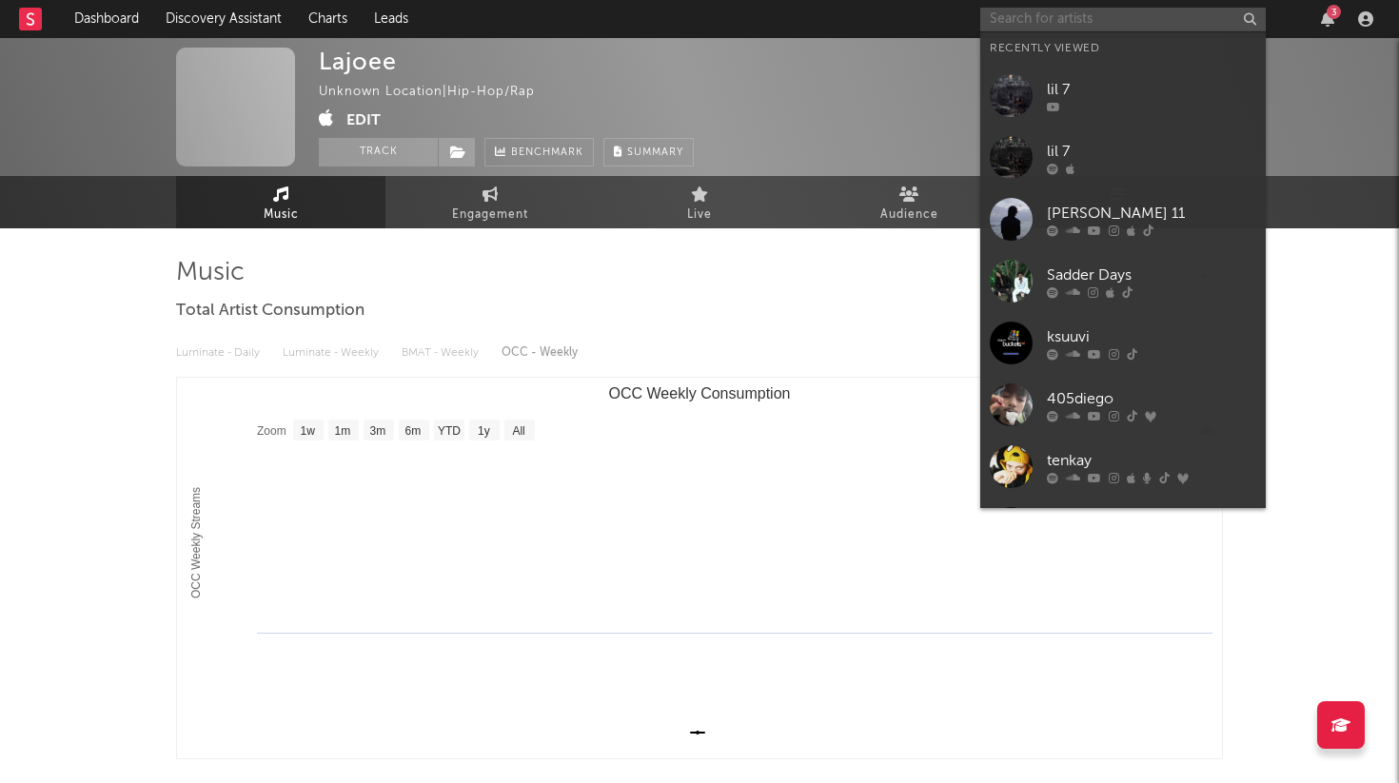
paste input "Lajoee"
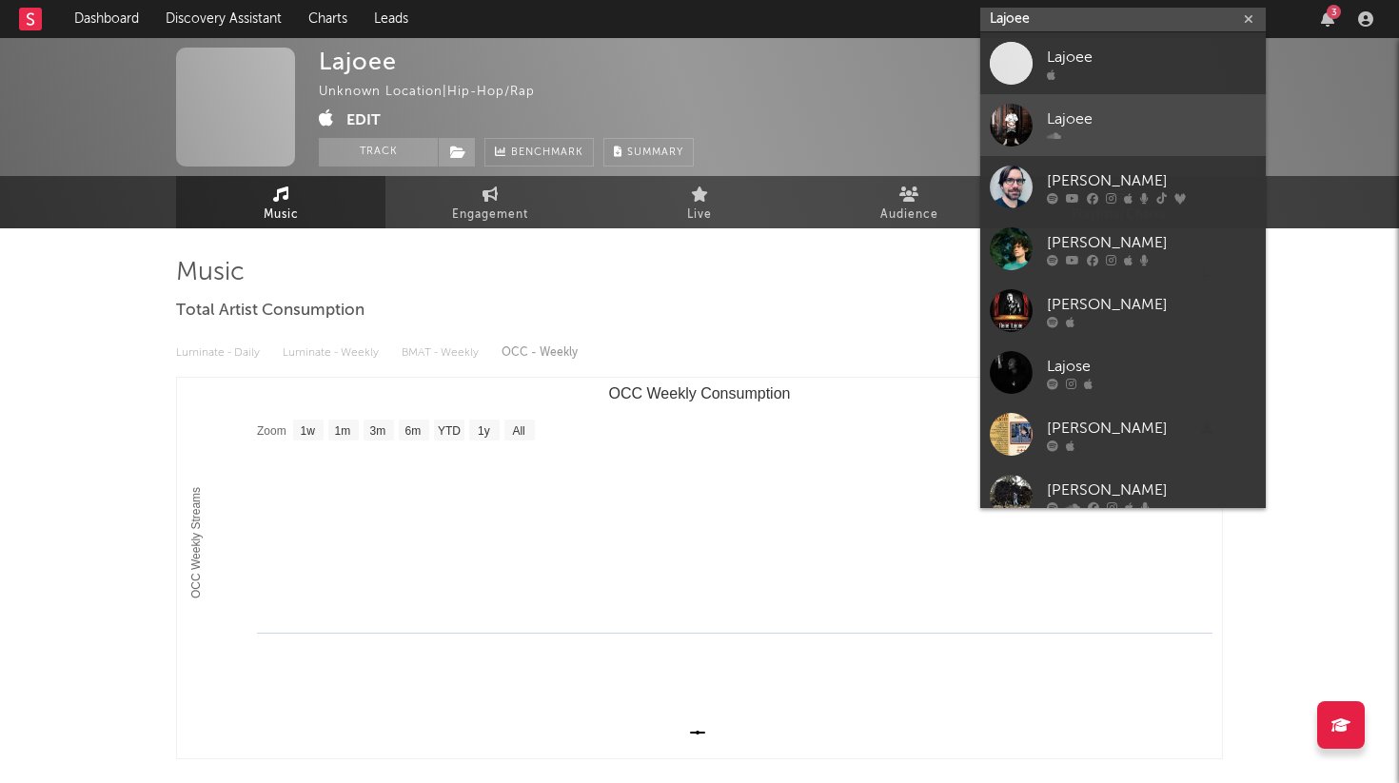
type input "Lajoee"
click at [1147, 131] on div at bounding box center [1151, 135] width 209 height 11
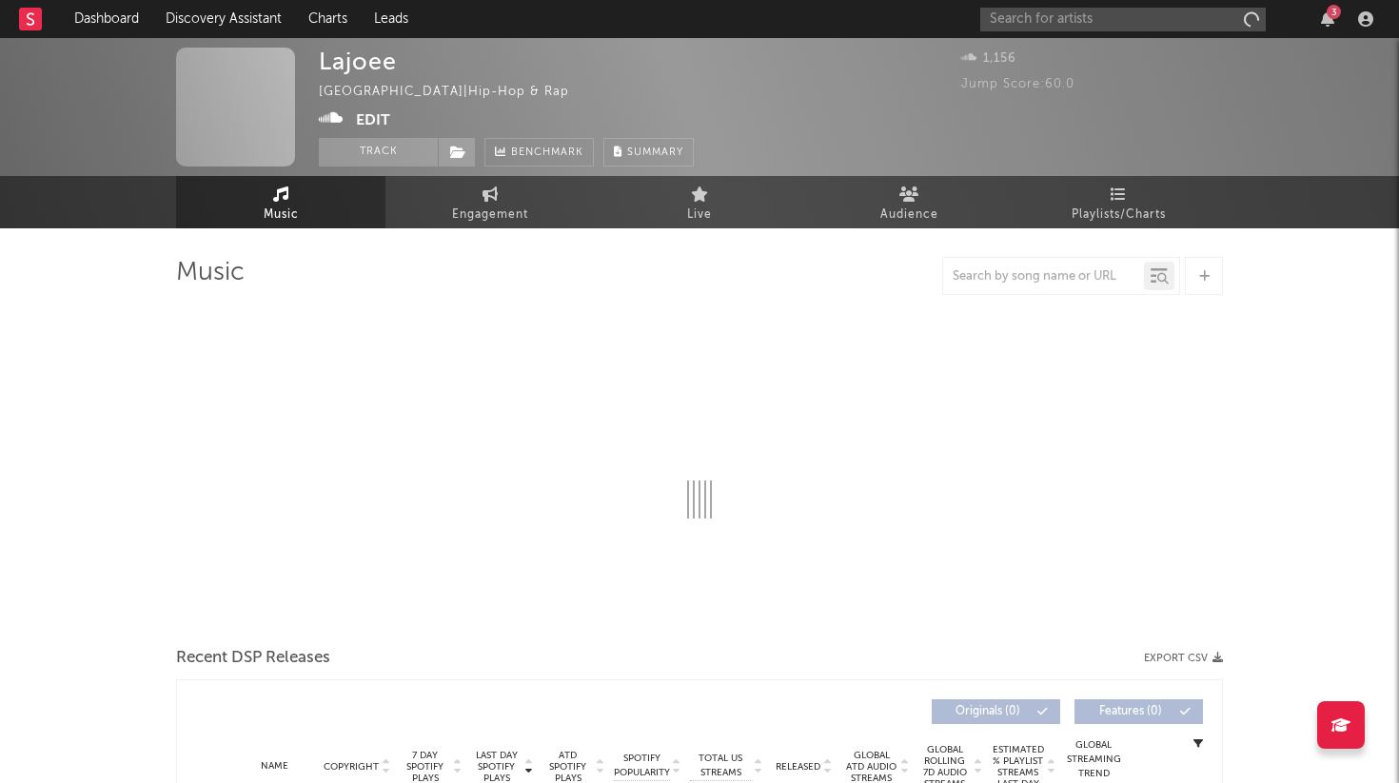
select select "1w"
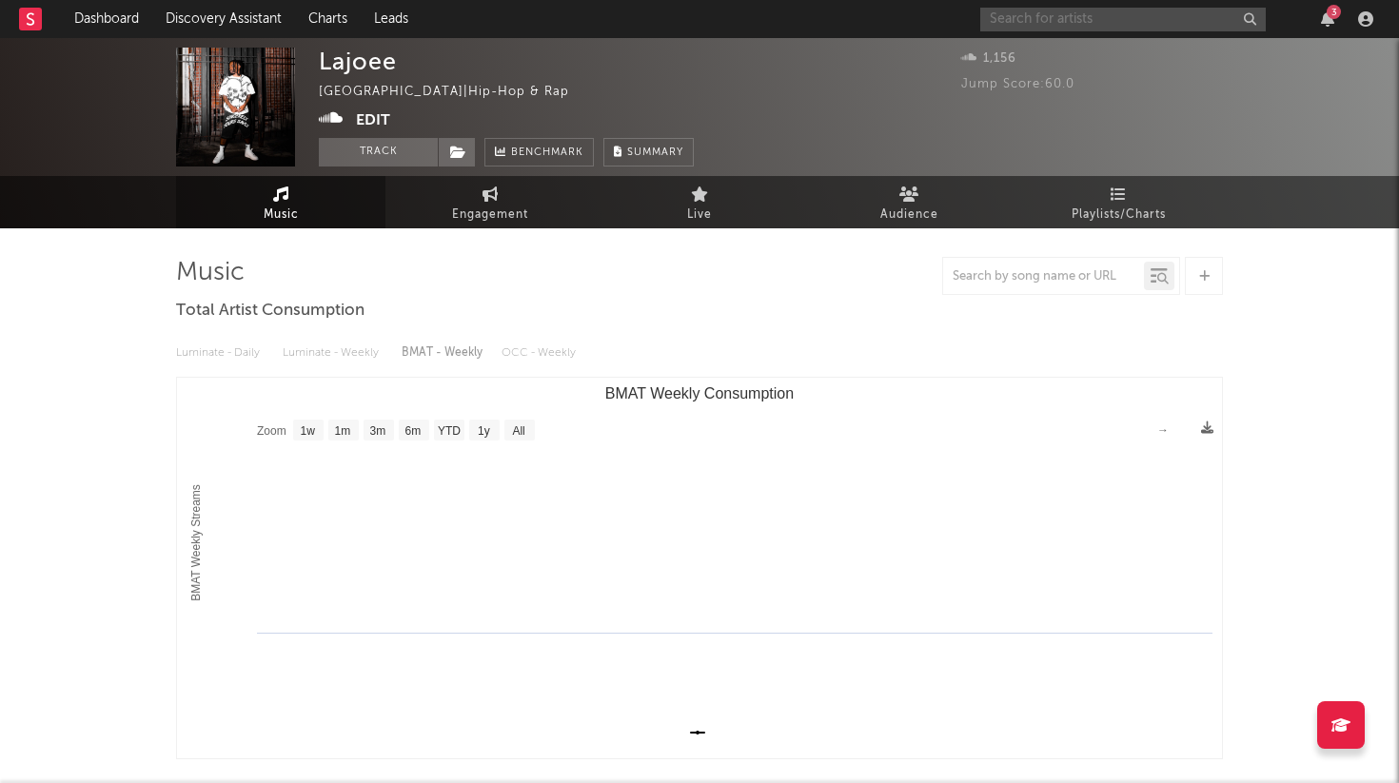
click at [1017, 10] on input "text" at bounding box center [1123, 20] width 286 height 24
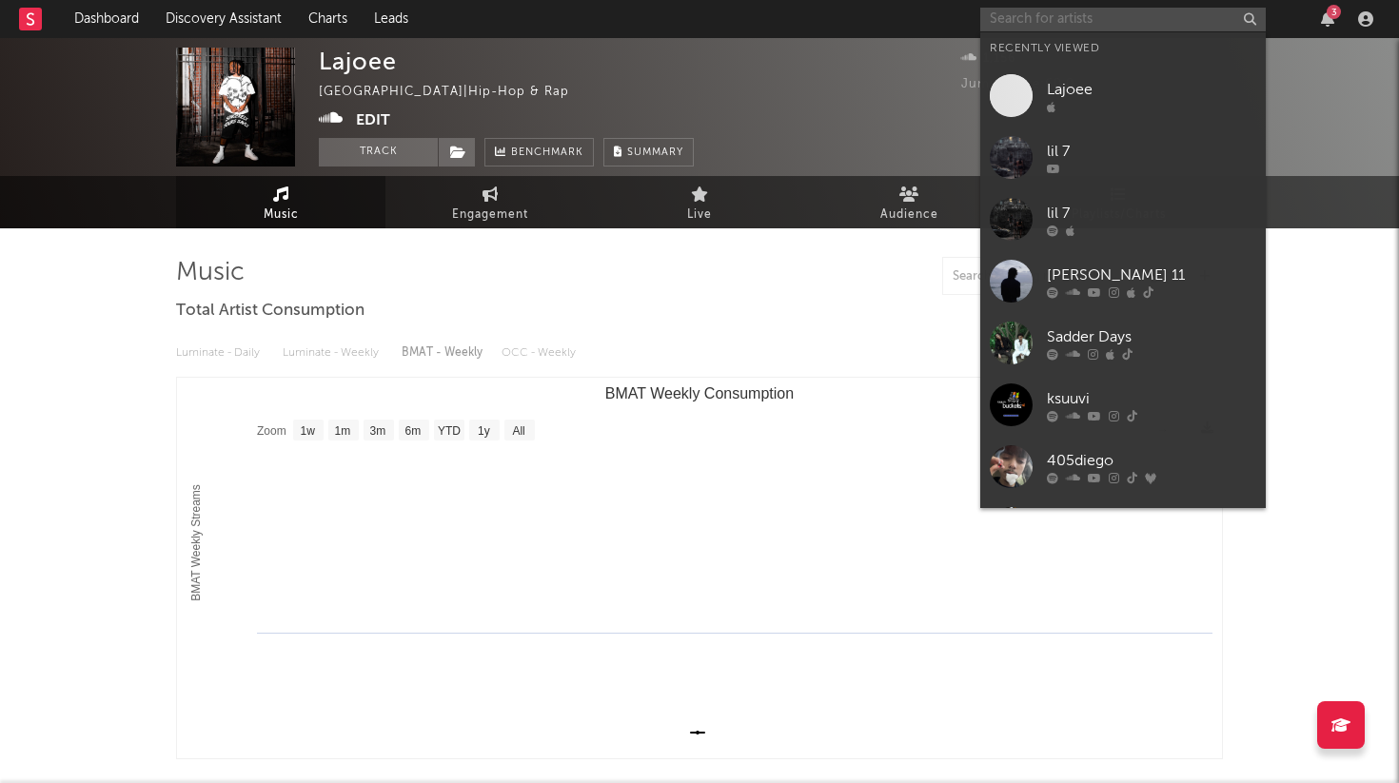
click at [1024, 18] on input "text" at bounding box center [1123, 20] width 286 height 24
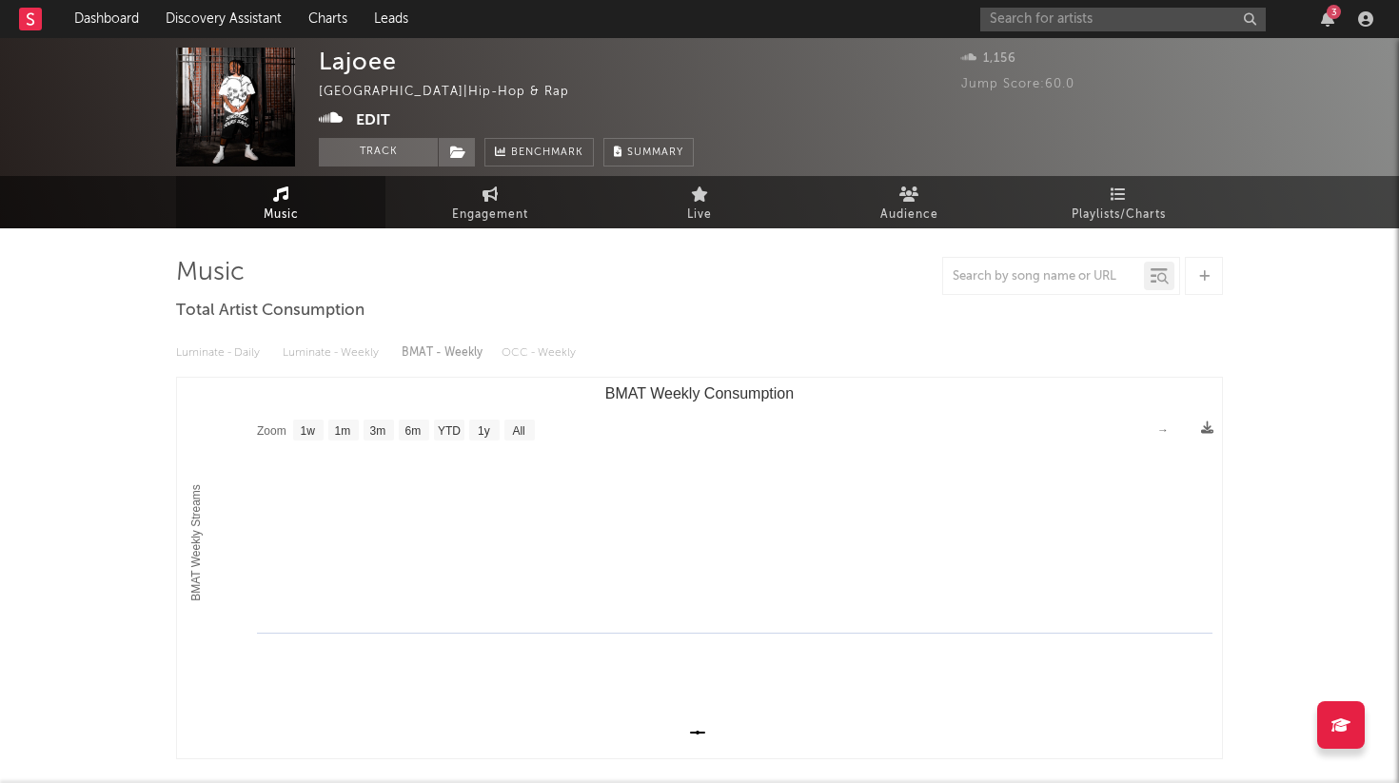
click at [791, 335] on div "Luminate - Daily Luminate - Weekly BMAT - Weekly OCC - Weekly Zoom 1w 1m 3m 6m …" at bounding box center [699, 545] width 1047 height 437
click at [1179, 24] on input "text" at bounding box center [1123, 20] width 286 height 24
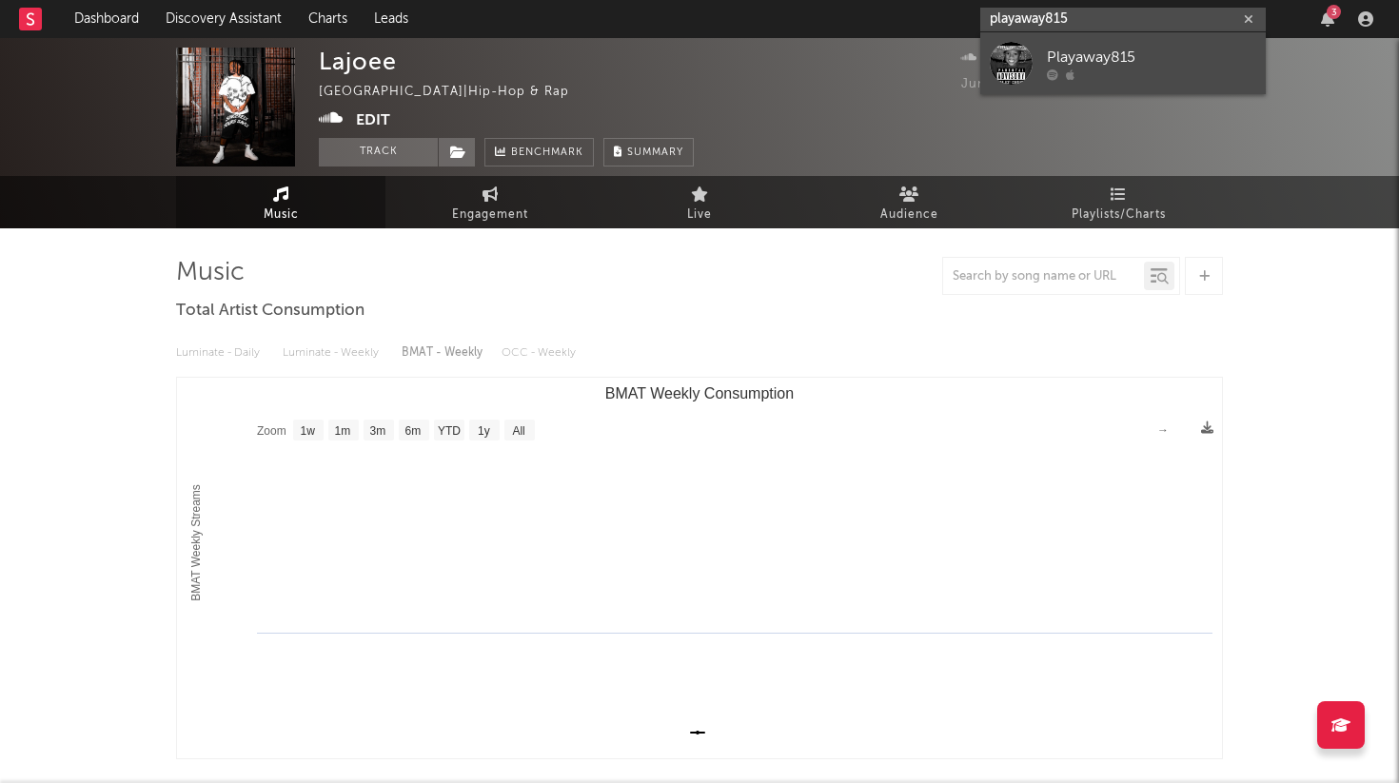
type input "playaway815"
click at [1222, 64] on div "Playaway815" at bounding box center [1151, 57] width 209 height 23
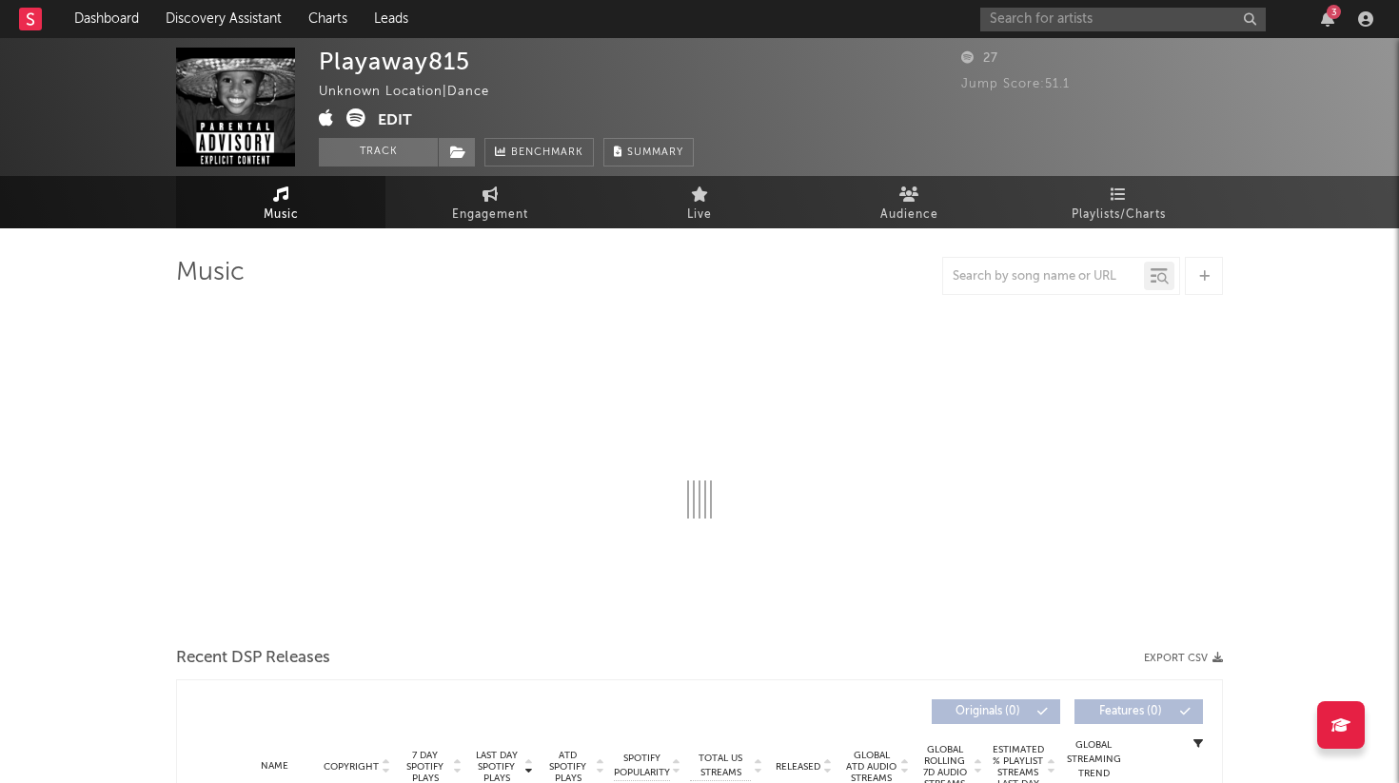
select select "1w"
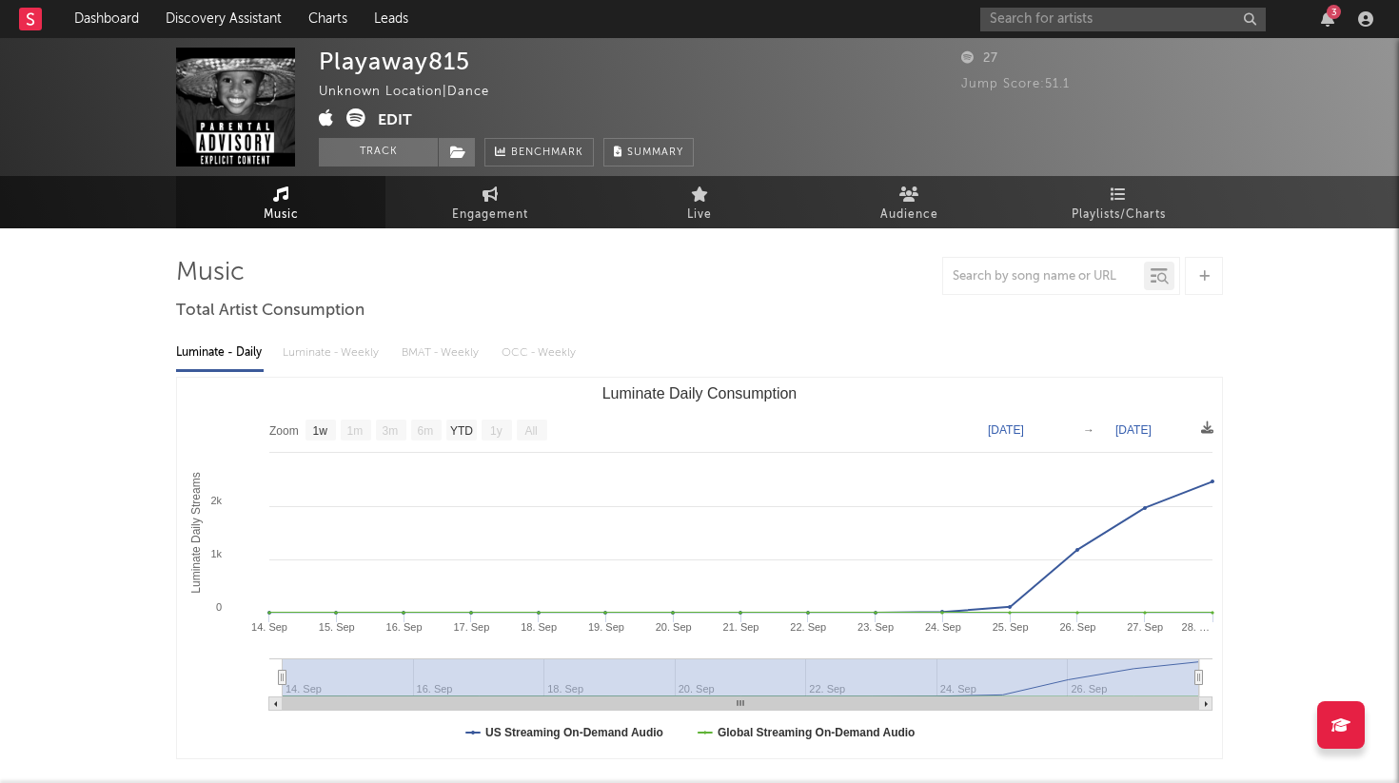
click at [396, 72] on div "Playaway815" at bounding box center [394, 62] width 151 height 28
copy div "Playaway815"
